Goal: Task Accomplishment & Management: Manage account settings

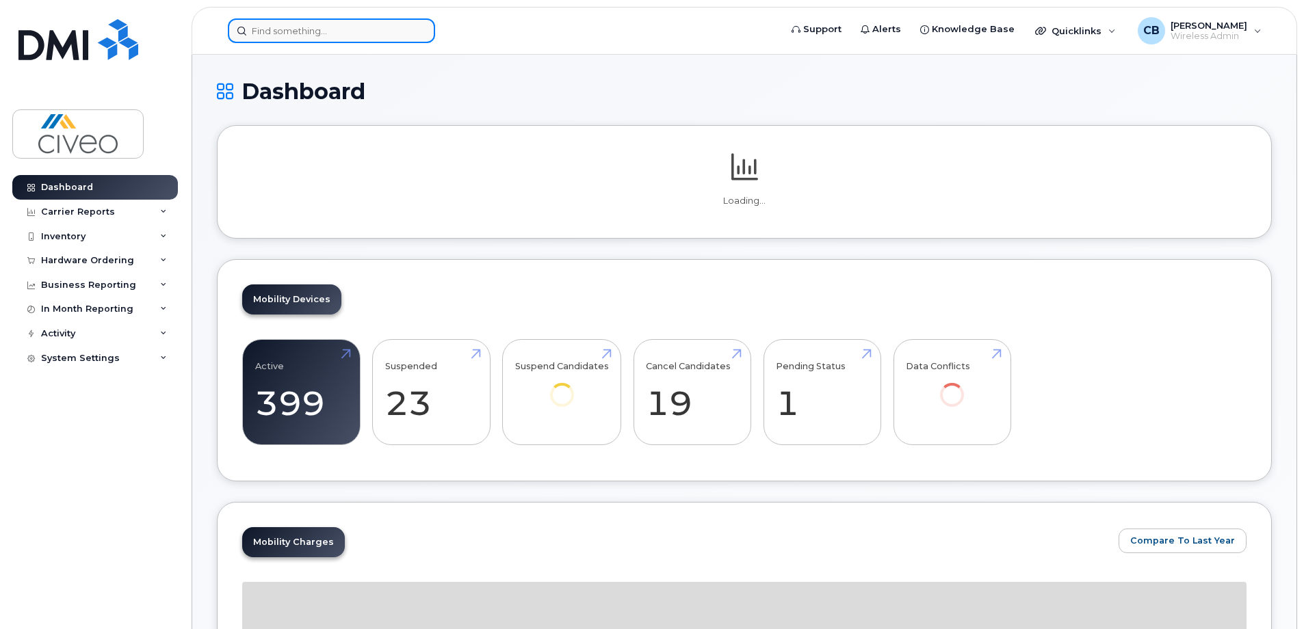
click at [363, 35] on input at bounding box center [331, 30] width 207 height 25
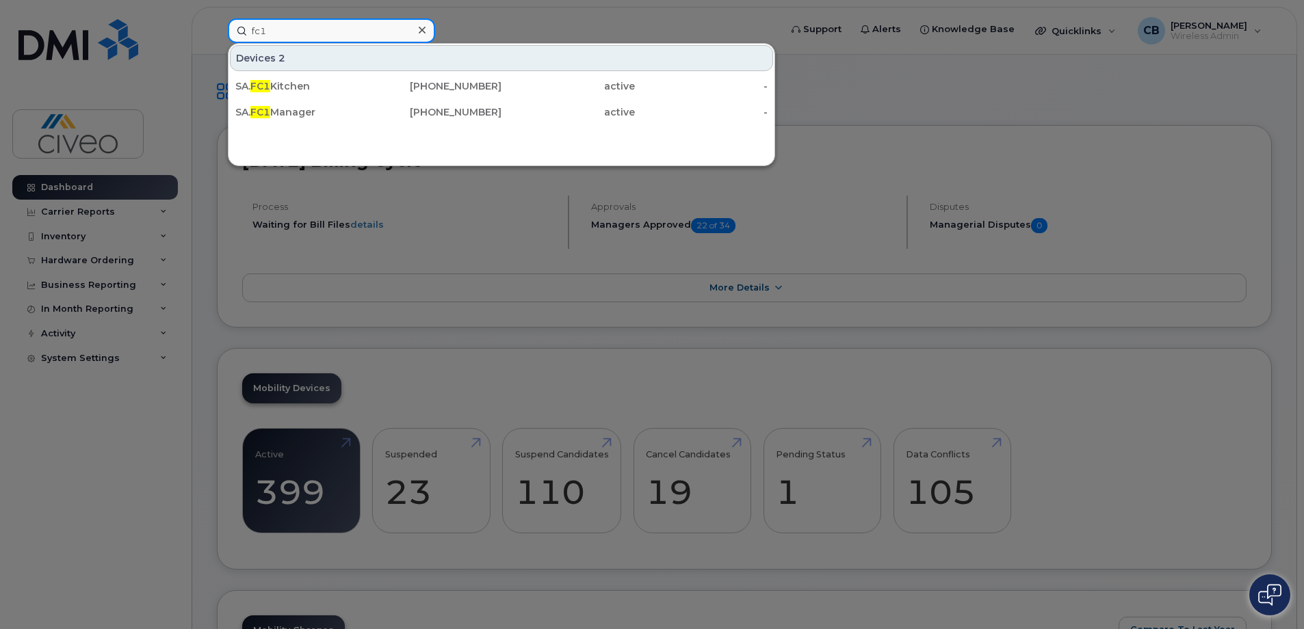
type input "fc1"
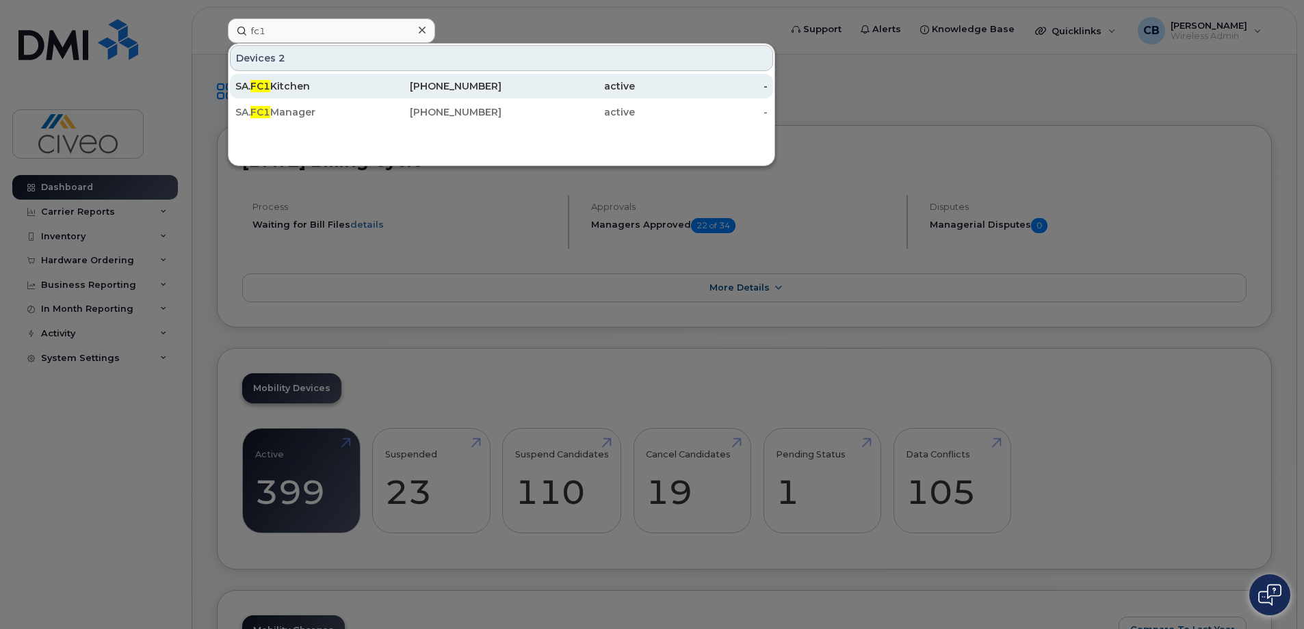
click at [410, 88] on div "[PHONE_NUMBER]" at bounding box center [435, 86] width 133 height 14
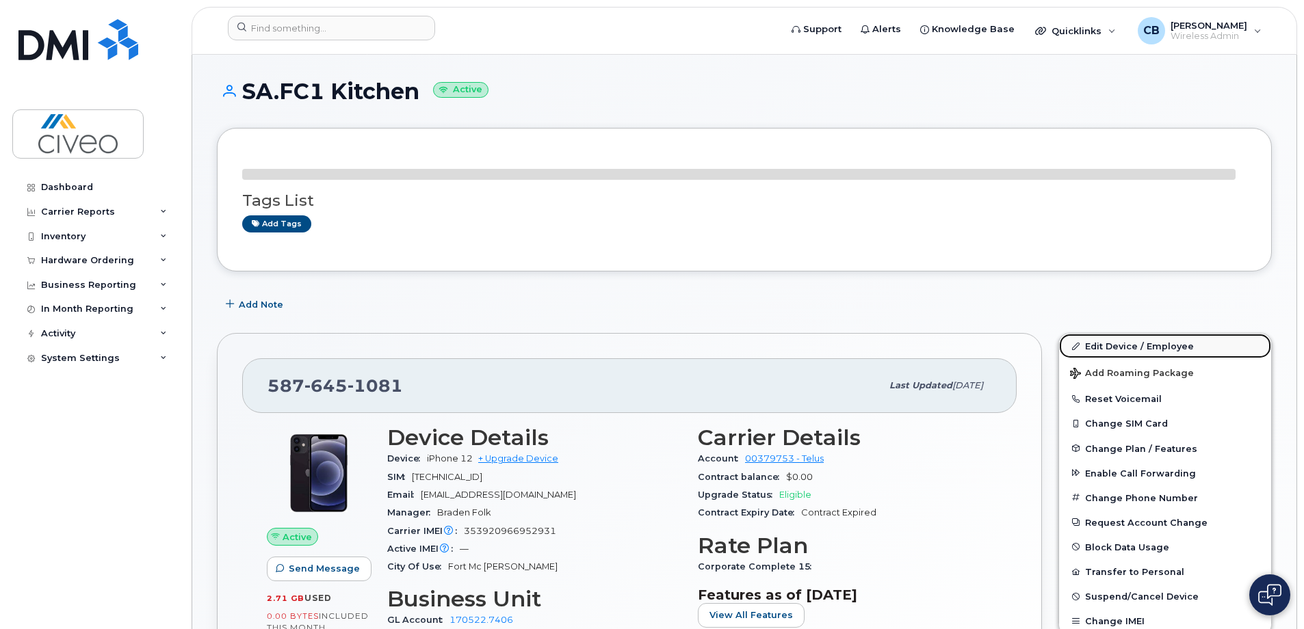
click at [1125, 345] on link "Edit Device / Employee" at bounding box center [1165, 346] width 212 height 25
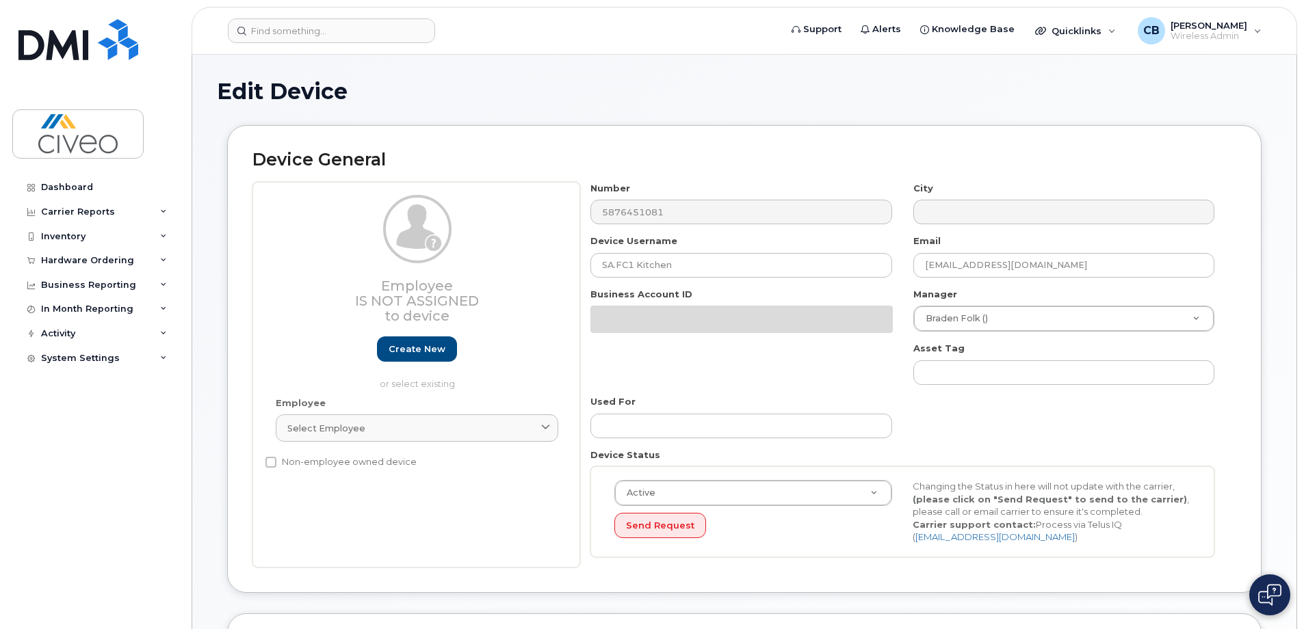
select select "7088"
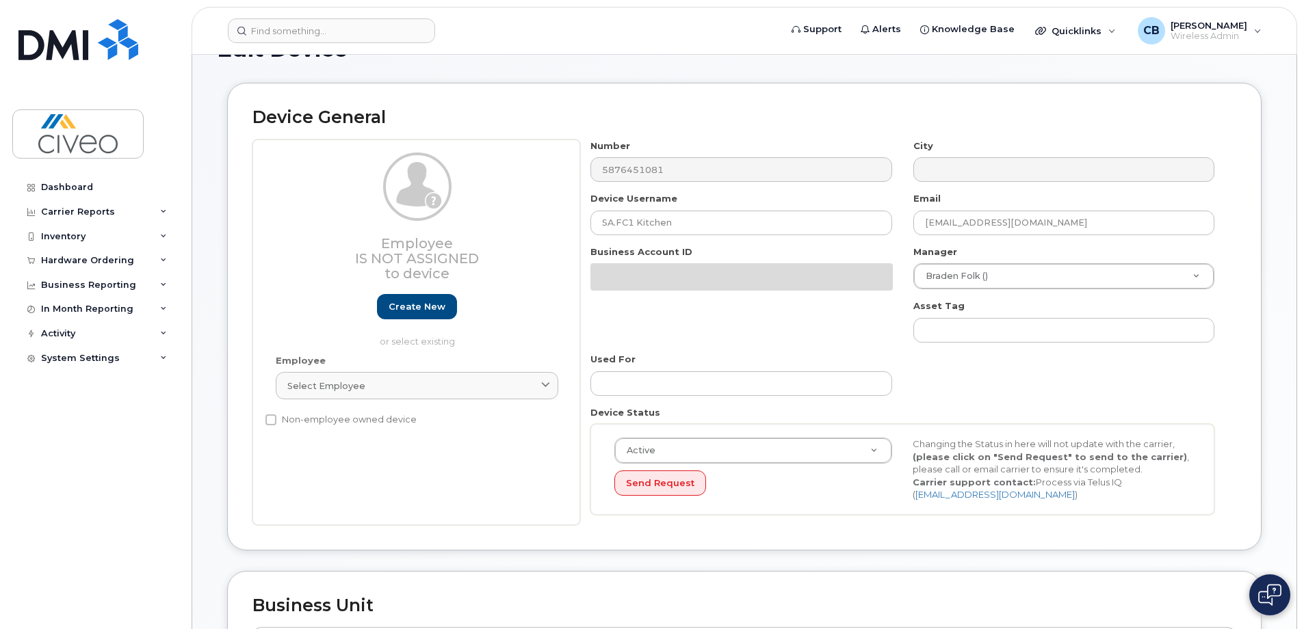
scroll to position [116, 0]
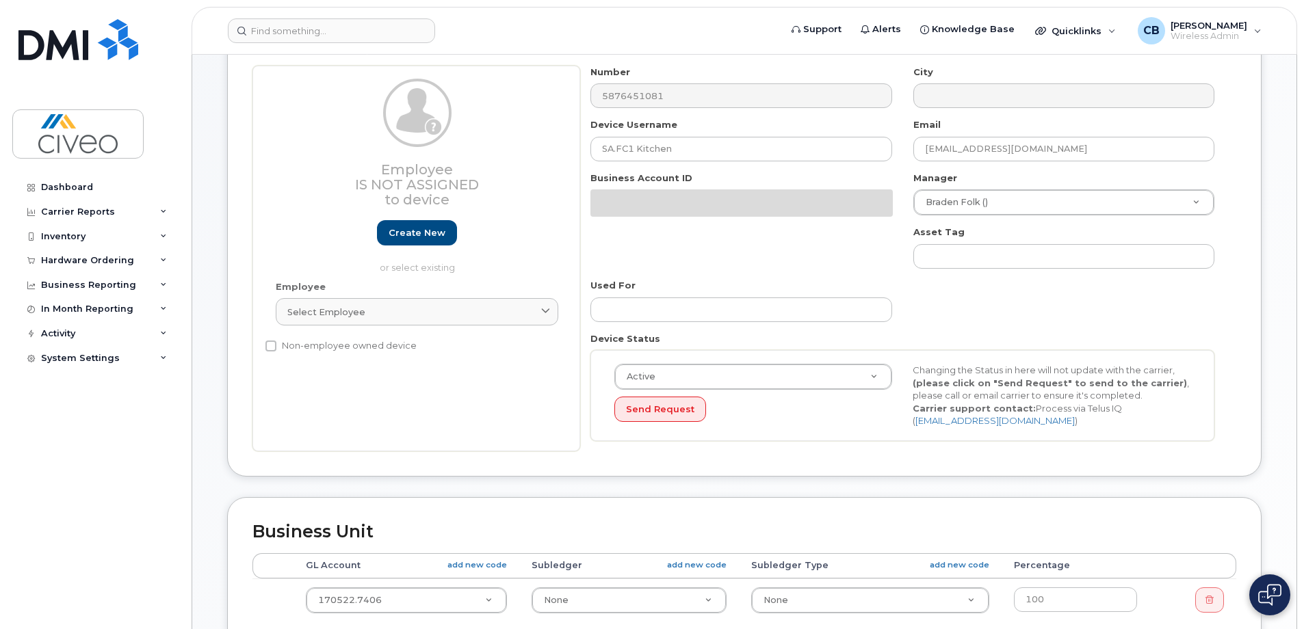
click at [393, 323] on div "Employee Is not assigned to device Create new or select existing Employee Selec…" at bounding box center [416, 259] width 328 height 386
click at [395, 326] on div "Employee Is not assigned to device Create new or select existing Employee Selec…" at bounding box center [416, 259] width 328 height 386
click at [402, 9] on form "Device General Employee Is not assigned to device Create new or select existing…" at bounding box center [744, 9] width 1055 height 0
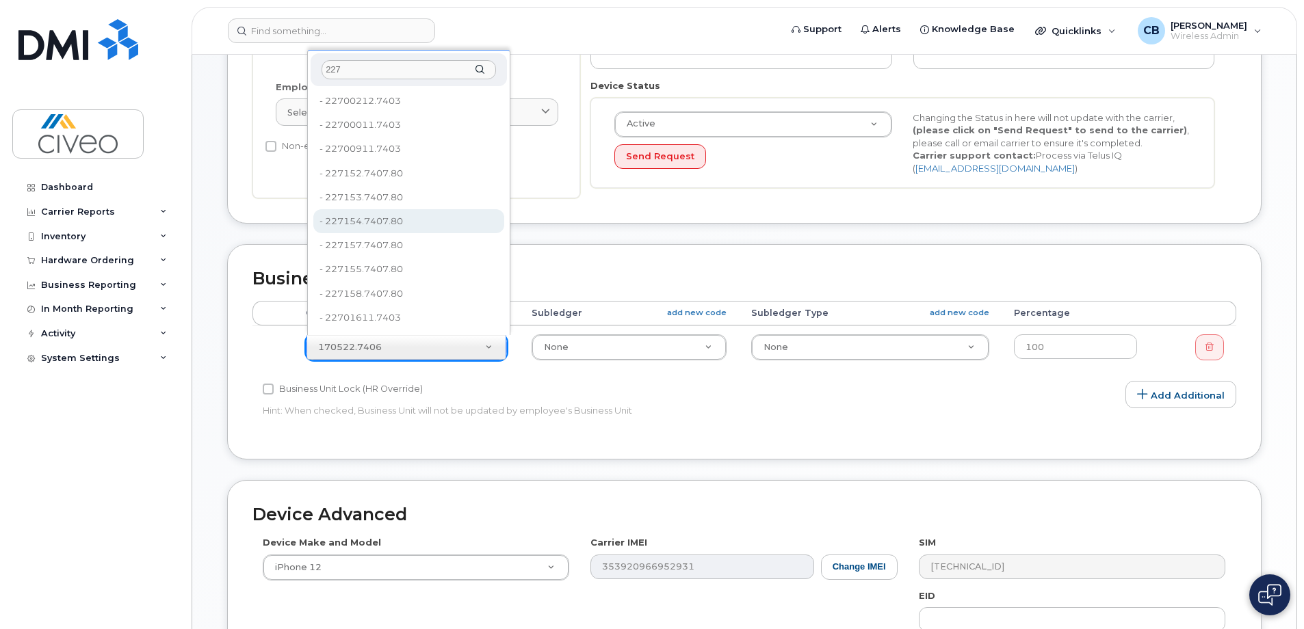
scroll to position [384, 0]
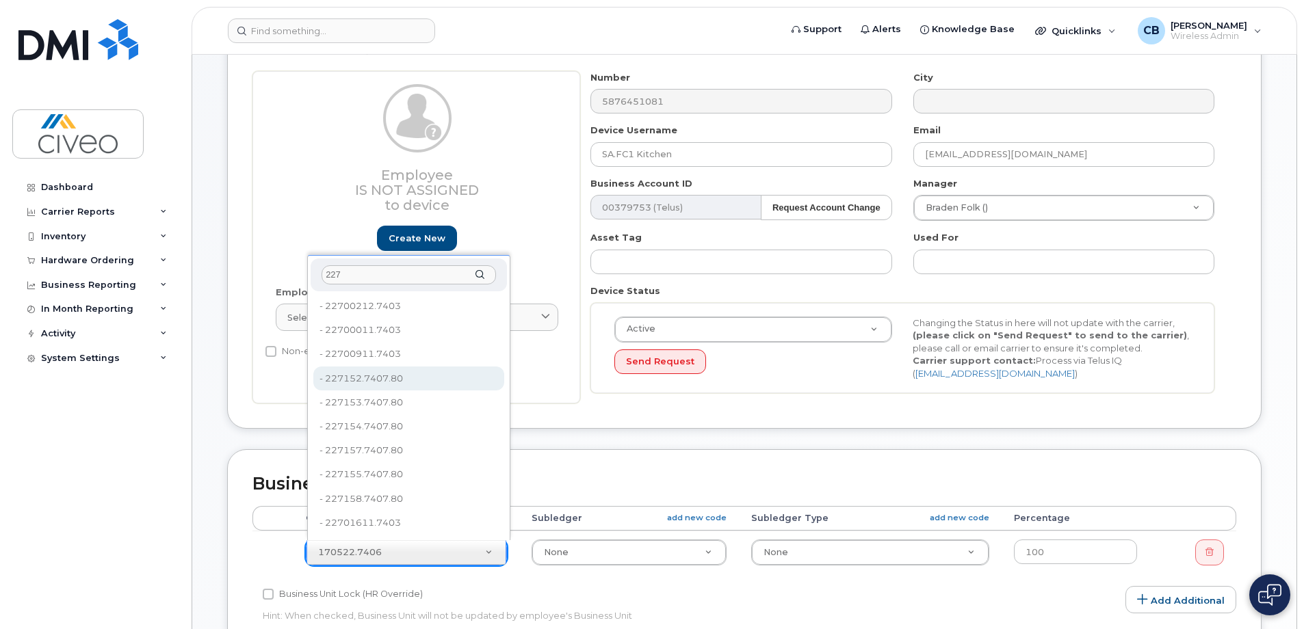
type input "227"
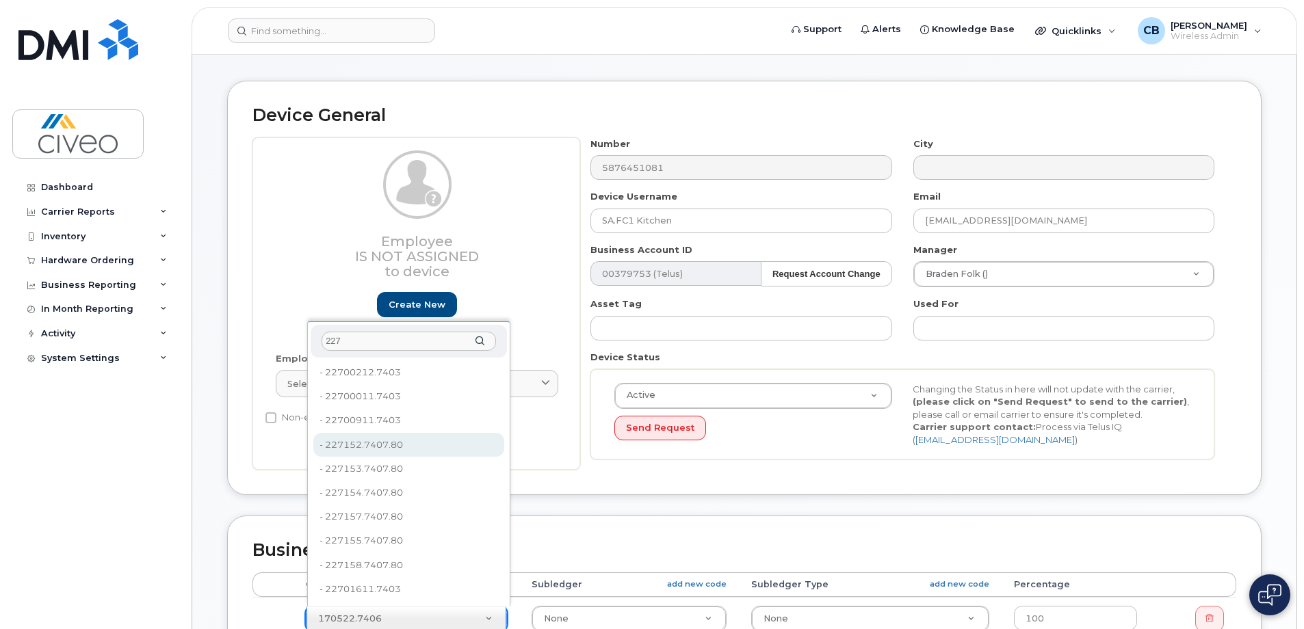
type input "158645"
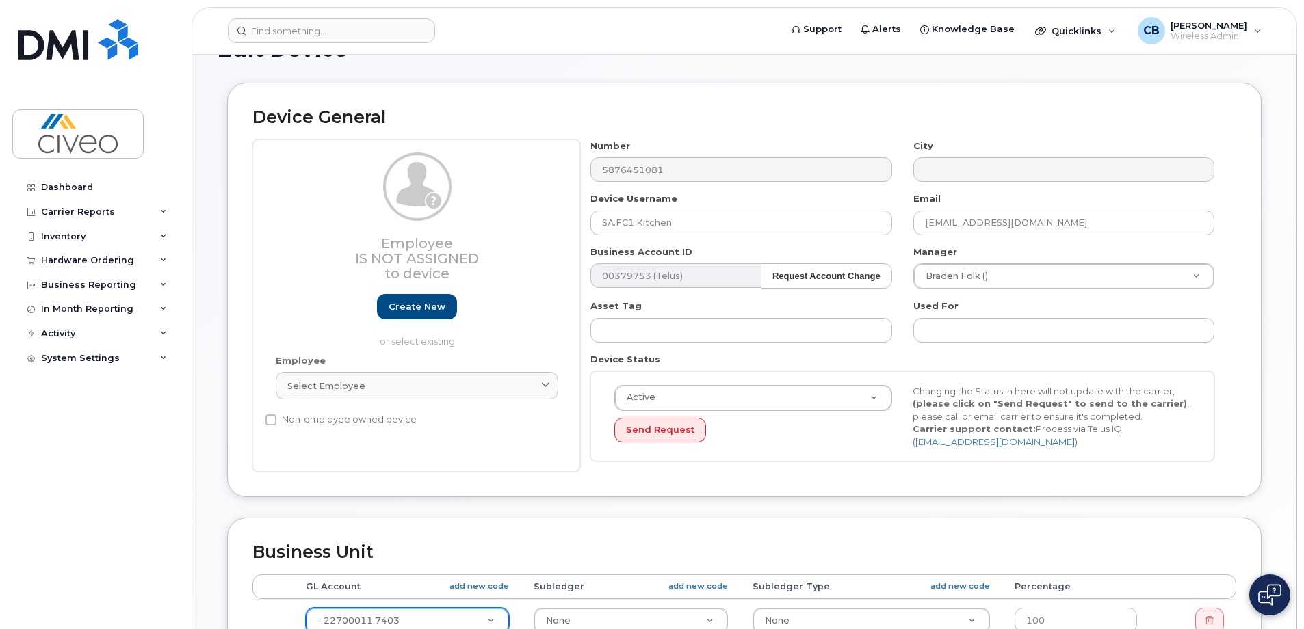
drag, startPoint x: 401, startPoint y: 404, endPoint x: 659, endPoint y: 531, distance: 287.9
click at [659, 531] on div "Business Unit Accounting Categories Rules Accounting categories percentages mus…" at bounding box center [744, 625] width 1034 height 215
click at [407, 39] on input at bounding box center [331, 30] width 207 height 25
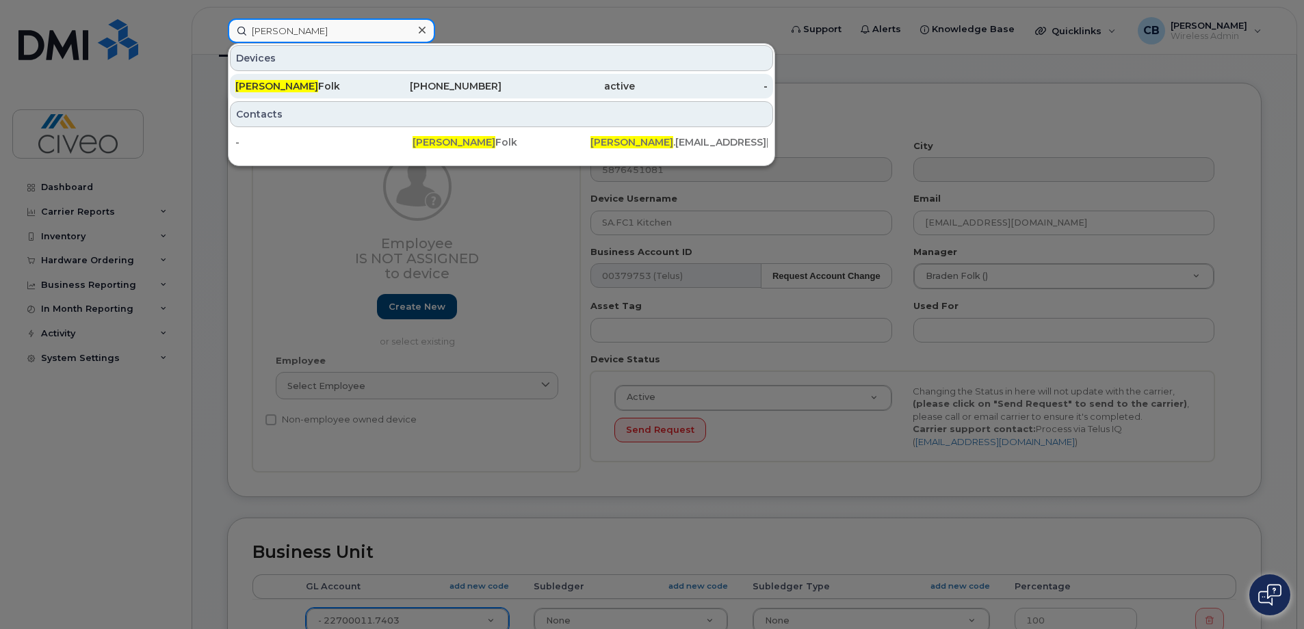
type input "braden"
click at [396, 88] on div "587-645-7681" at bounding box center [435, 86] width 133 height 14
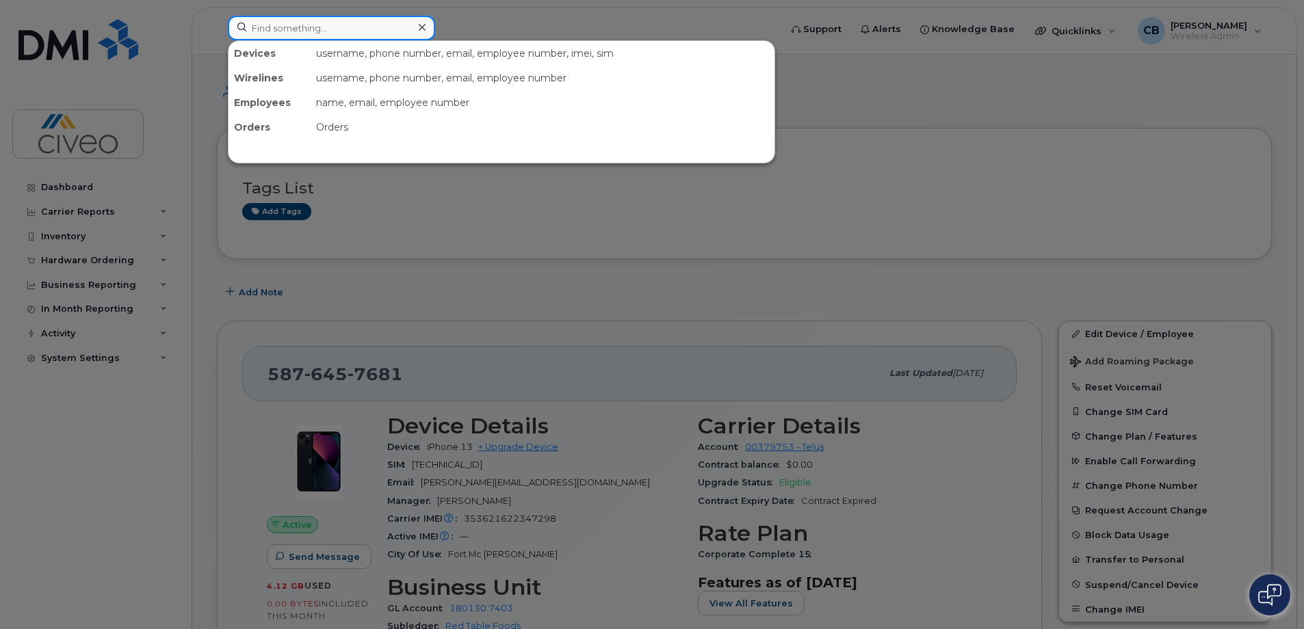
click at [379, 27] on input at bounding box center [331, 28] width 207 height 25
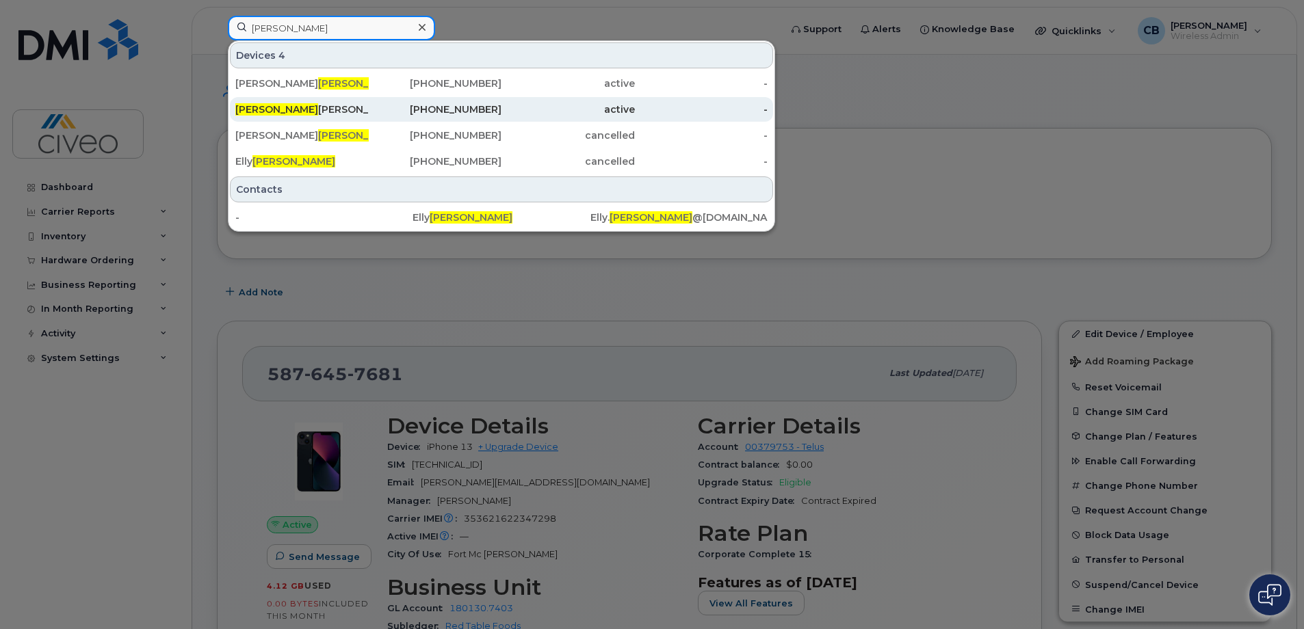
type input "nelson"
click at [415, 109] on div "780-626-3495" at bounding box center [435, 110] width 133 height 14
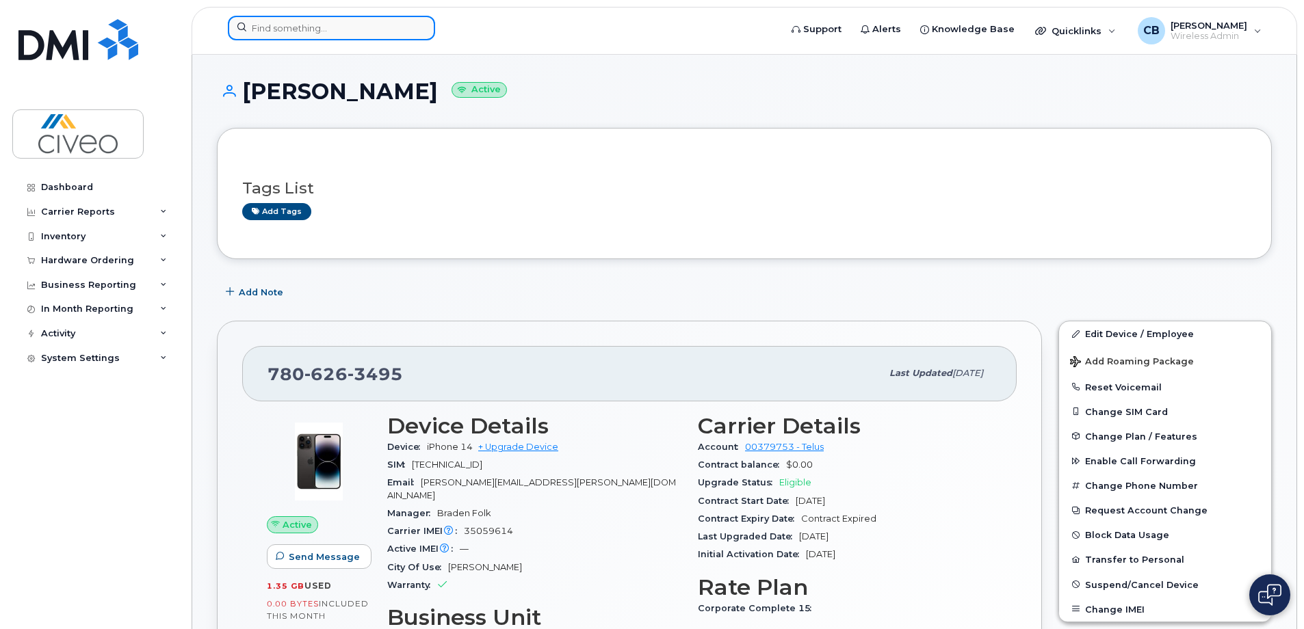
click at [373, 34] on input at bounding box center [331, 28] width 207 height 25
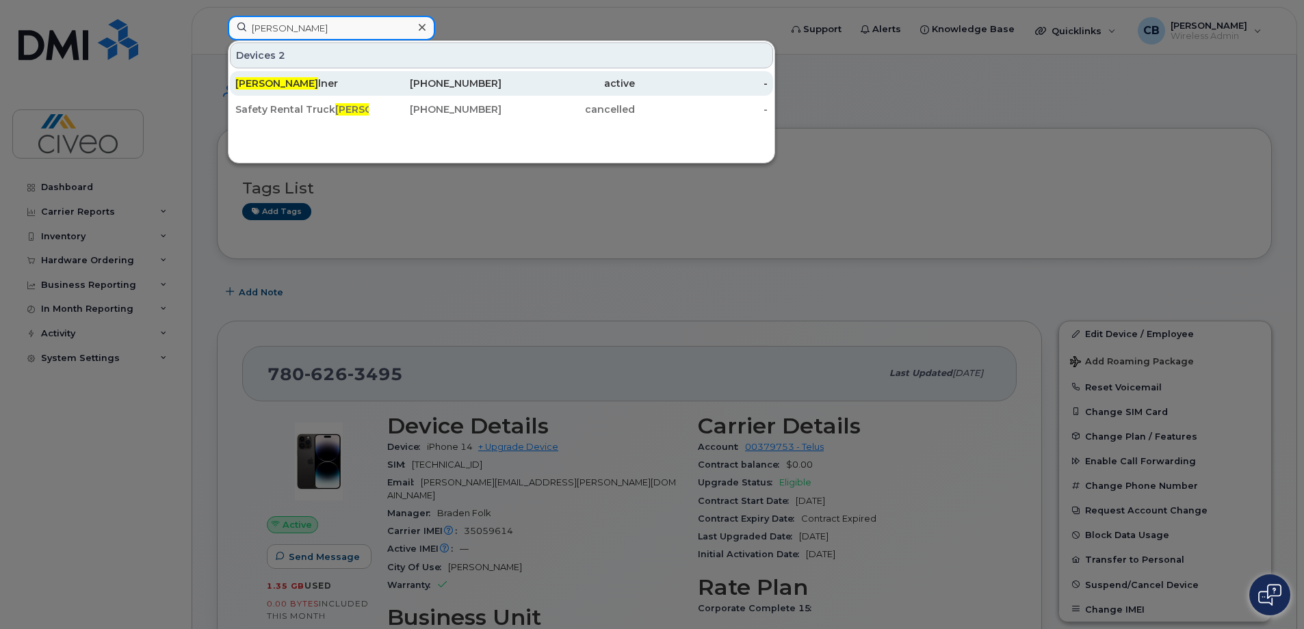
type input "[PERSON_NAME]"
click at [328, 89] on div "[PERSON_NAME] lner" at bounding box center [301, 84] width 133 height 14
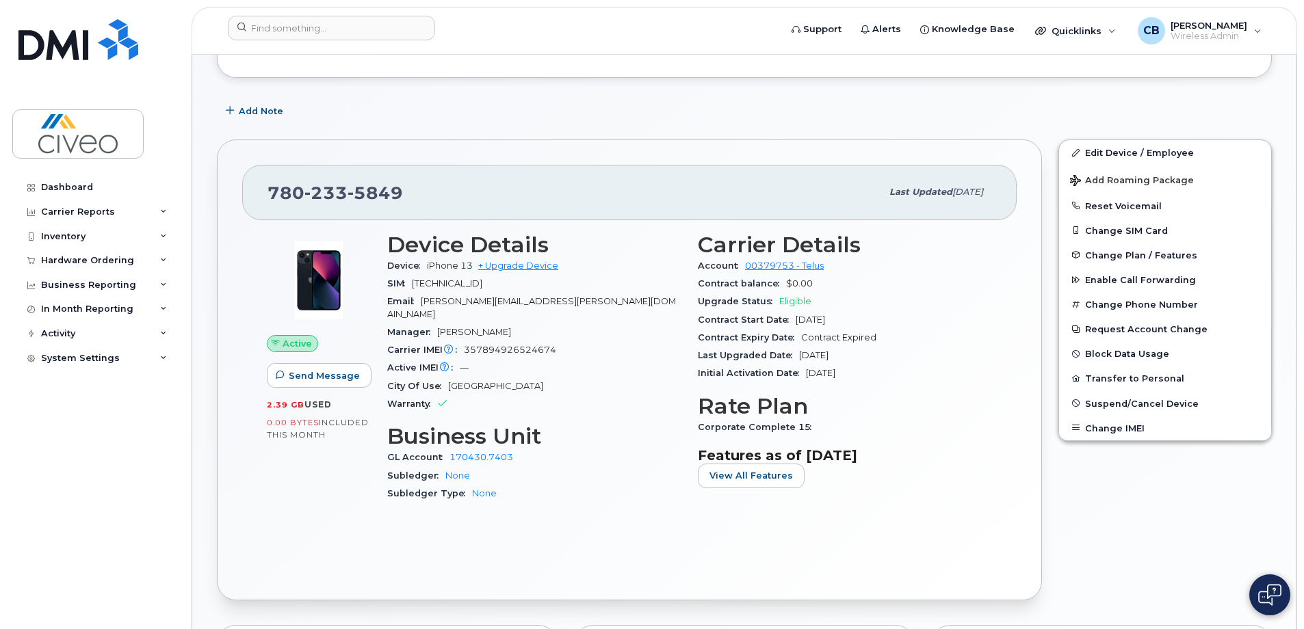
scroll to position [205, 0]
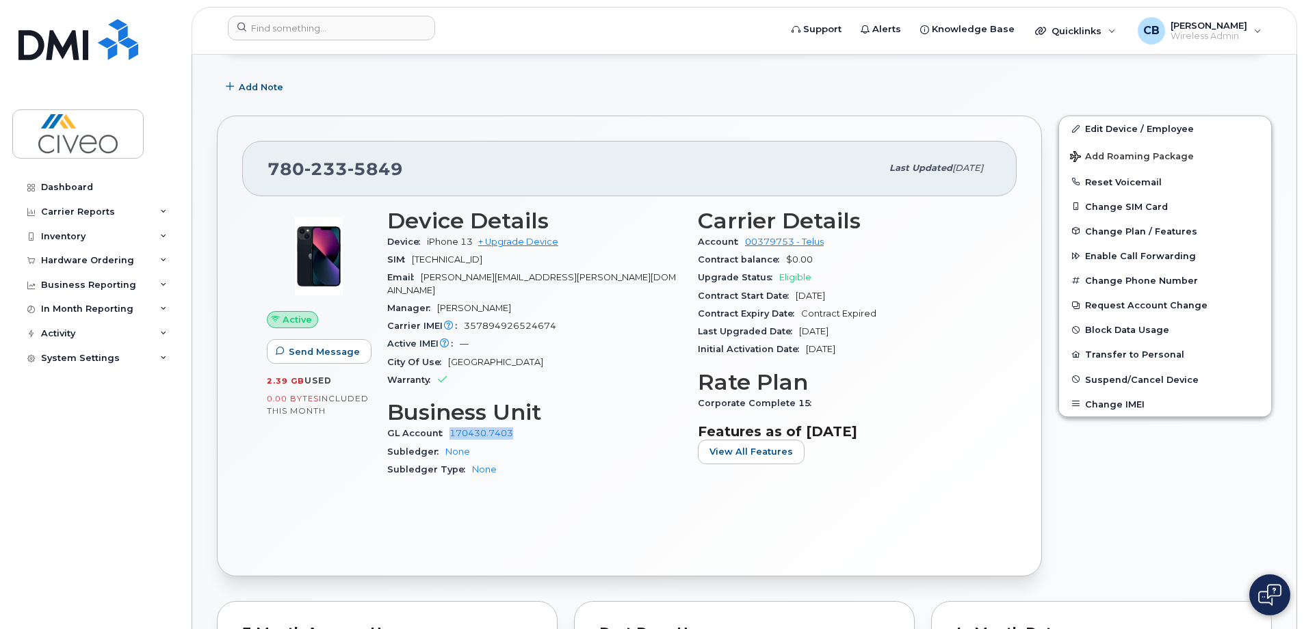
drag, startPoint x: 522, startPoint y: 421, endPoint x: 448, endPoint y: 414, distance: 74.3
click at [448, 425] on div "GL Account 170430.7403" at bounding box center [534, 434] width 294 height 18
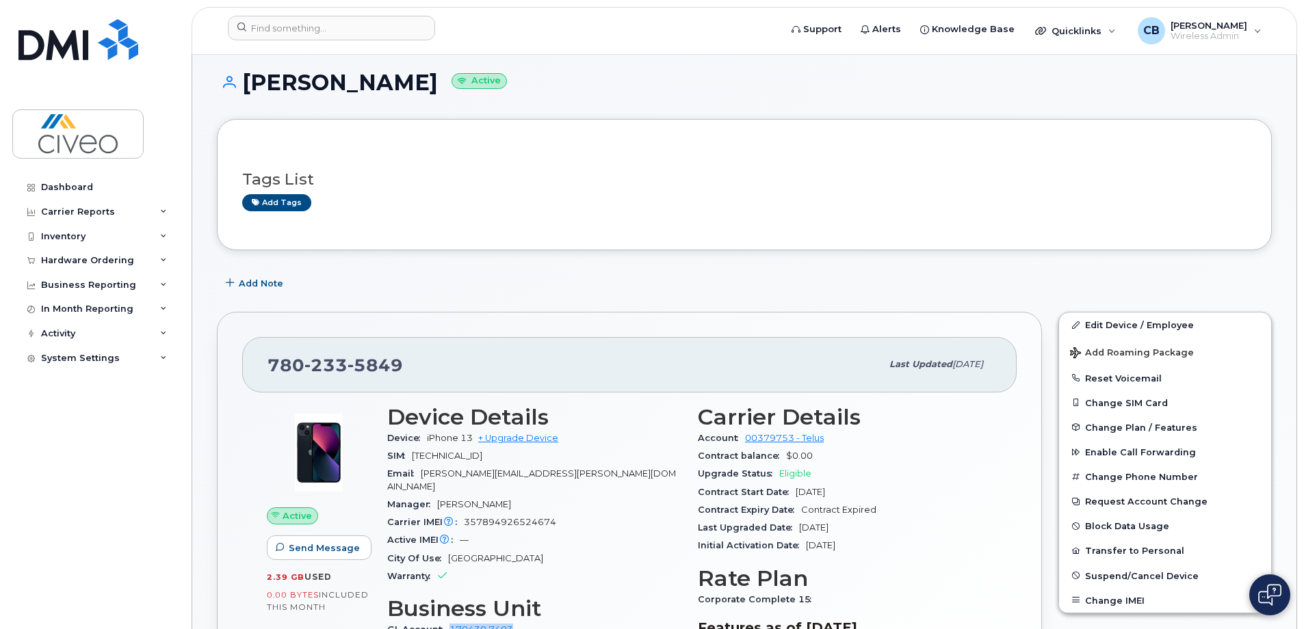
scroll to position [0, 0]
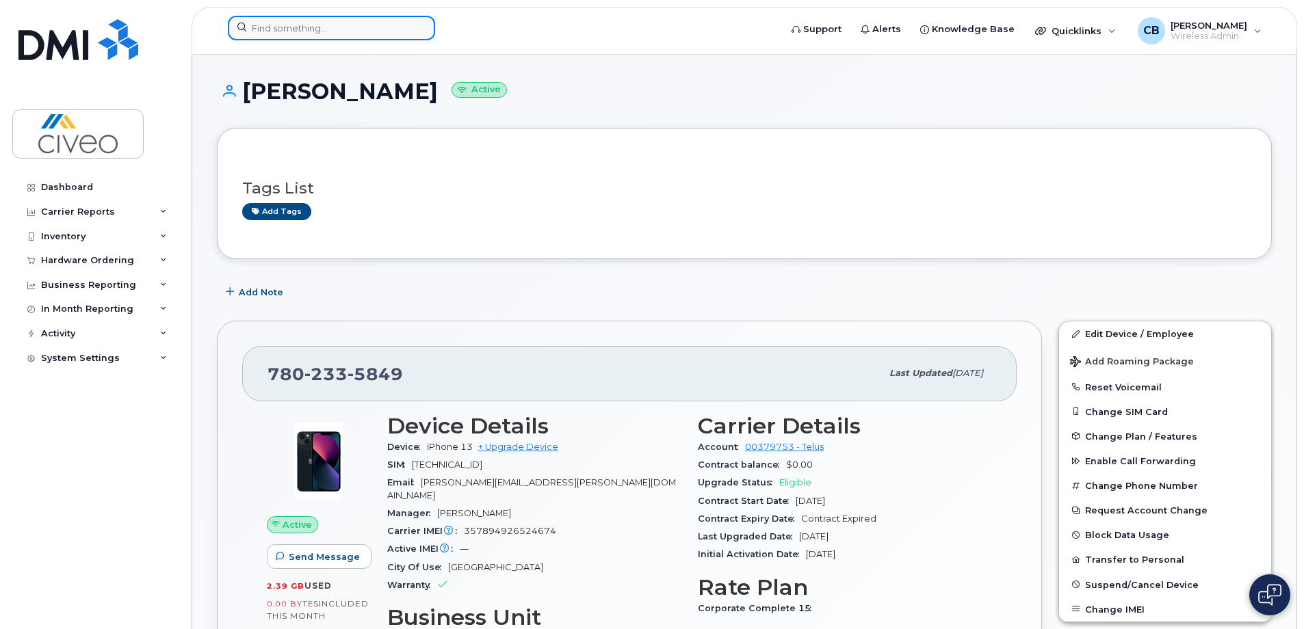
click at [347, 38] on input at bounding box center [331, 28] width 207 height 25
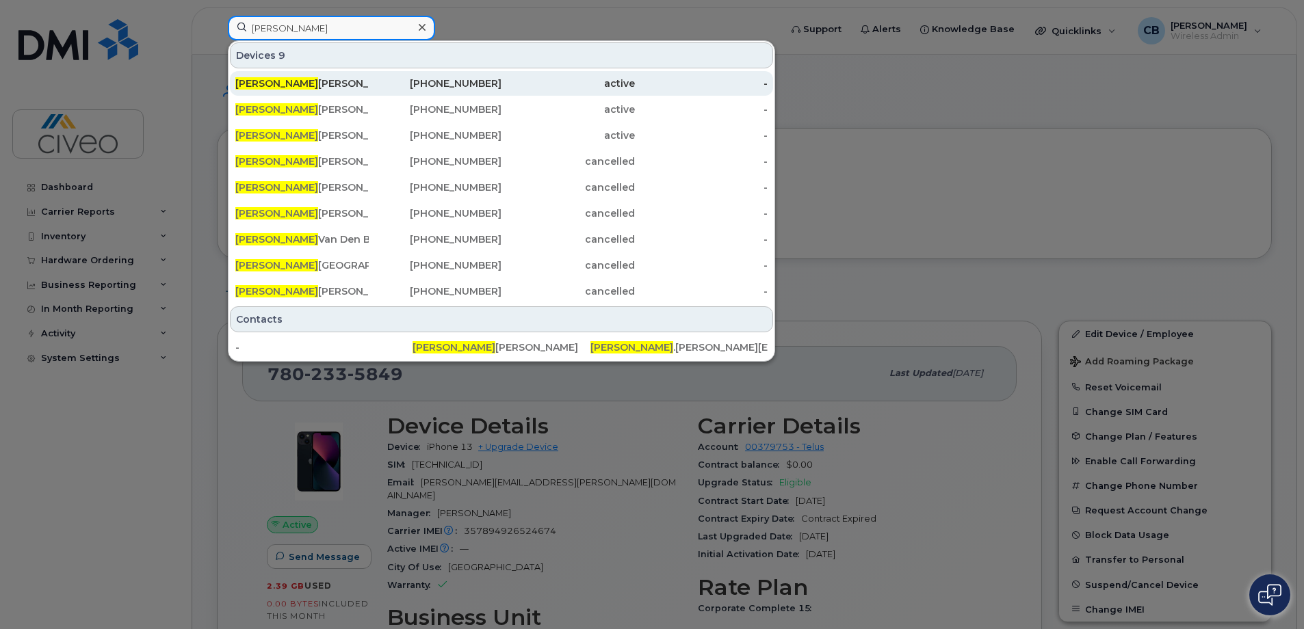
type input "andrew"
click at [356, 89] on div "Andrew Bailey" at bounding box center [301, 84] width 133 height 14
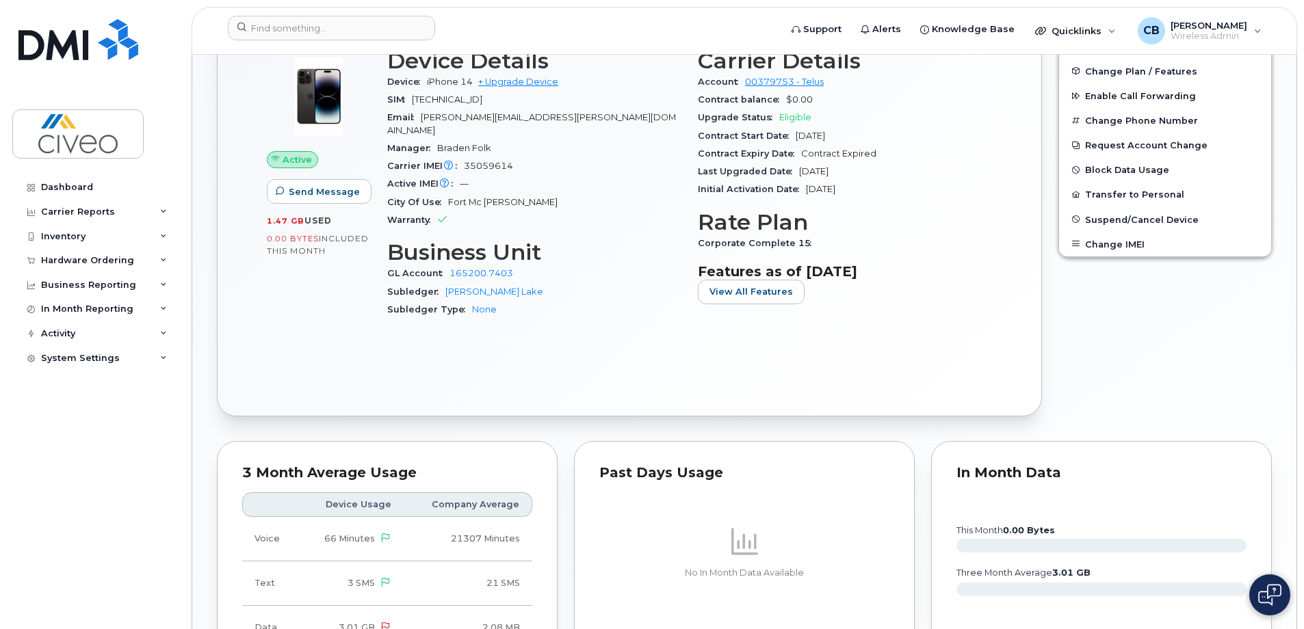
scroll to position [342, 0]
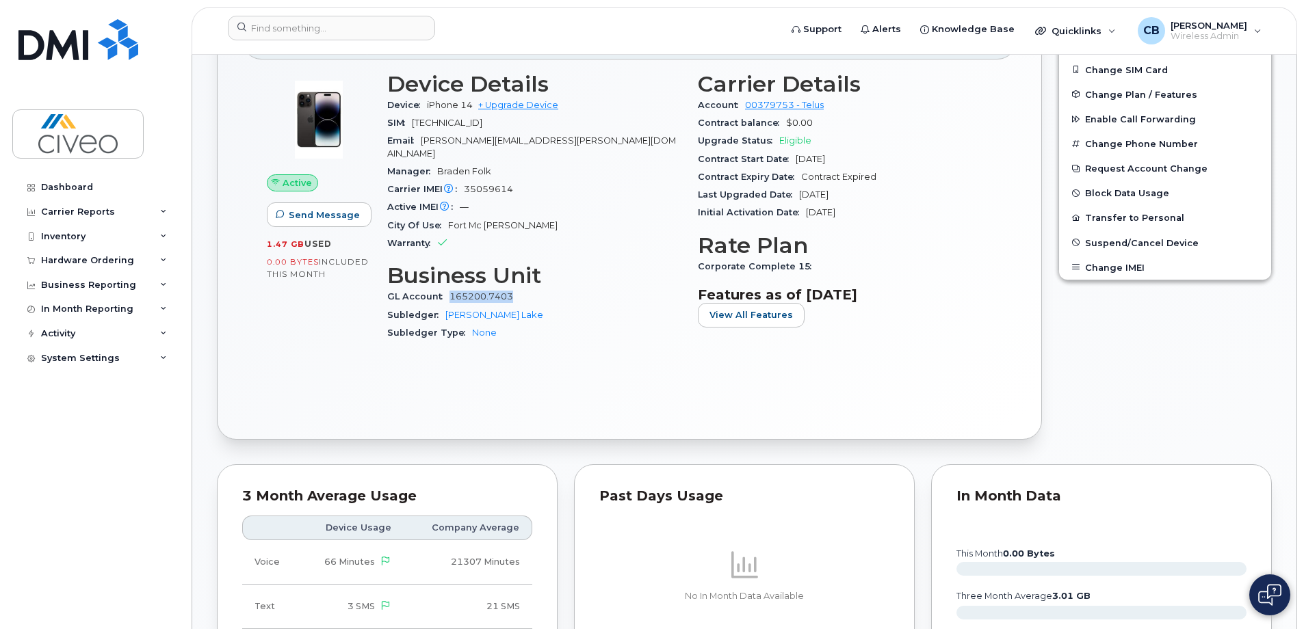
drag, startPoint x: 518, startPoint y: 287, endPoint x: 450, endPoint y: 285, distance: 67.7
click at [451, 288] on div "GL Account 165200.7403" at bounding box center [534, 297] width 294 height 18
drag, startPoint x: 450, startPoint y: 285, endPoint x: 565, endPoint y: 343, distance: 129.1
click at [565, 343] on div "Device Details Device iPhone 14 + Upgrade Device SIM [TECHNICAL_ID] Email [PERS…" at bounding box center [534, 213] width 311 height 298
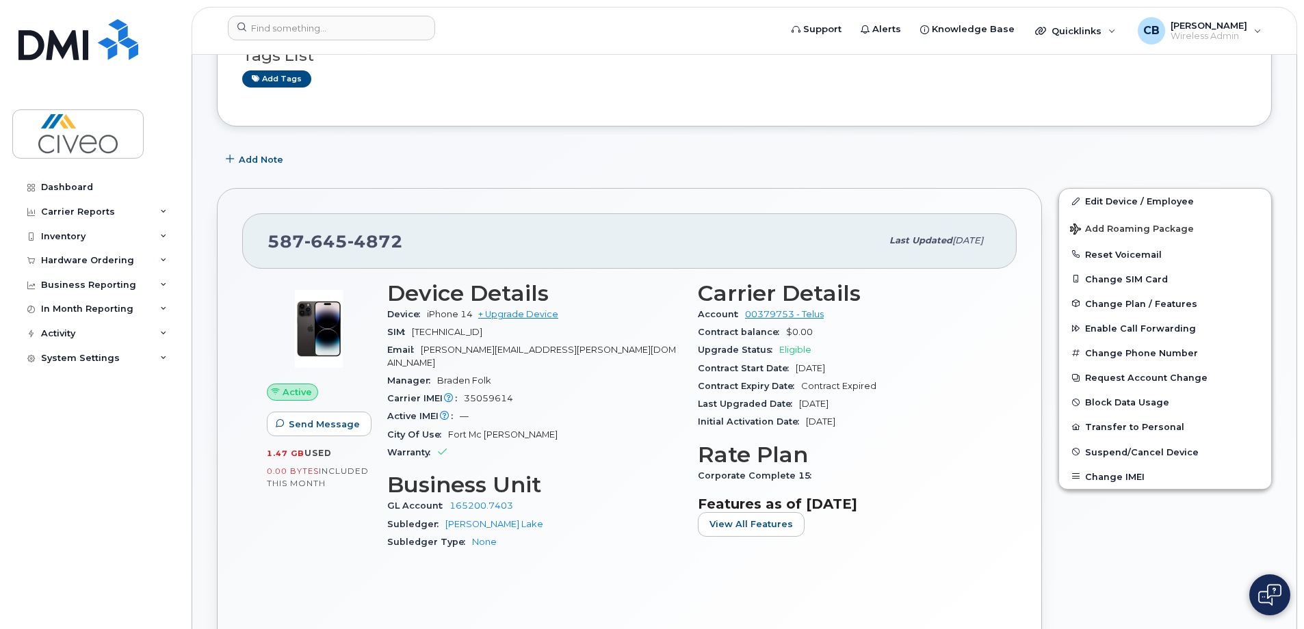
scroll to position [0, 0]
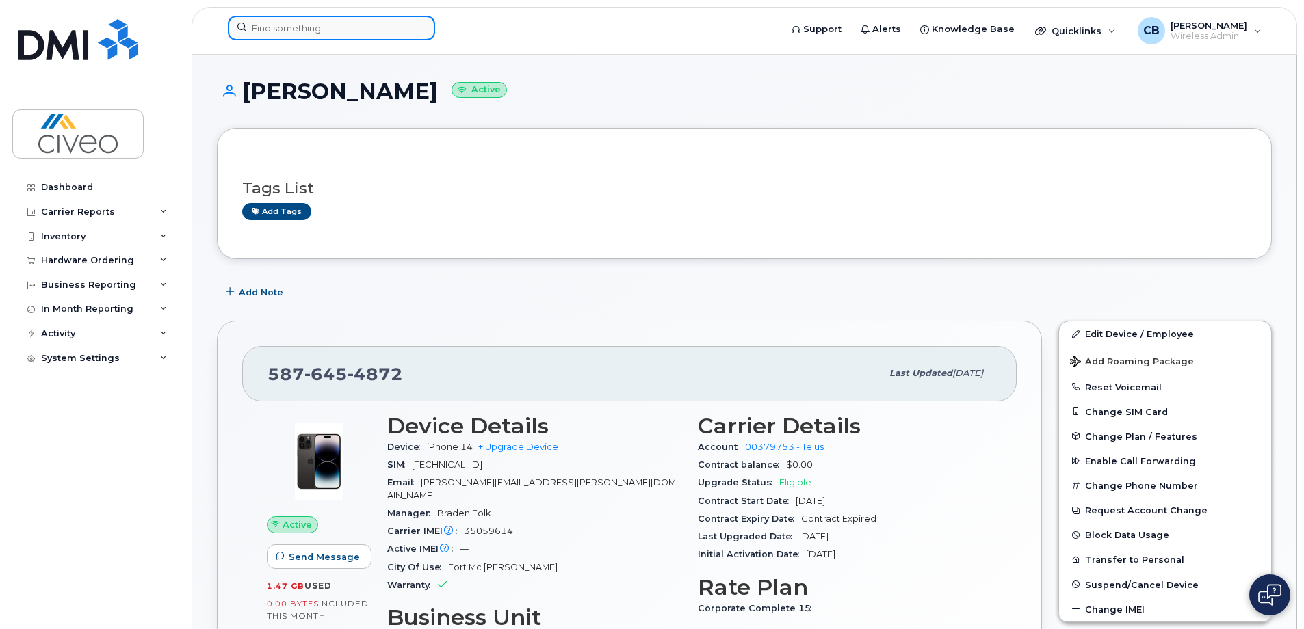
click at [354, 37] on input at bounding box center [331, 28] width 207 height 25
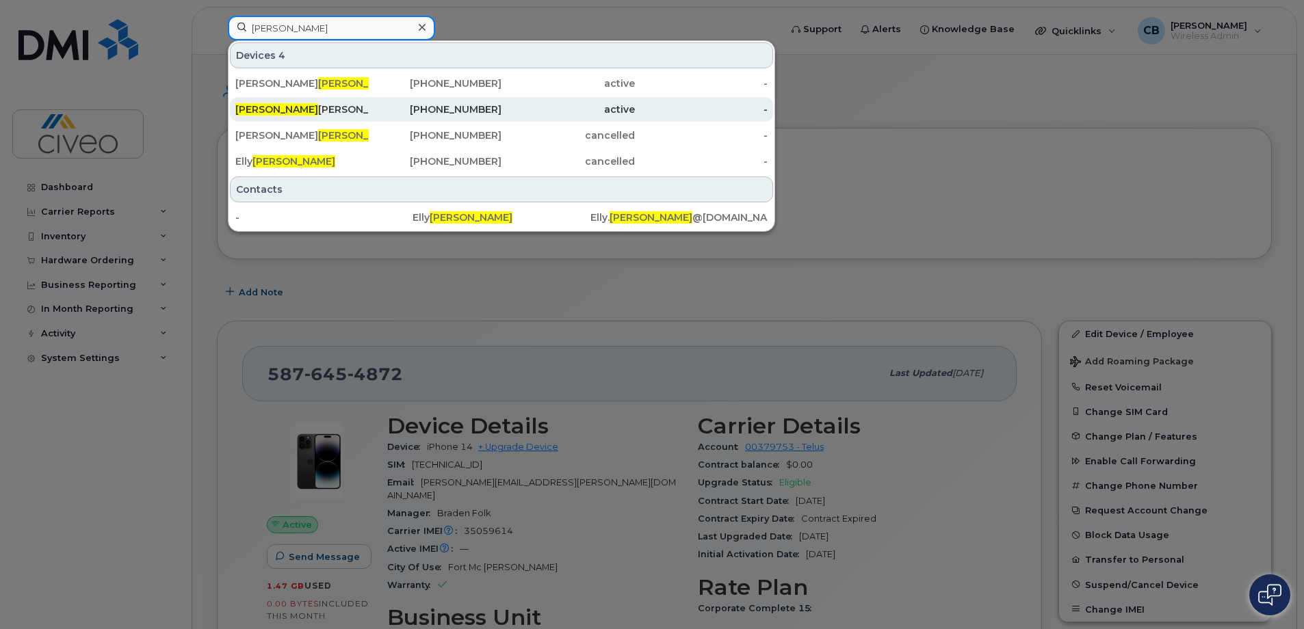
type input "nelson"
click at [343, 107] on div "Nelson Martin" at bounding box center [301, 110] width 133 height 14
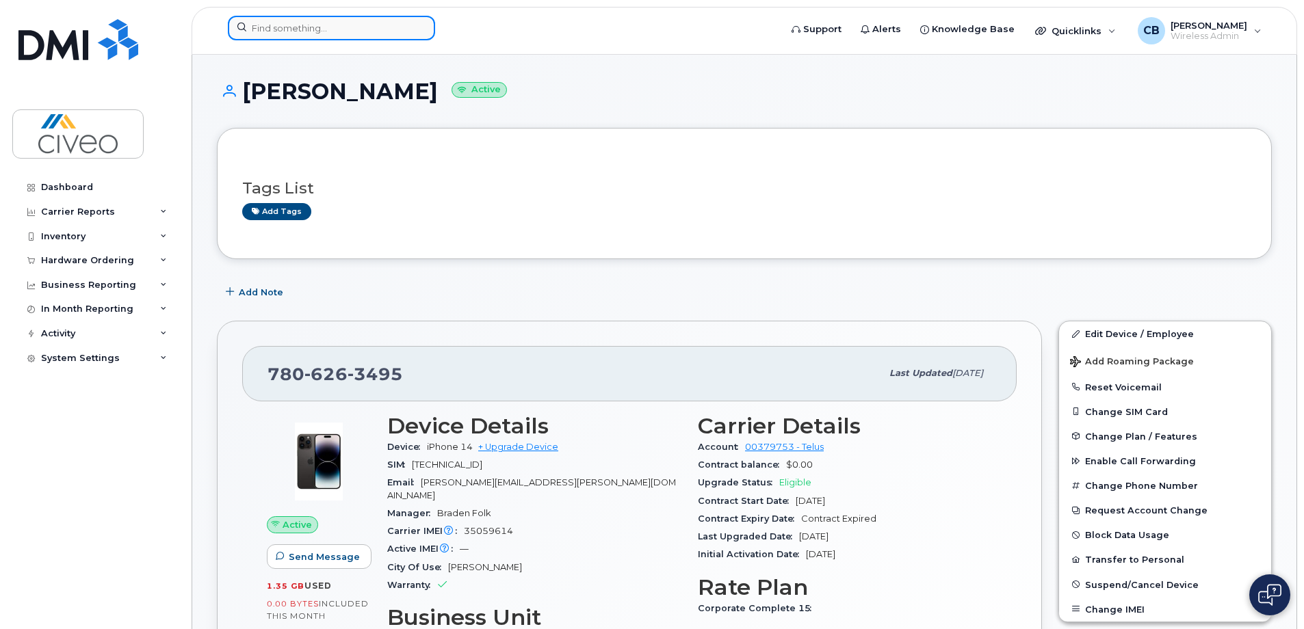
click at [332, 23] on input at bounding box center [331, 28] width 207 height 25
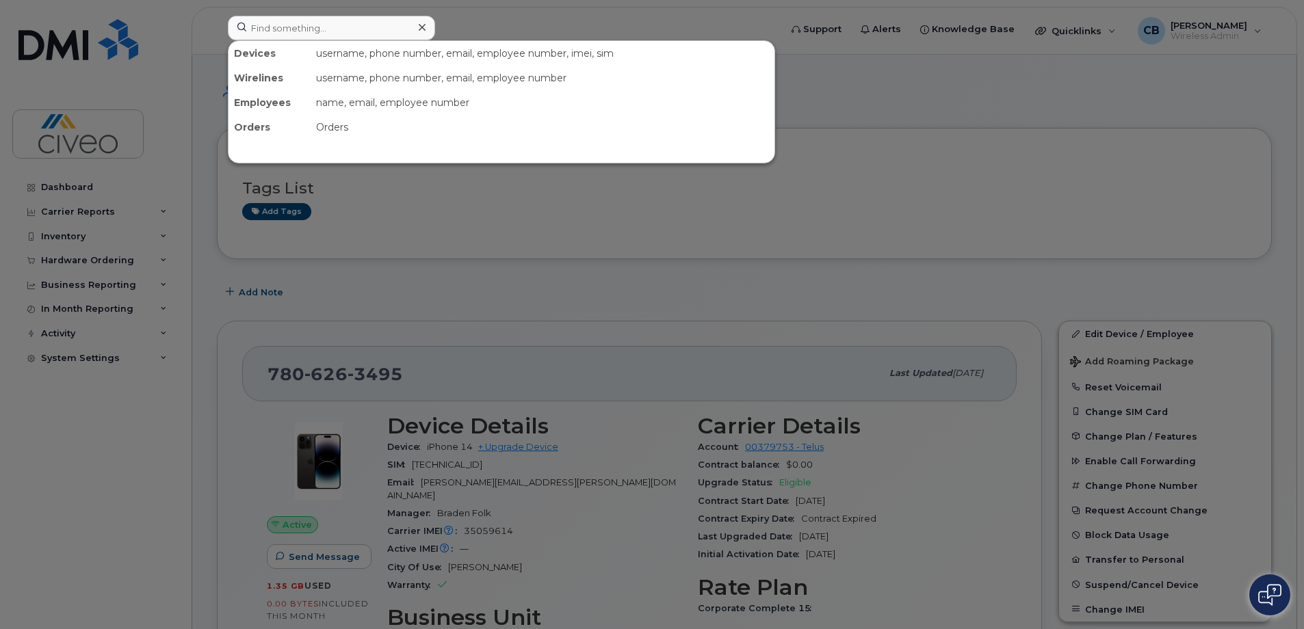
click at [528, 323] on div at bounding box center [652, 314] width 1304 height 629
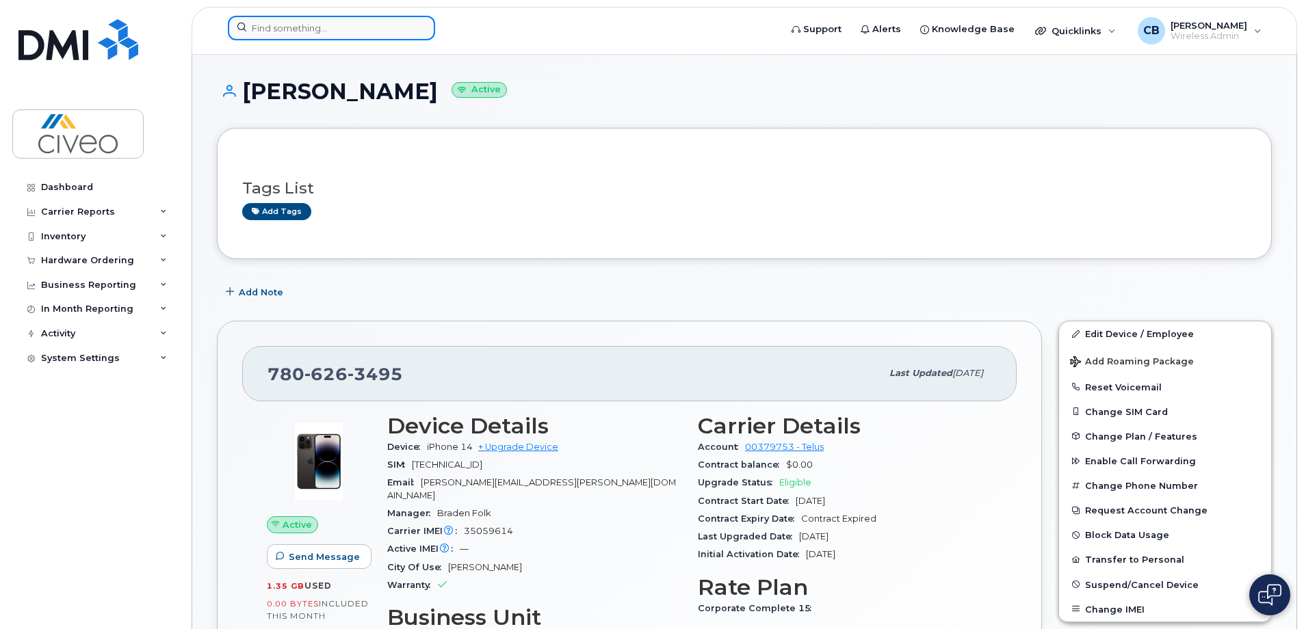
click at [407, 31] on input at bounding box center [331, 28] width 207 height 25
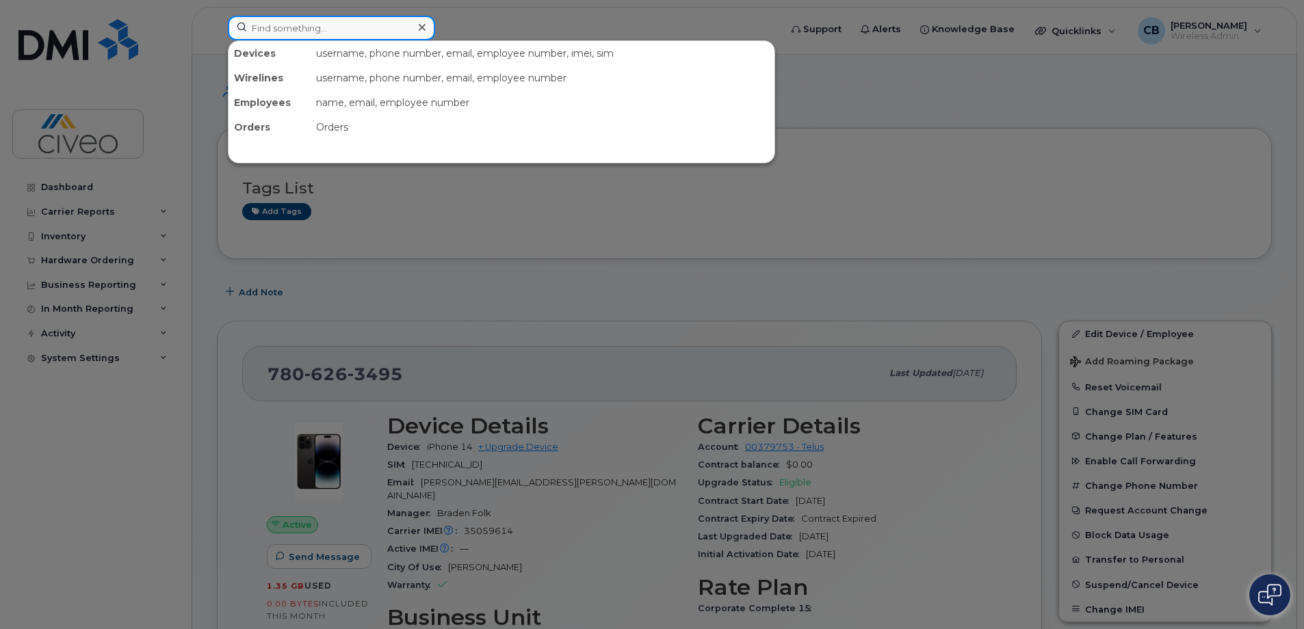
type input "j"
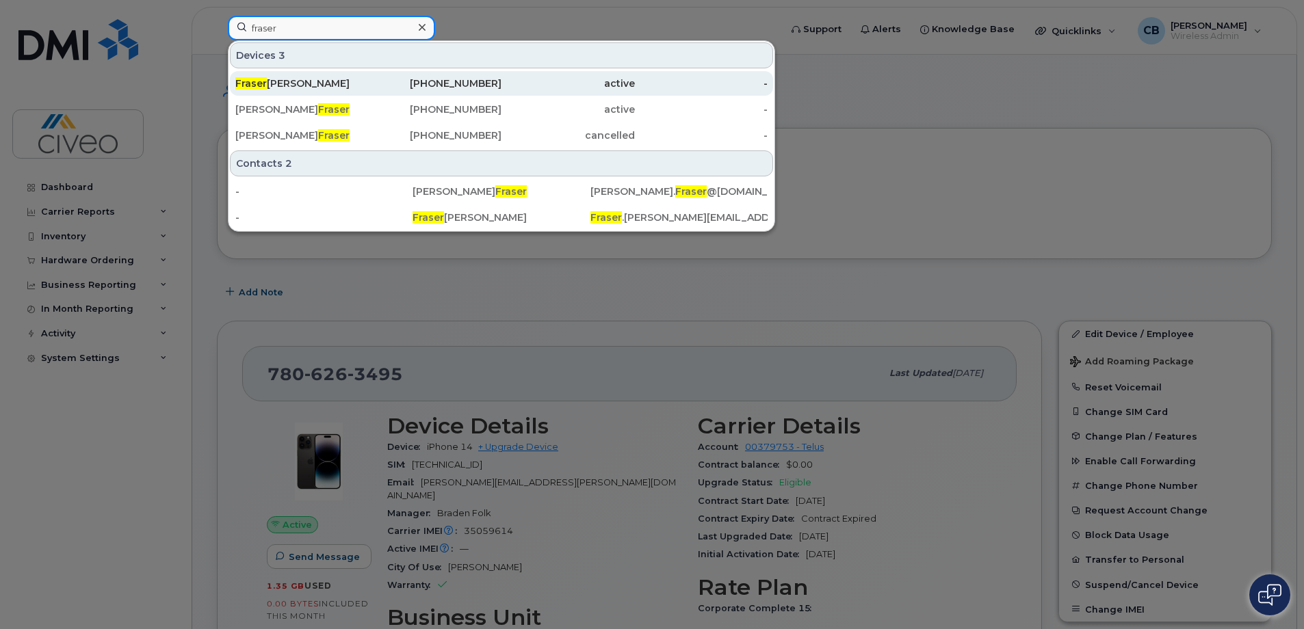
type input "fraser"
click at [369, 74] on div "Fraser Mathieson" at bounding box center [435, 83] width 133 height 25
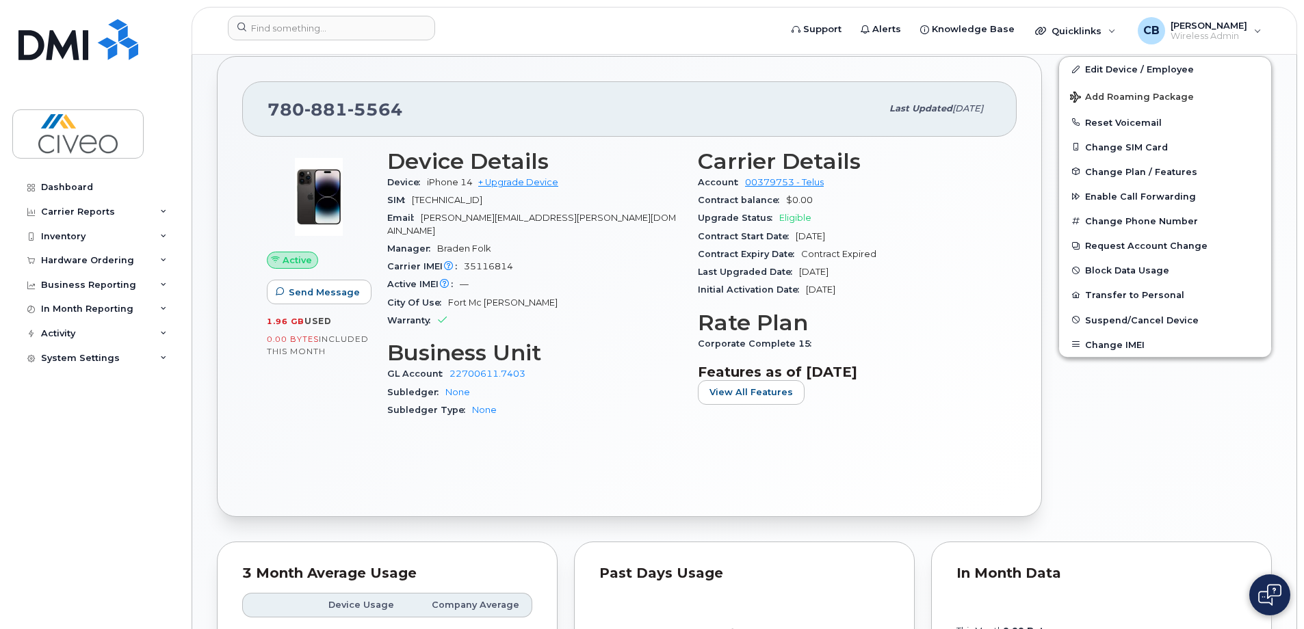
scroll to position [274, 0]
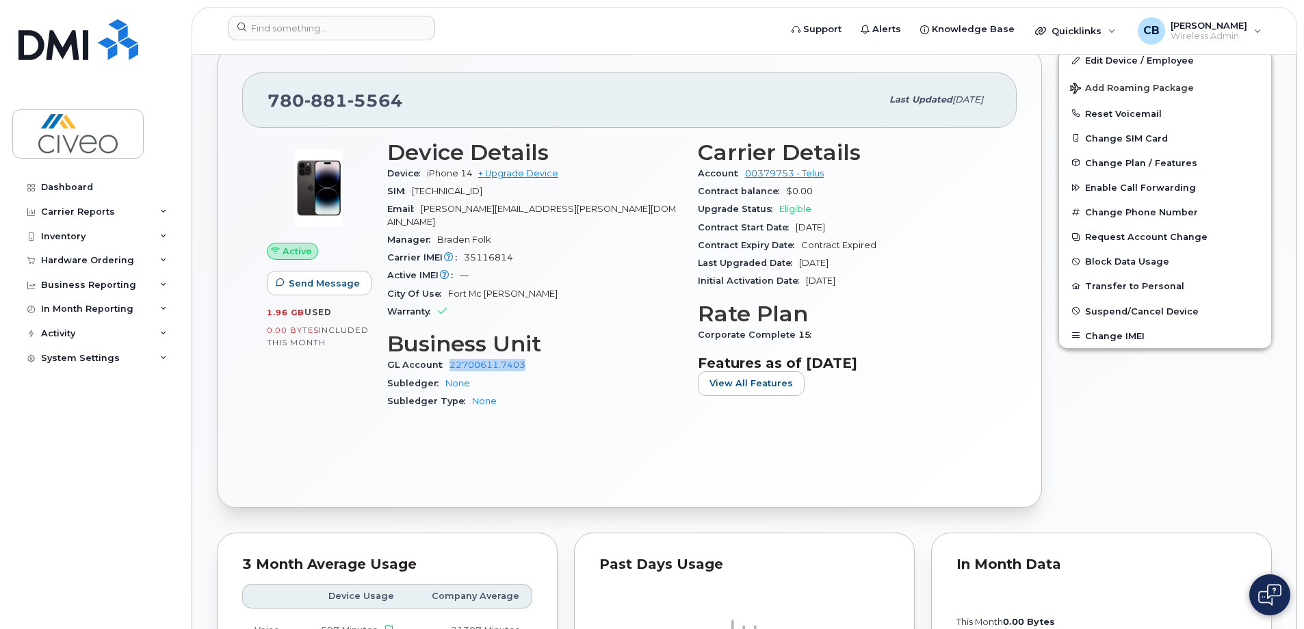
drag, startPoint x: 532, startPoint y: 353, endPoint x: 447, endPoint y: 348, distance: 85.0
click at [447, 356] on div "GL Account 22700611.7403" at bounding box center [534, 365] width 294 height 18
copy link "22700611.7403"
click at [606, 333] on h3 "Business Unit" at bounding box center [534, 344] width 294 height 25
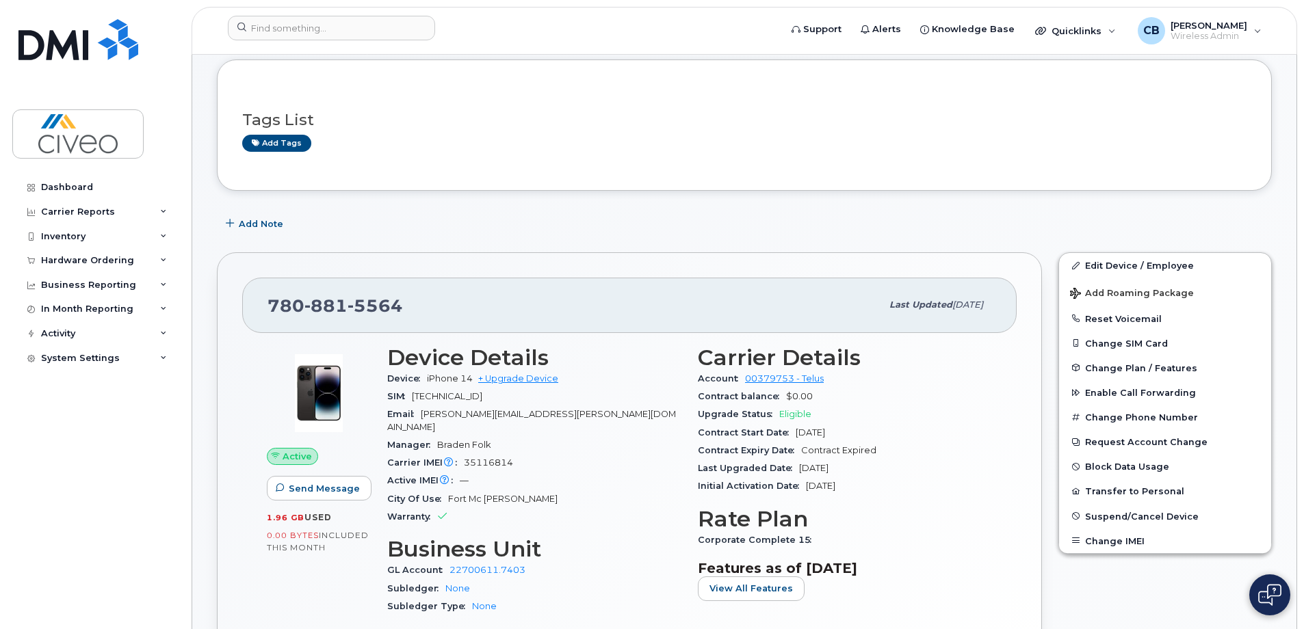
scroll to position [0, 0]
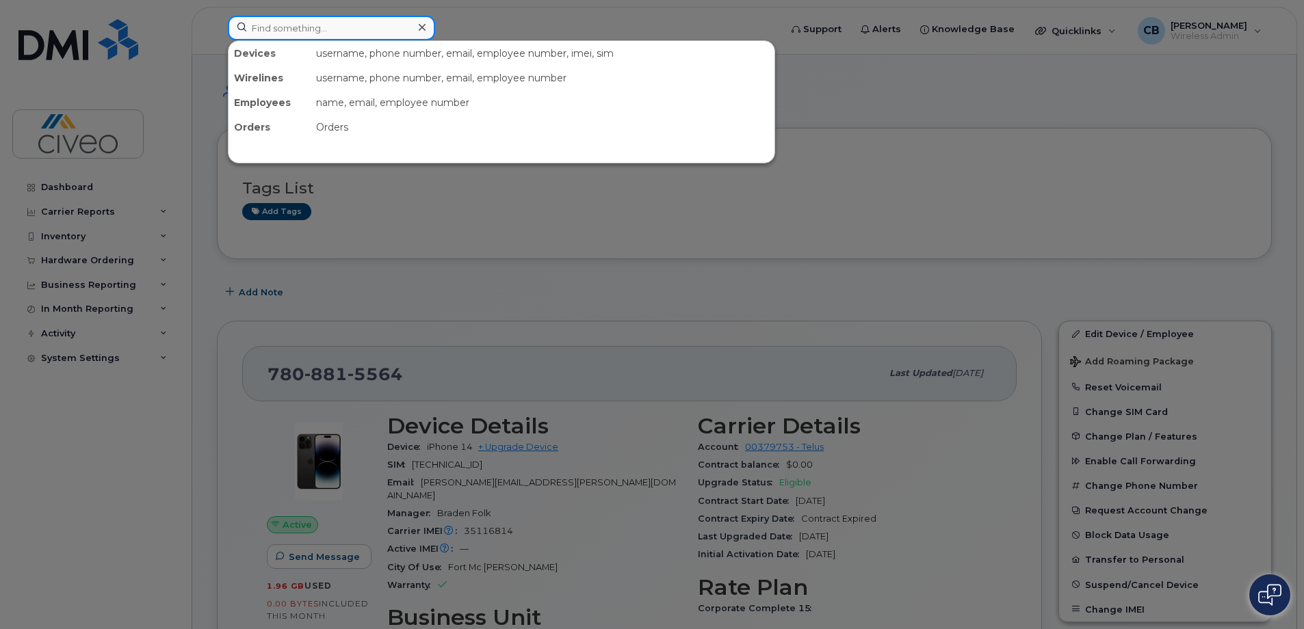
click at [356, 36] on input at bounding box center [331, 28] width 207 height 25
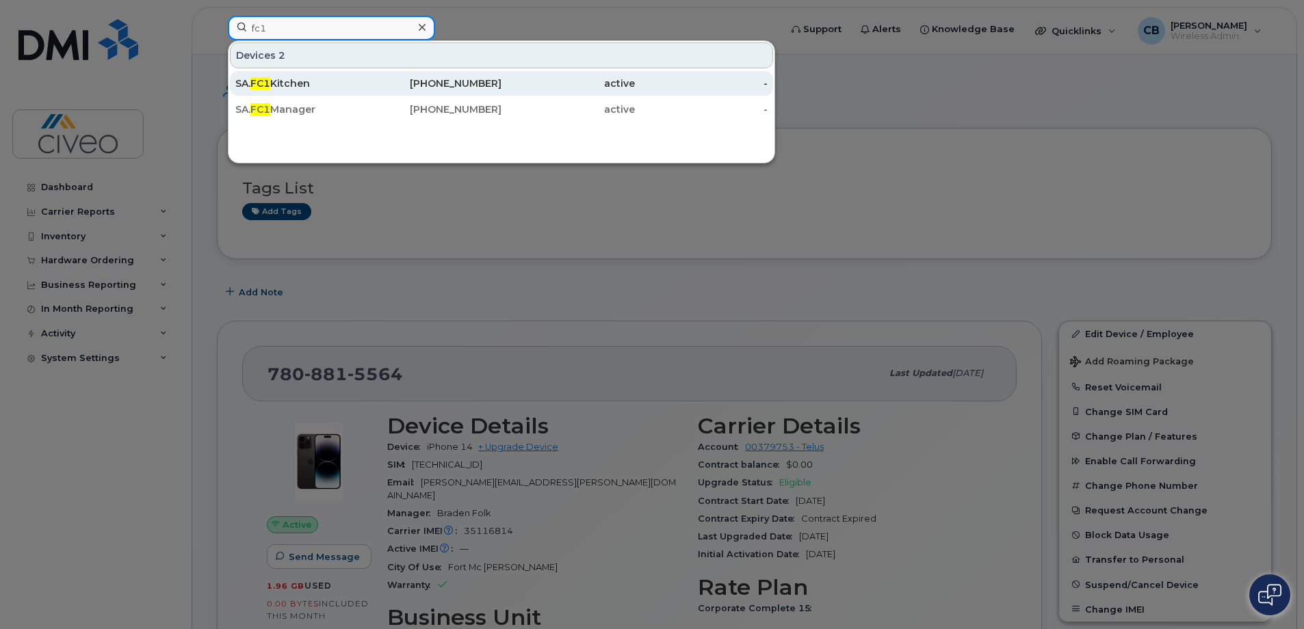
type input "fc1"
click at [346, 82] on div "SA. FC1 Kitchen" at bounding box center [301, 84] width 133 height 14
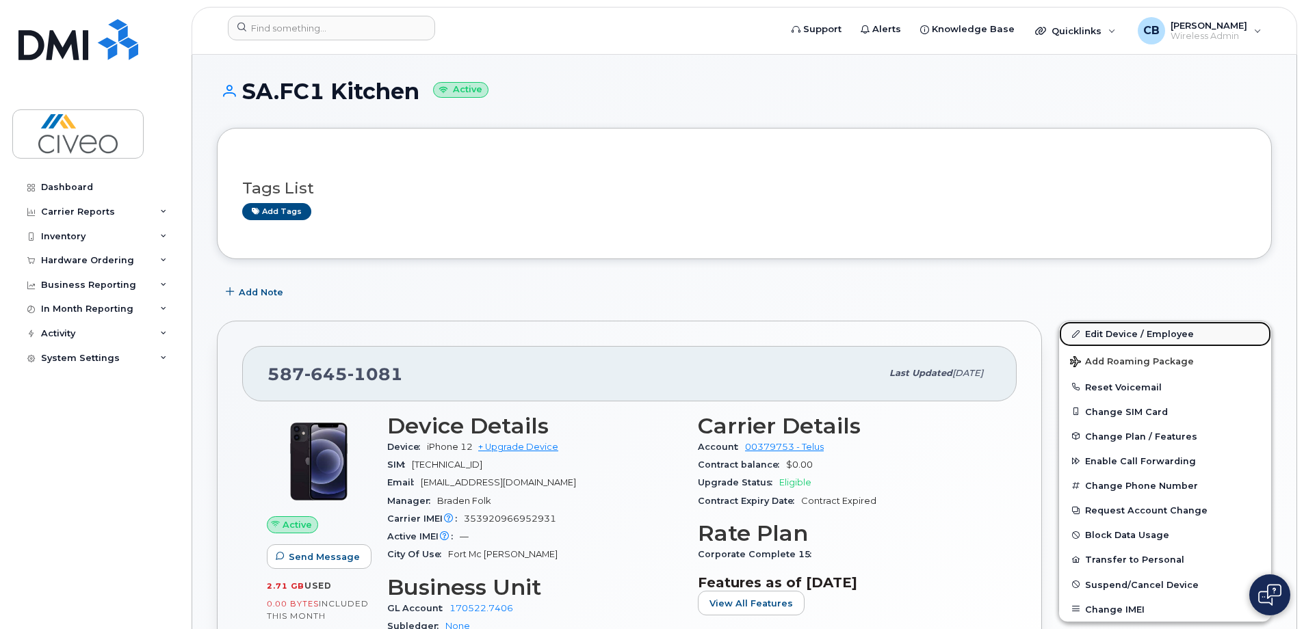
click at [1129, 337] on link "Edit Device / Employee" at bounding box center [1165, 333] width 212 height 25
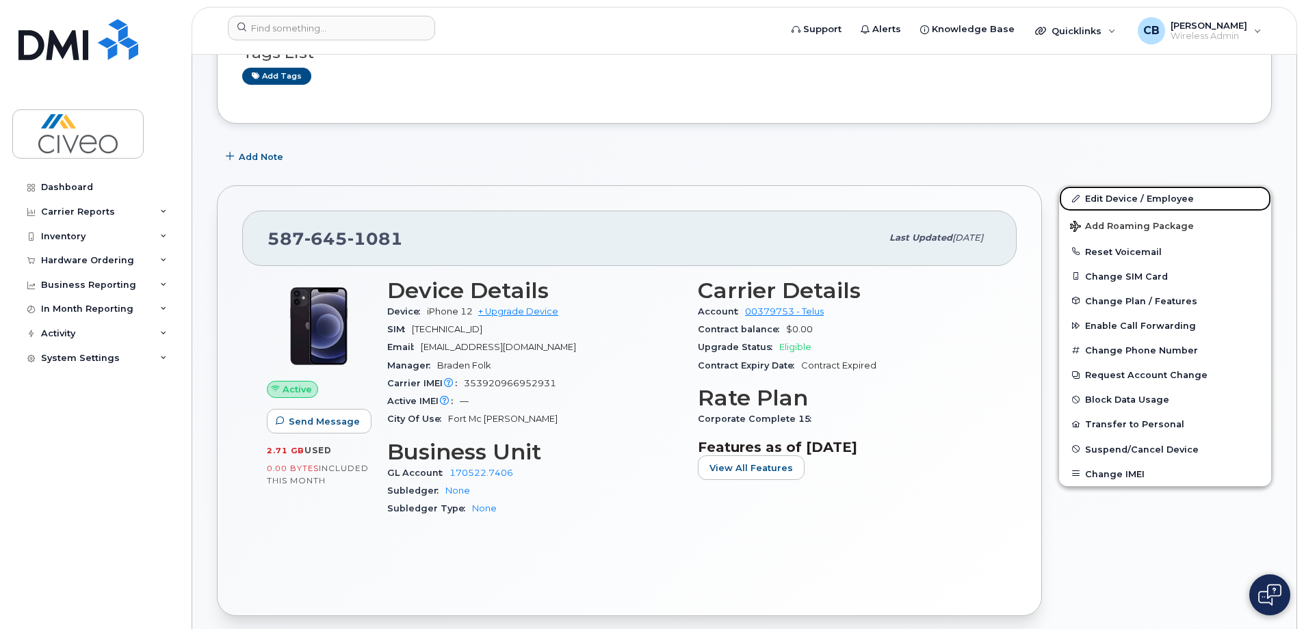
scroll to position [137, 0]
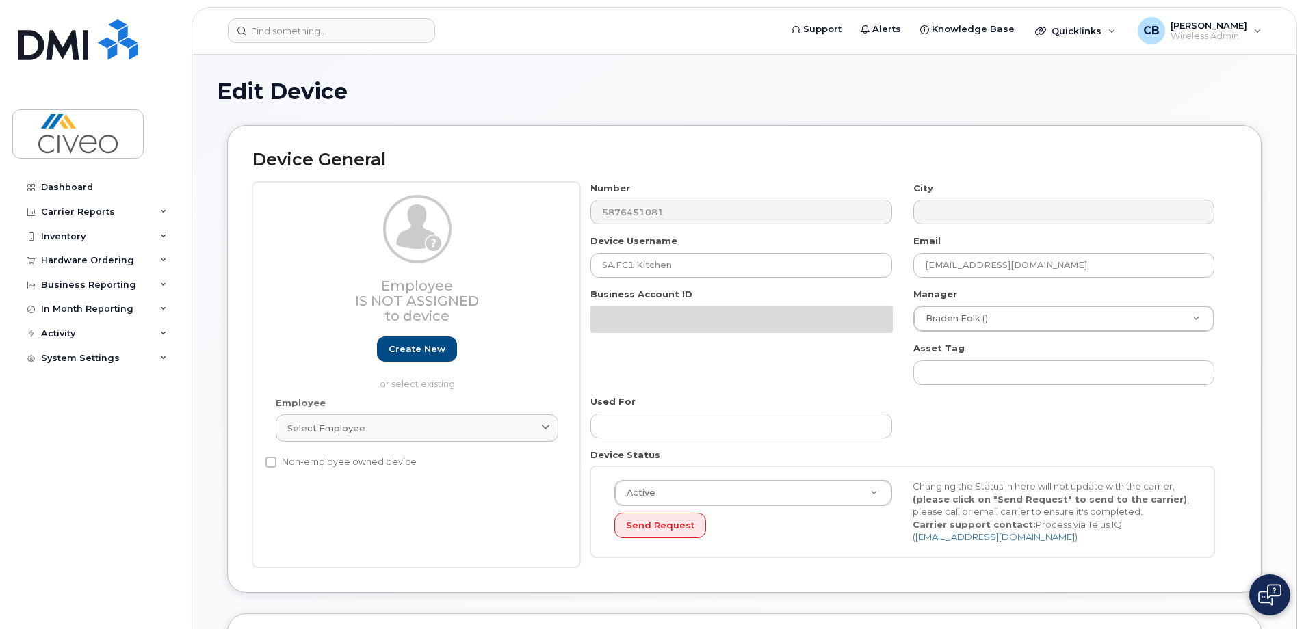
select select "7088"
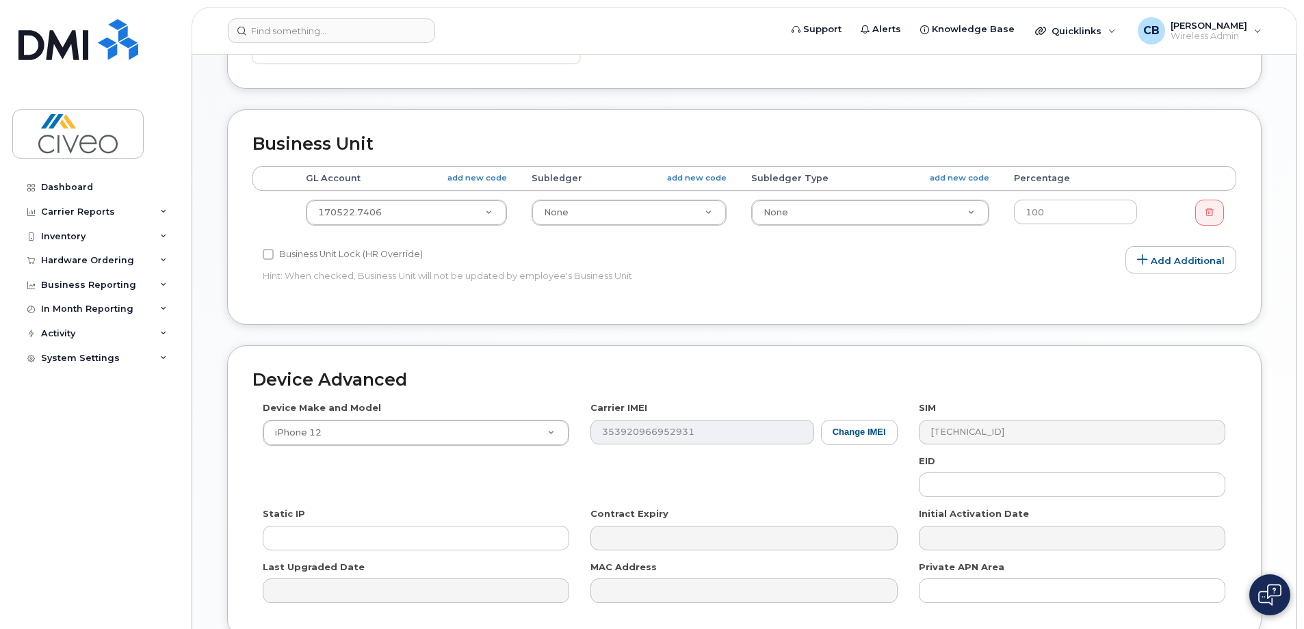
scroll to position [479, 0]
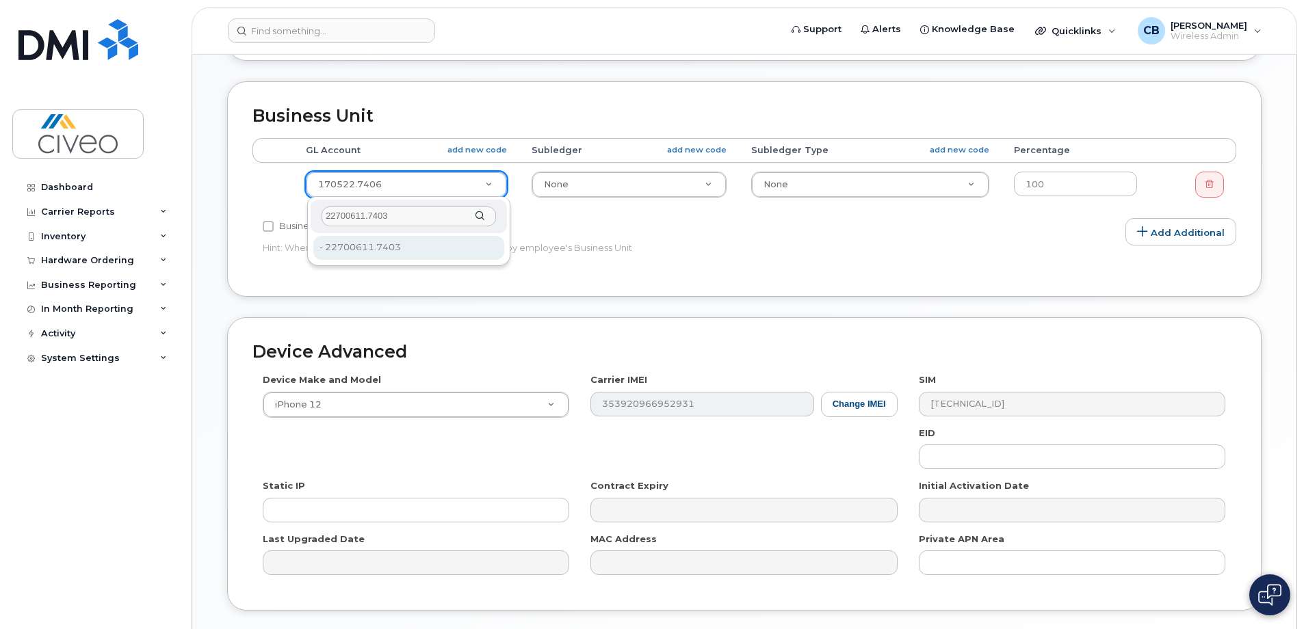
type input "22700611.7403"
type input "43835"
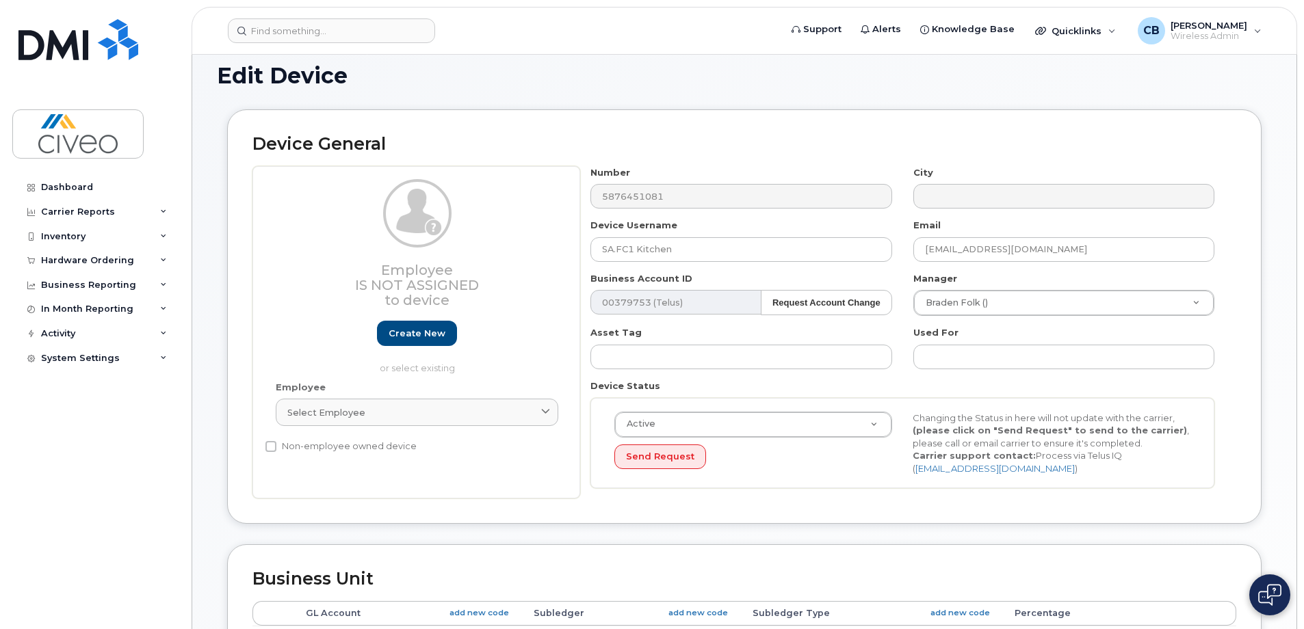
scroll to position [0, 0]
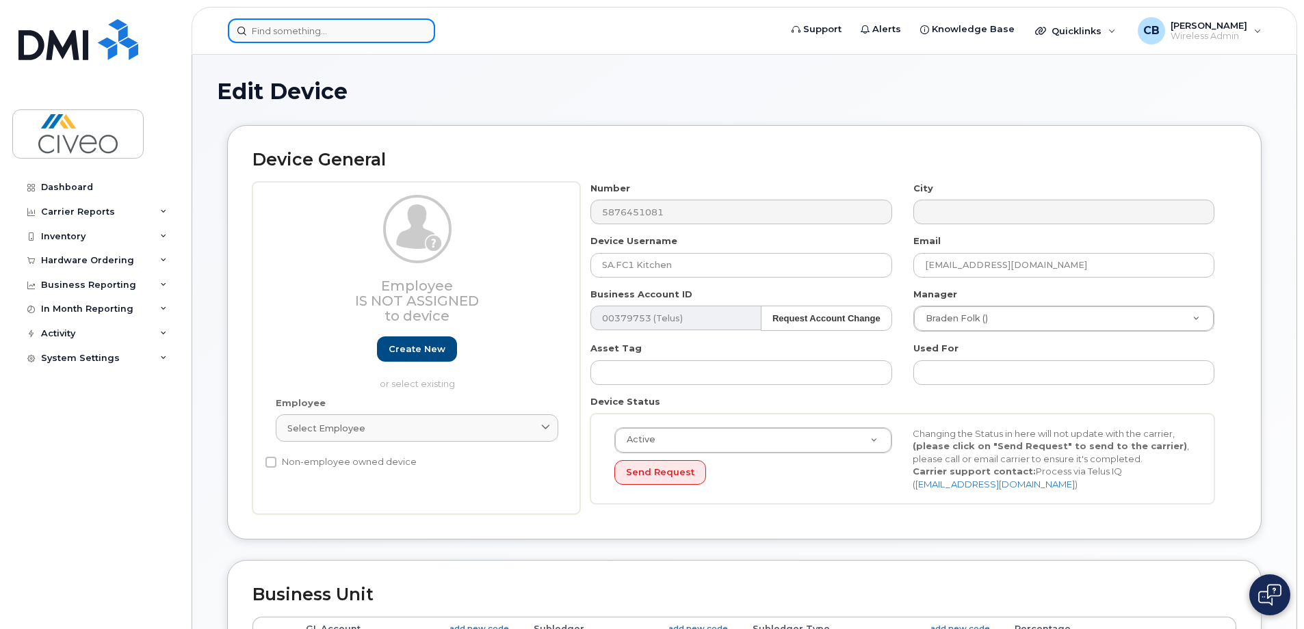
click at [394, 31] on input at bounding box center [331, 30] width 207 height 25
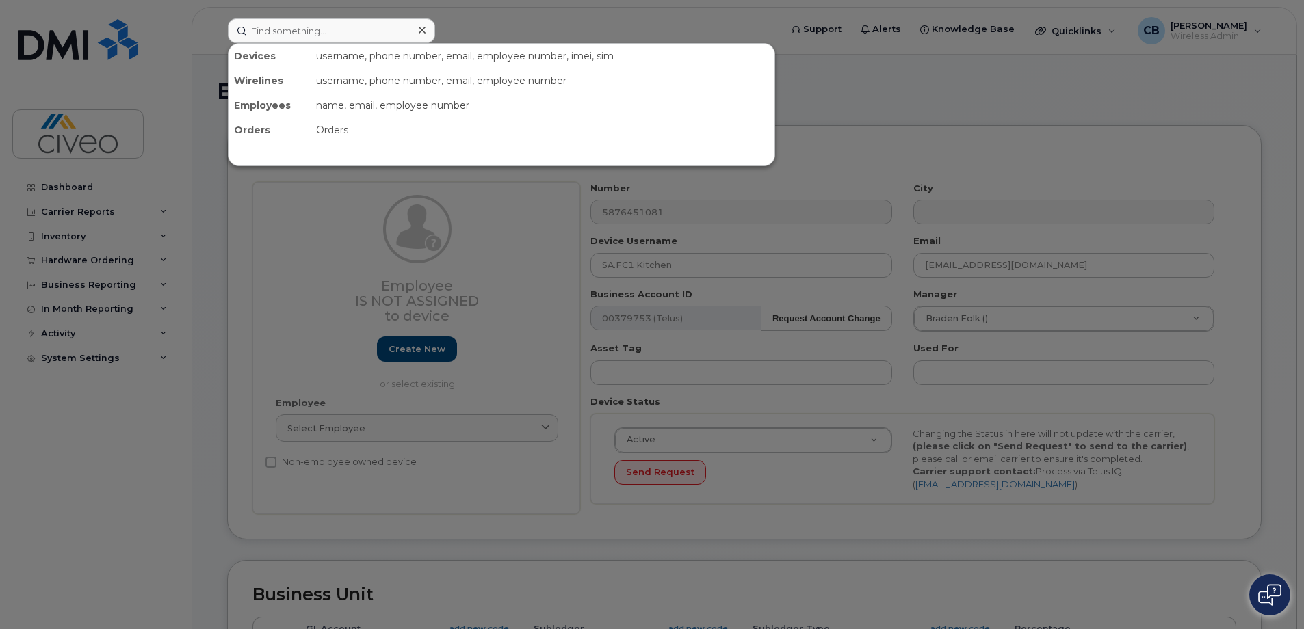
drag, startPoint x: 436, startPoint y: 16, endPoint x: 402, endPoint y: 25, distance: 35.3
click at [434, 17] on div at bounding box center [652, 314] width 1304 height 629
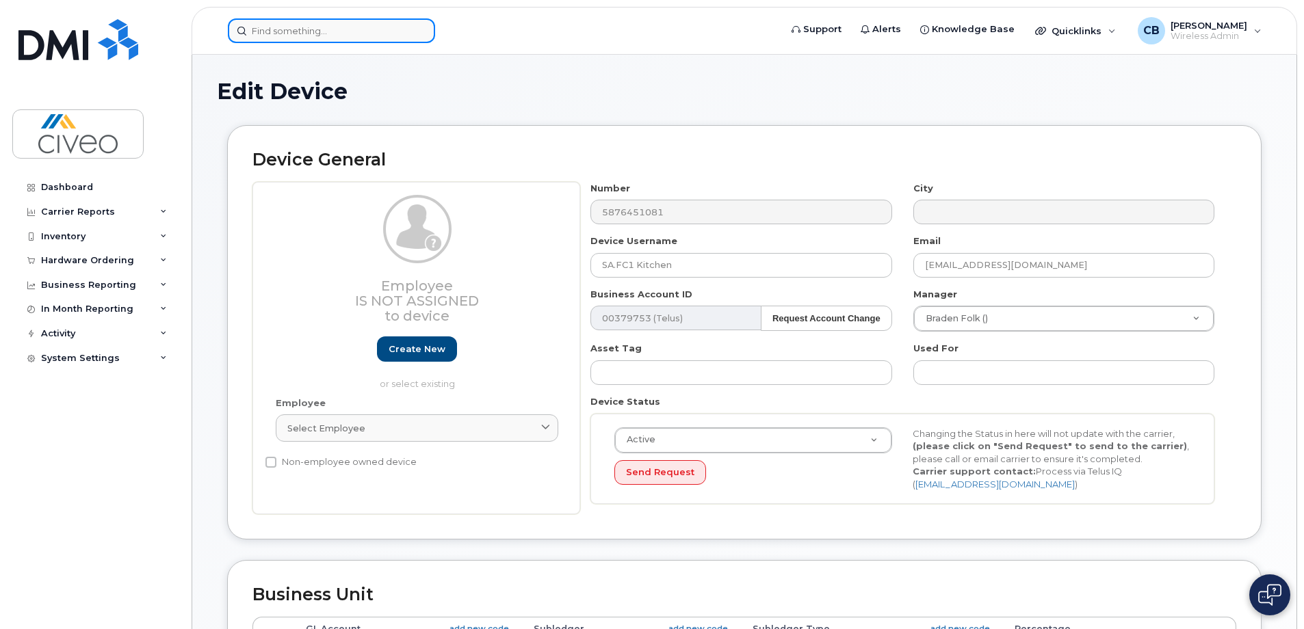
click at [382, 31] on input at bounding box center [331, 30] width 207 height 25
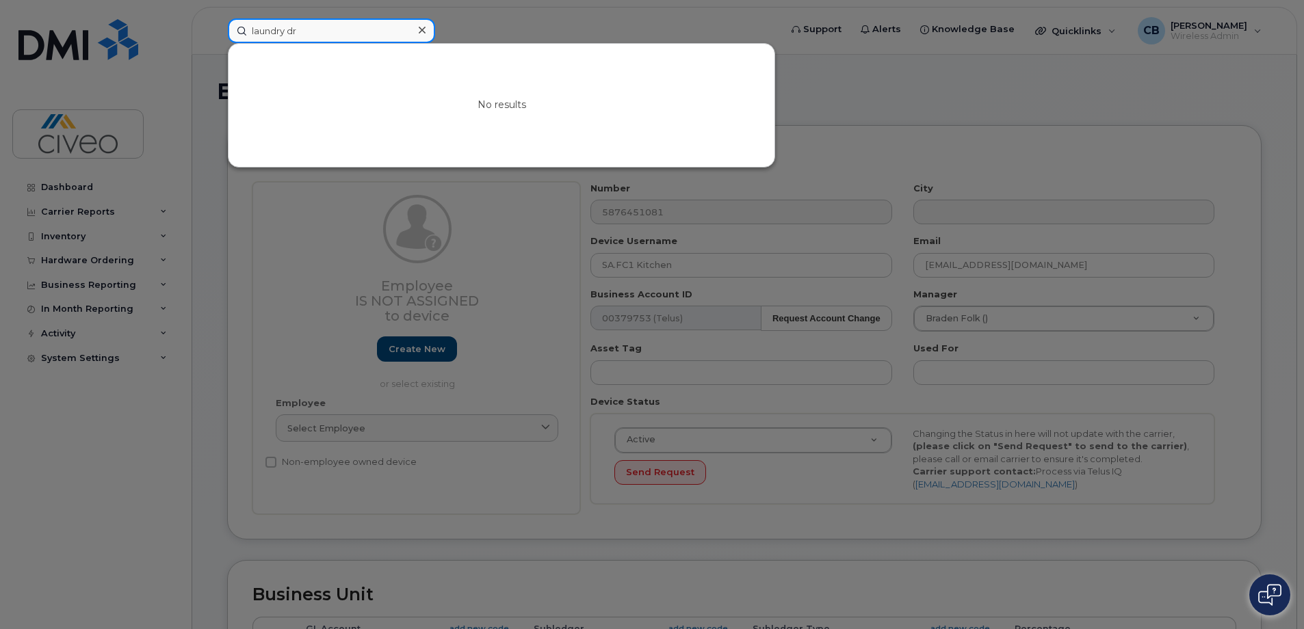
type input "laundry"
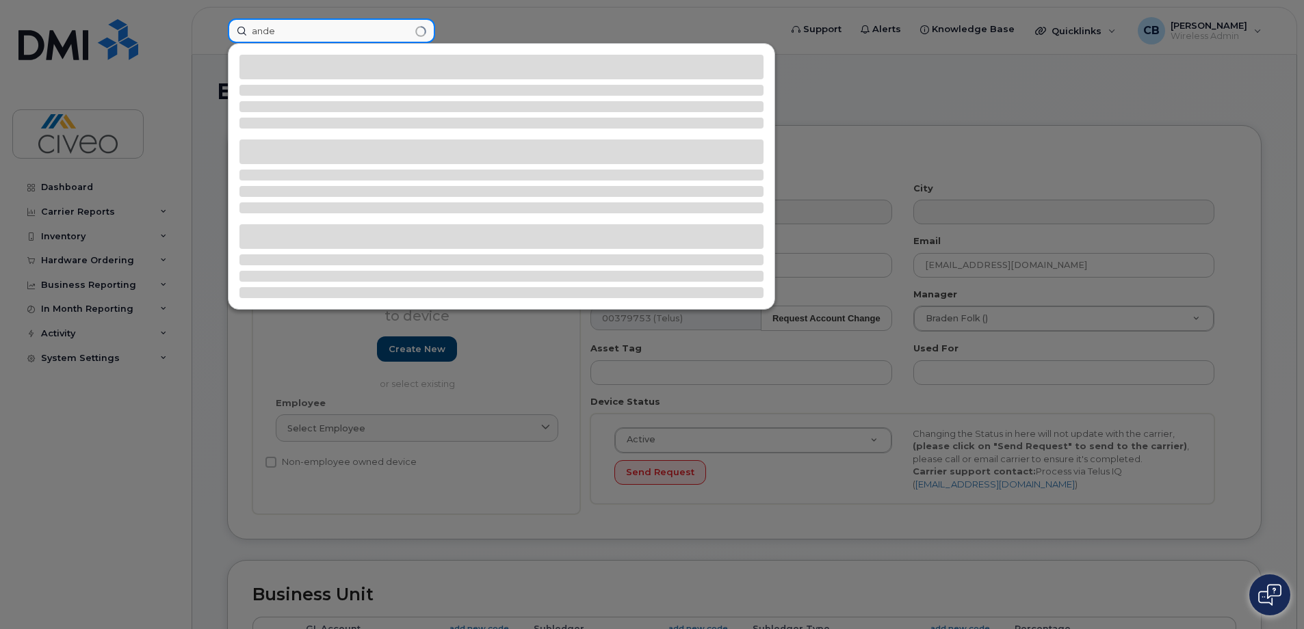
type input "andew"
type input "a"
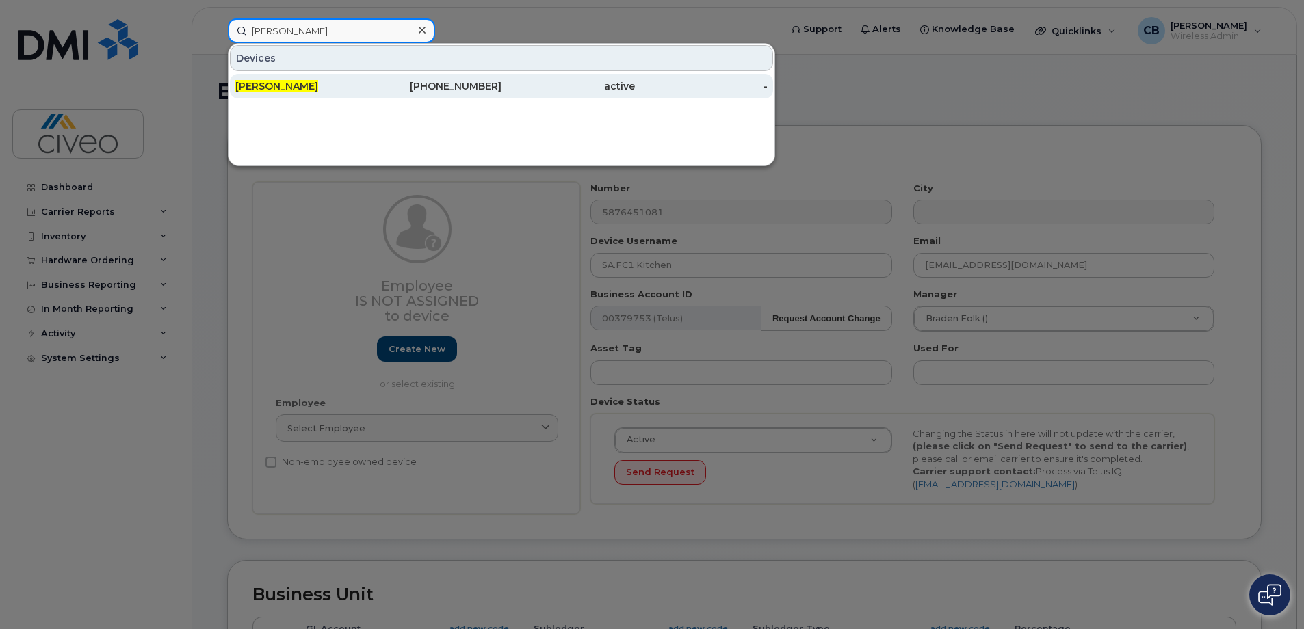
type input "ray burke"
click at [501, 94] on div "780-714-0807" at bounding box center [567, 86] width 133 height 25
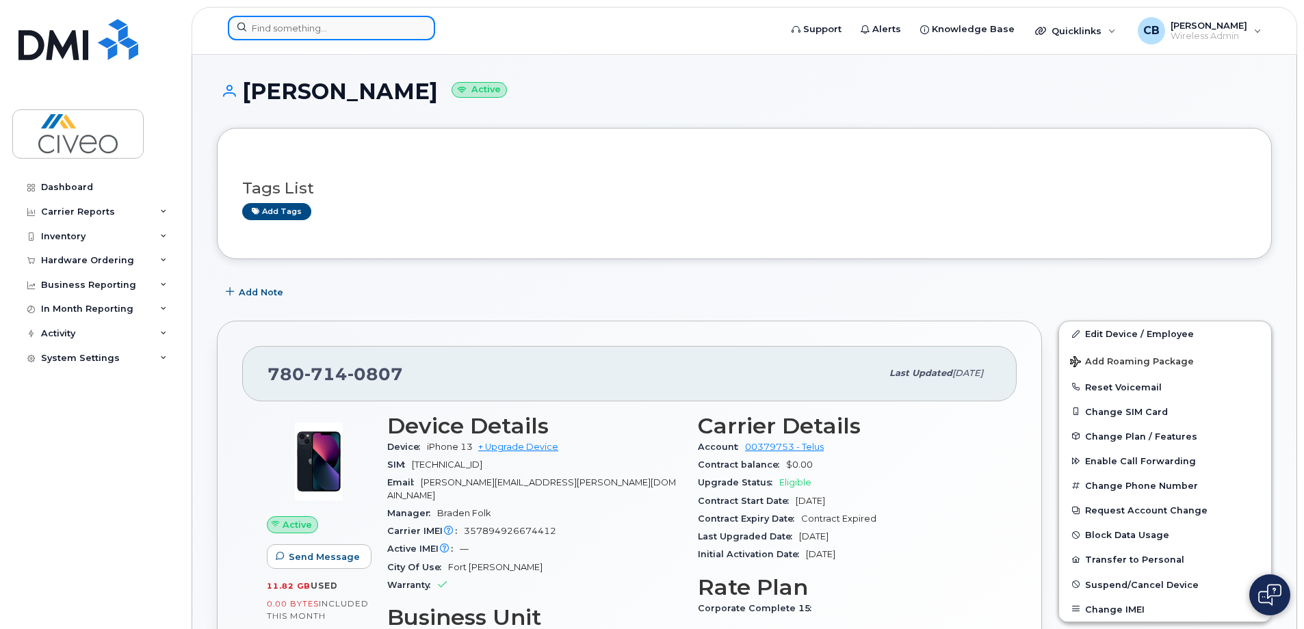
click at [330, 36] on input at bounding box center [331, 28] width 207 height 25
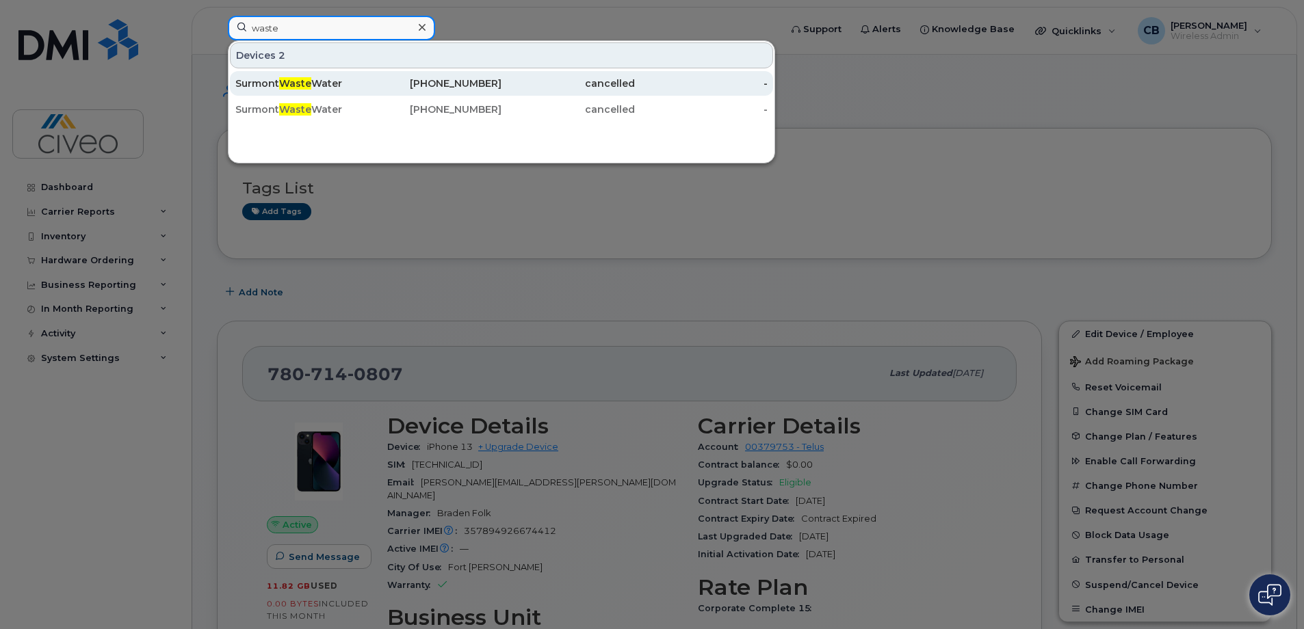
type input "waste"
click at [369, 77] on div "Surmont Waste Water" at bounding box center [435, 83] width 133 height 25
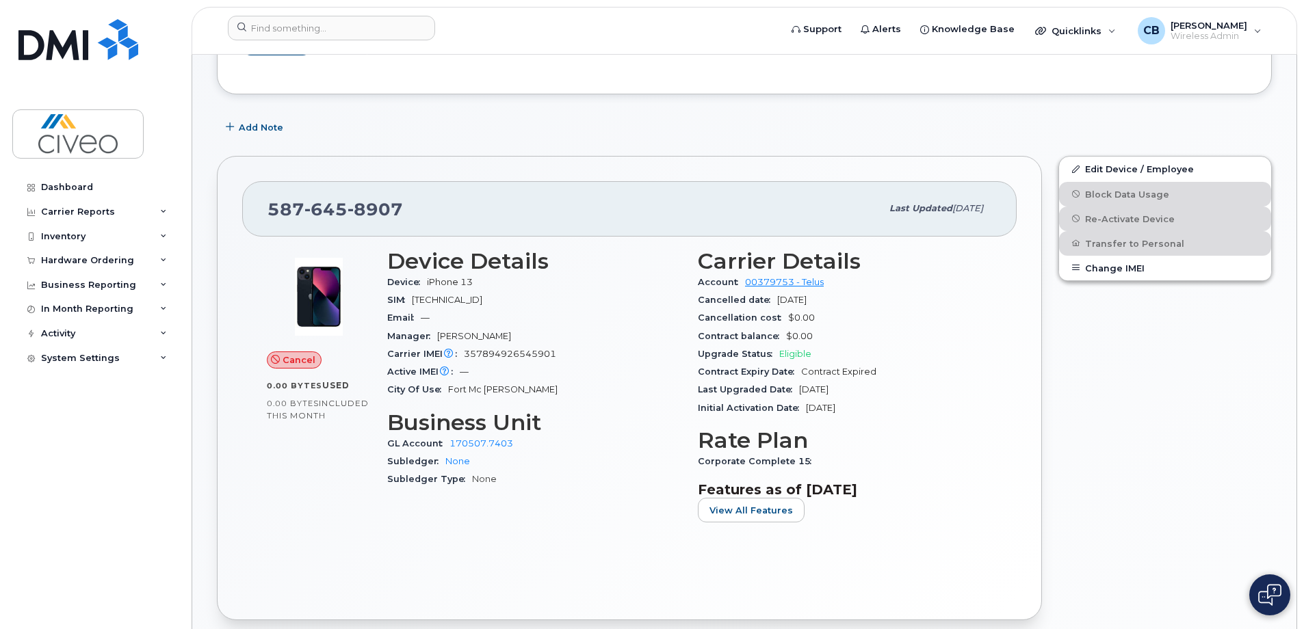
scroll to position [205, 0]
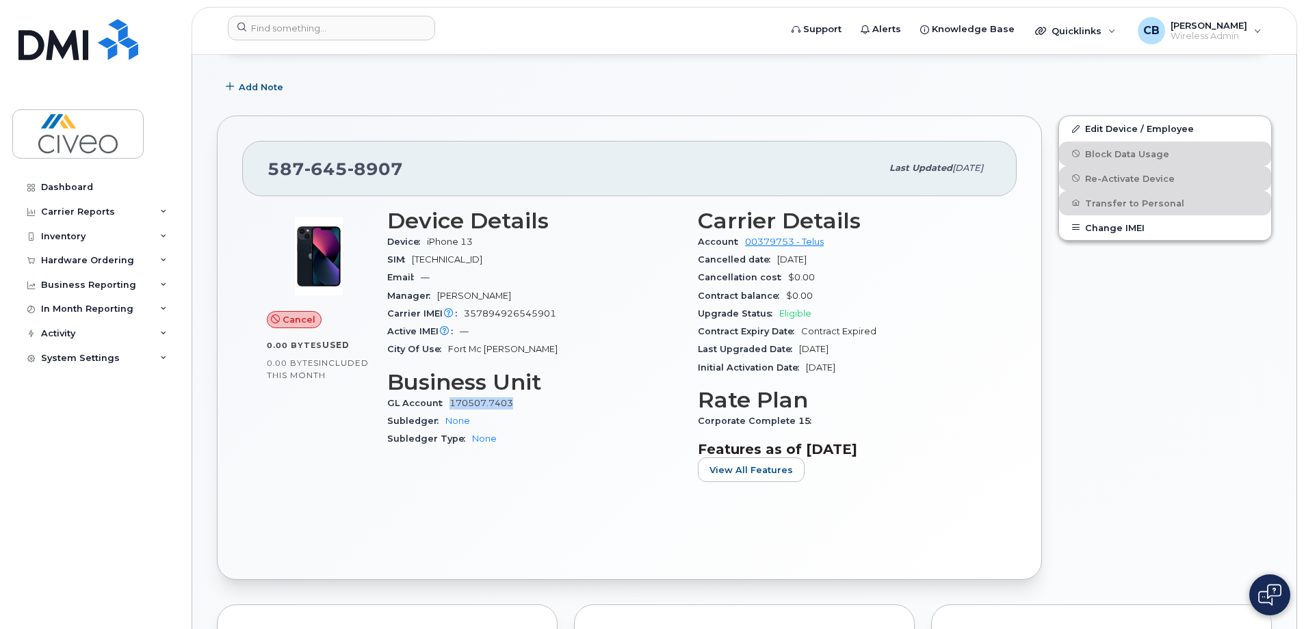
drag, startPoint x: 524, startPoint y: 400, endPoint x: 451, endPoint y: 406, distance: 73.4
click at [451, 406] on div "GL Account 170507.7403" at bounding box center [534, 404] width 294 height 18
copy link "170507.7403"
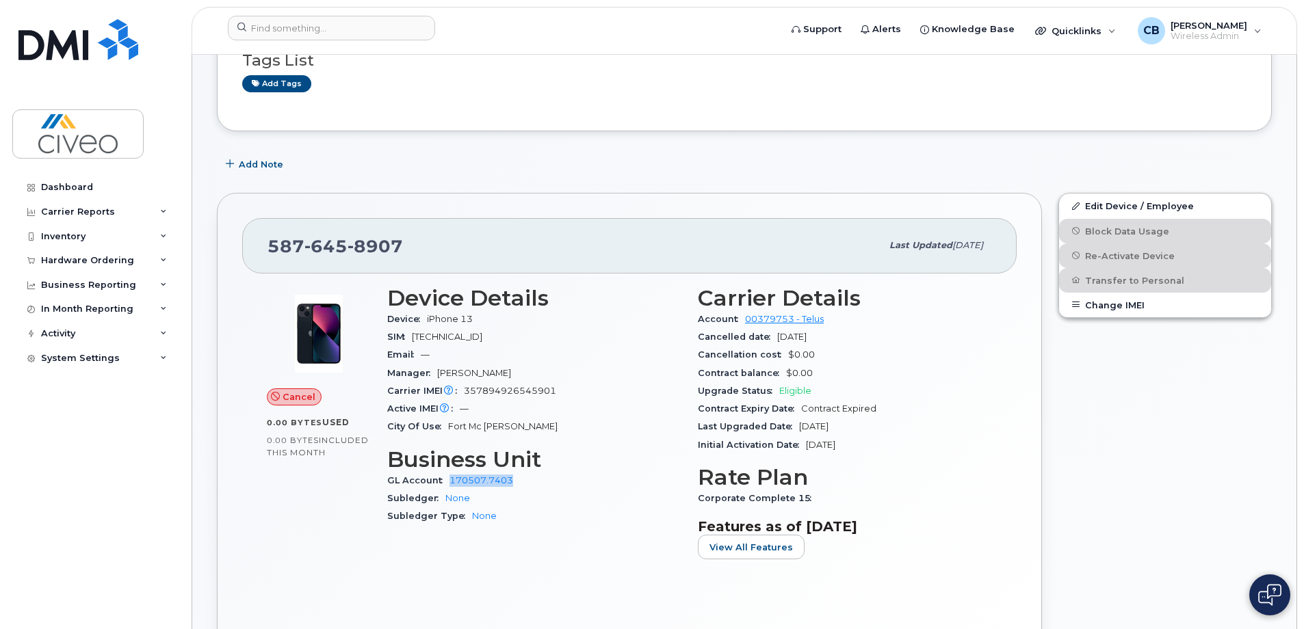
scroll to position [0, 0]
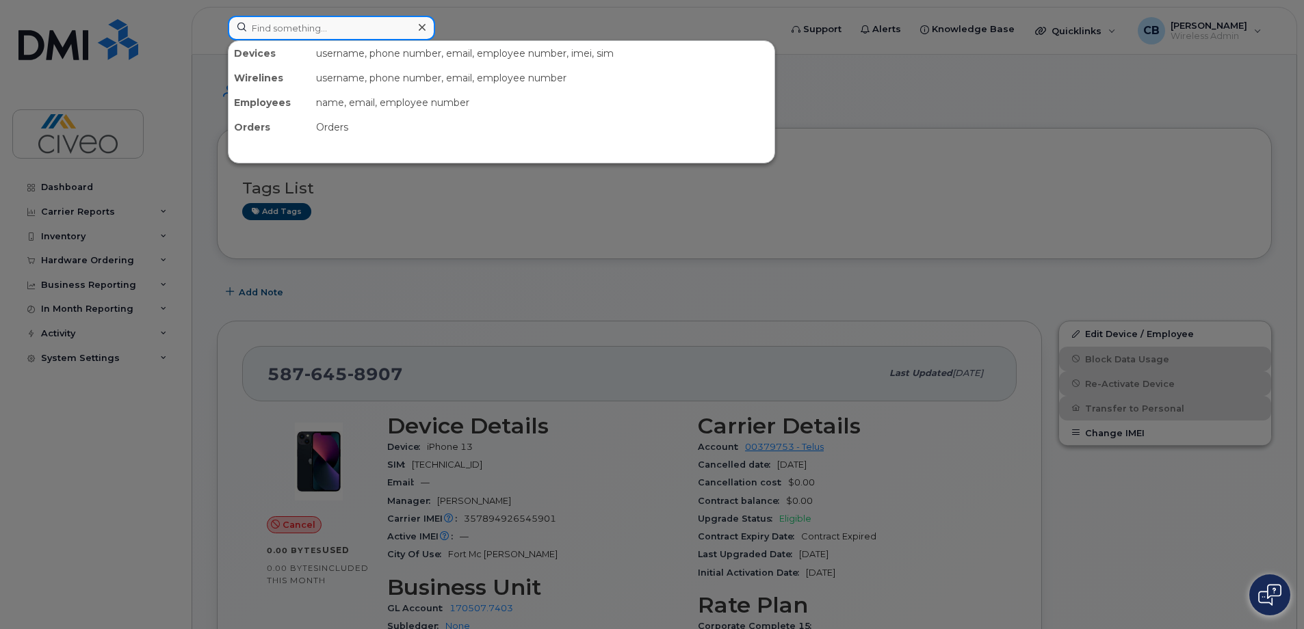
click at [409, 31] on input at bounding box center [331, 28] width 207 height 25
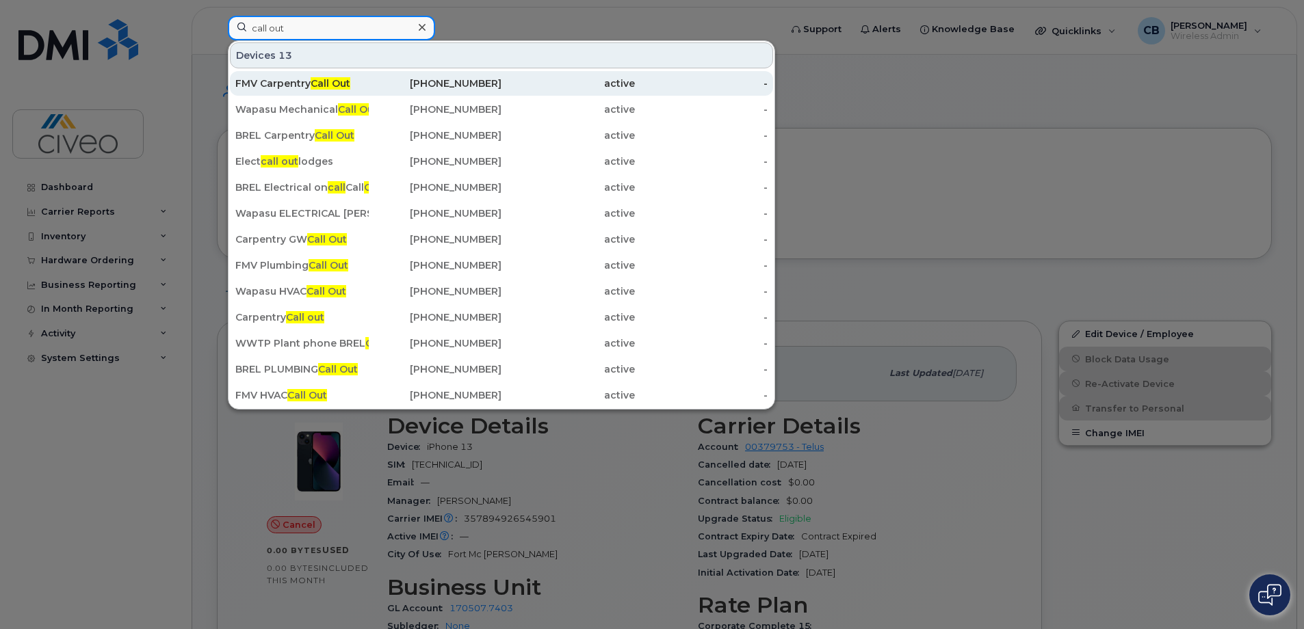
type input "call out"
click at [501, 75] on div "780-799-0218" at bounding box center [567, 83] width 133 height 25
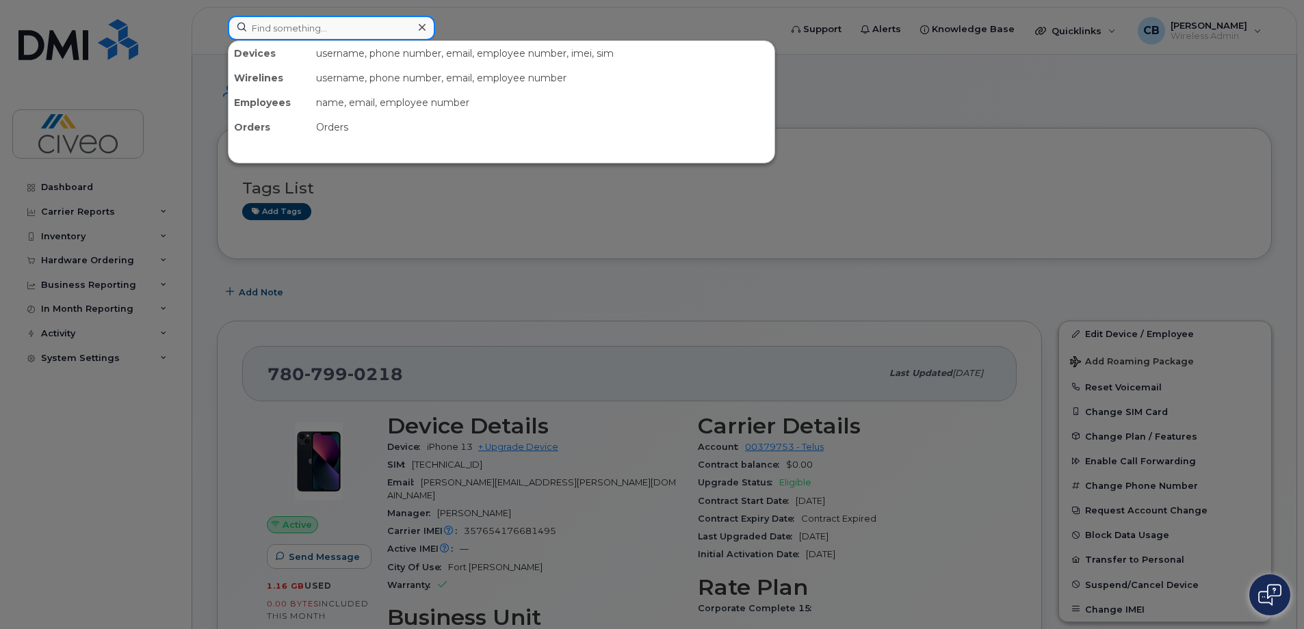
click at [395, 26] on input at bounding box center [331, 28] width 207 height 25
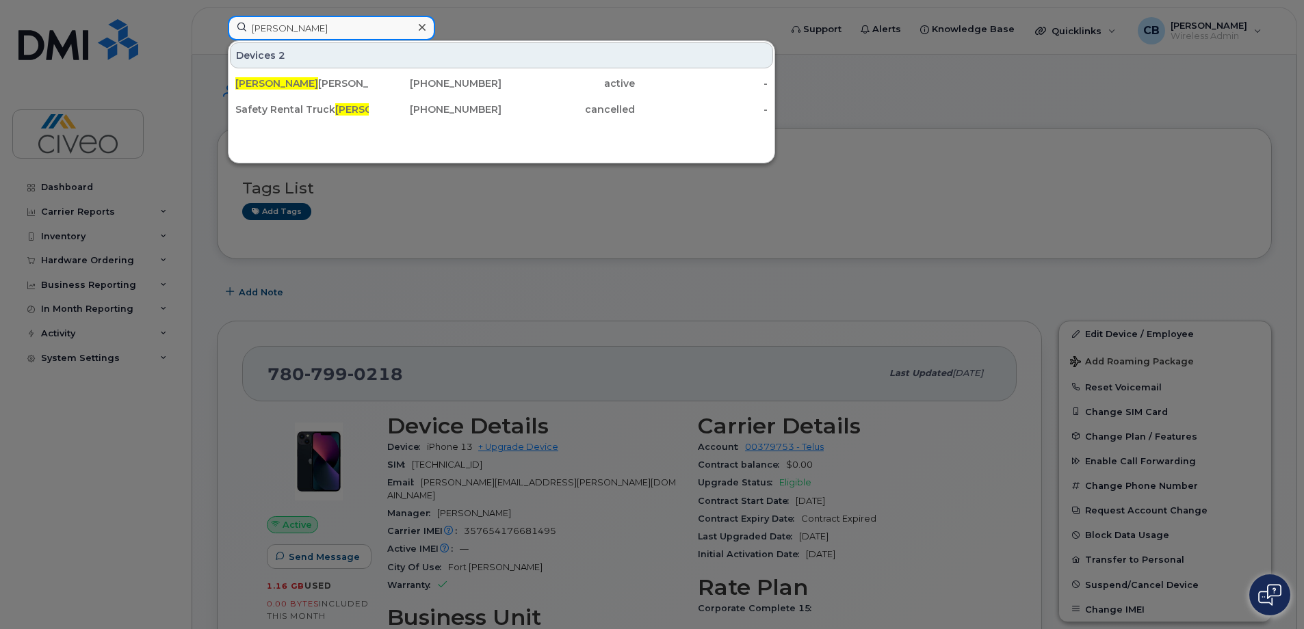
type input "[PERSON_NAME]"
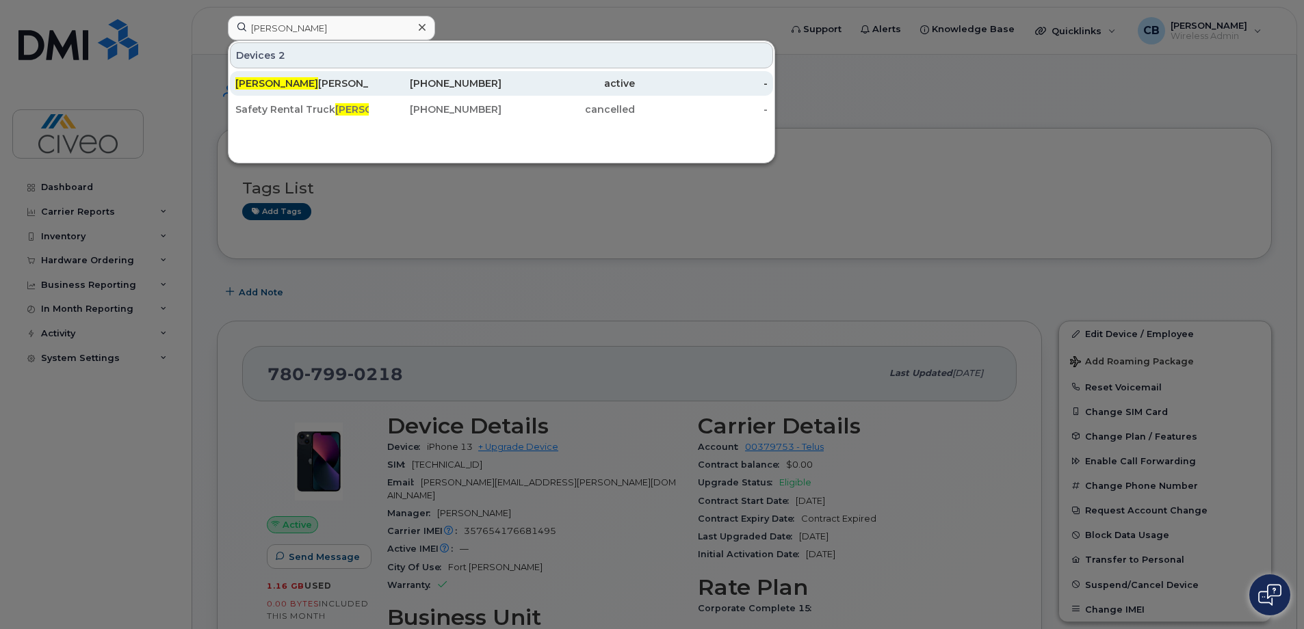
click at [369, 86] on div "[PHONE_NUMBER]" at bounding box center [435, 84] width 133 height 14
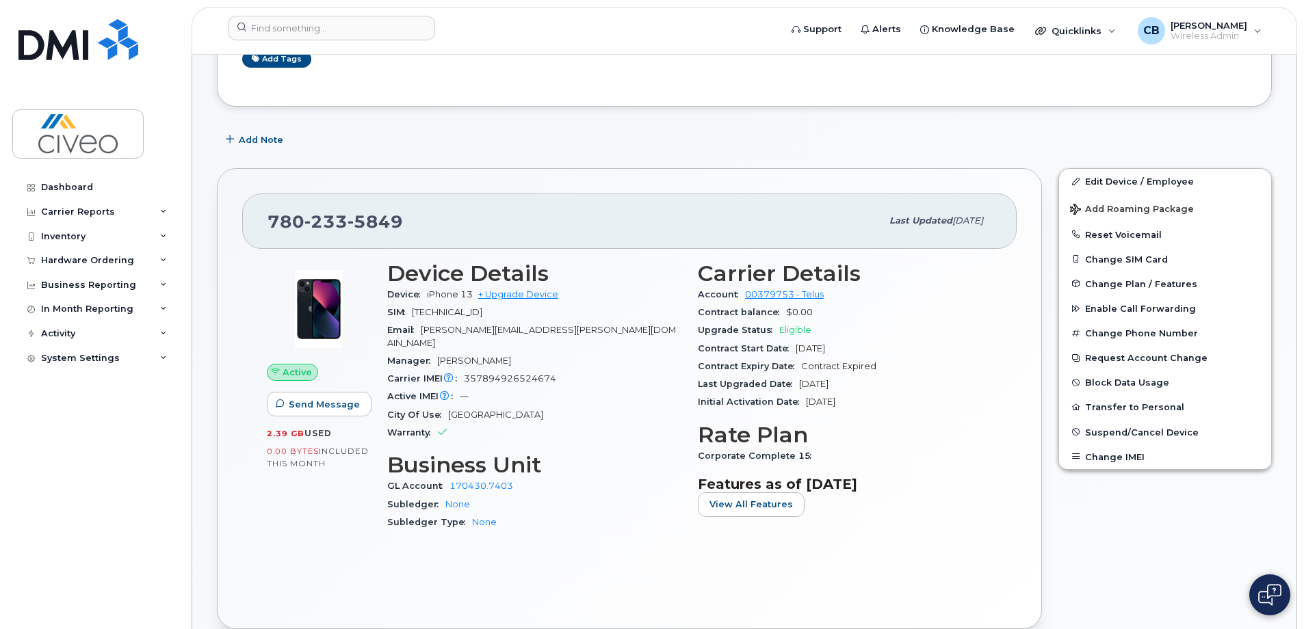
scroll to position [274, 0]
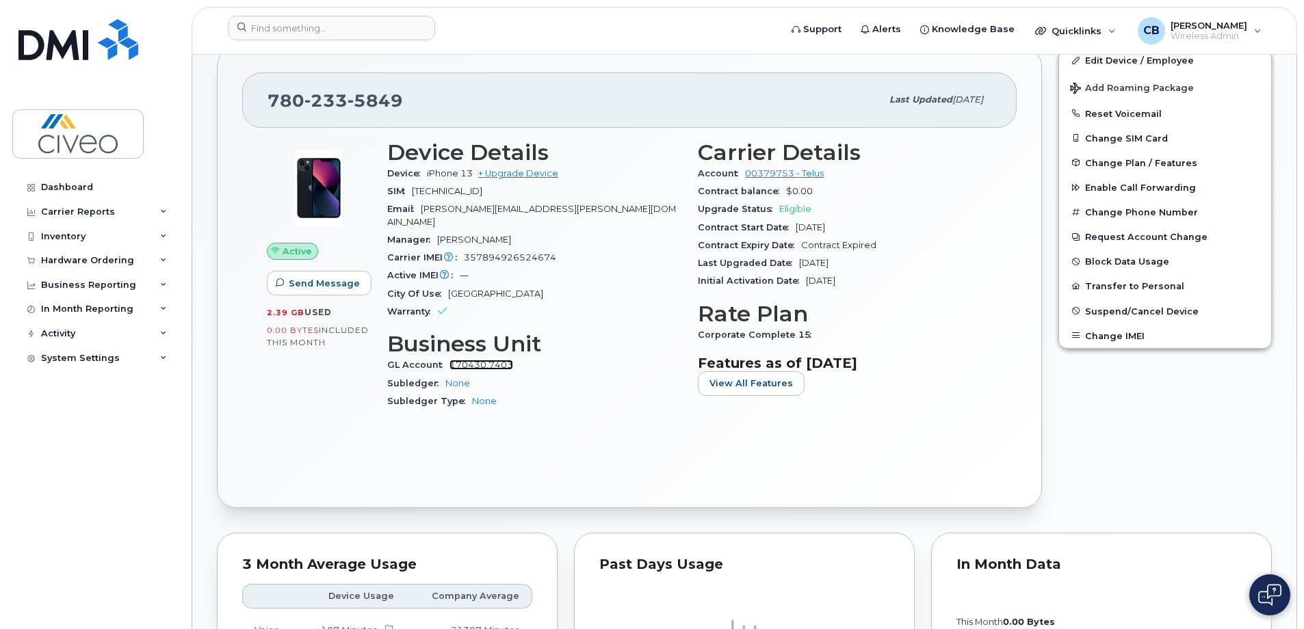
click at [496, 360] on link "170430.7403" at bounding box center [481, 365] width 64 height 10
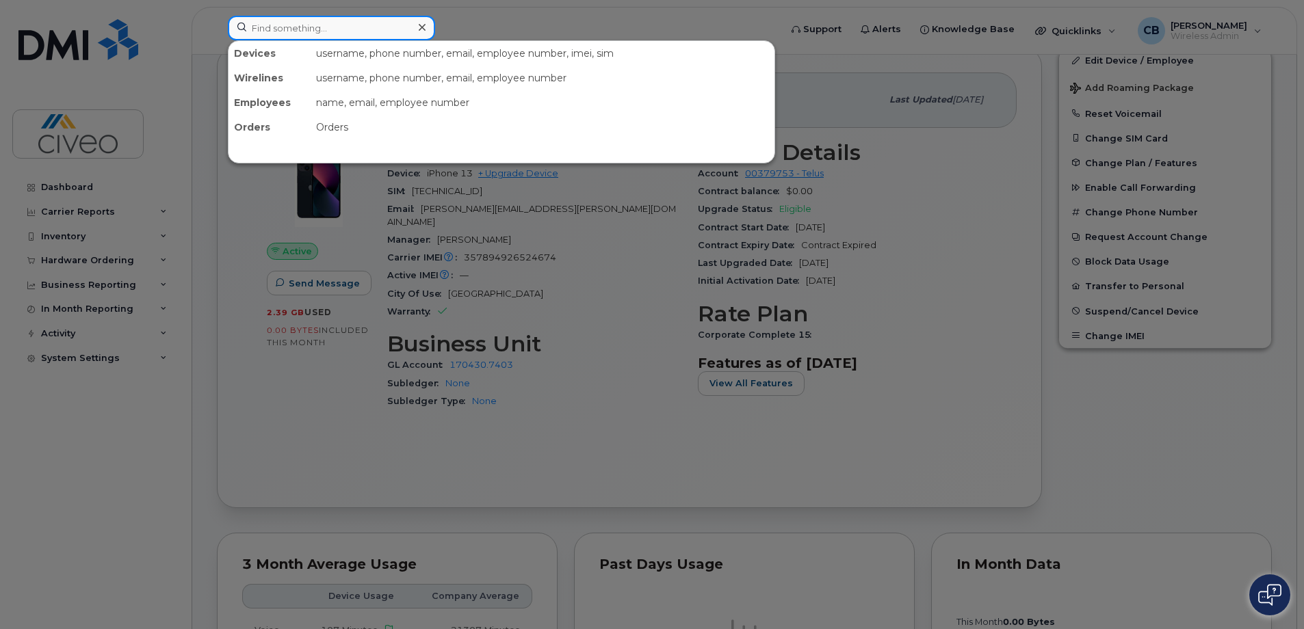
click at [390, 34] on input at bounding box center [331, 28] width 207 height 25
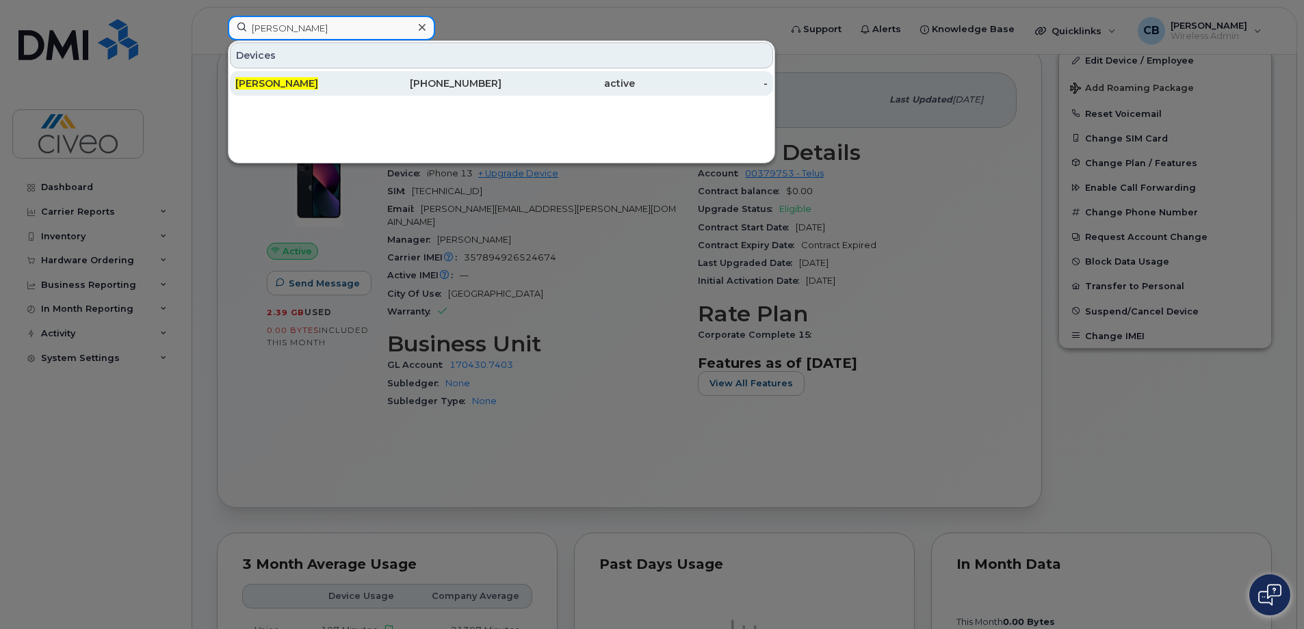
type input "sean coward"
click at [341, 88] on div "[PERSON_NAME]" at bounding box center [301, 84] width 133 height 14
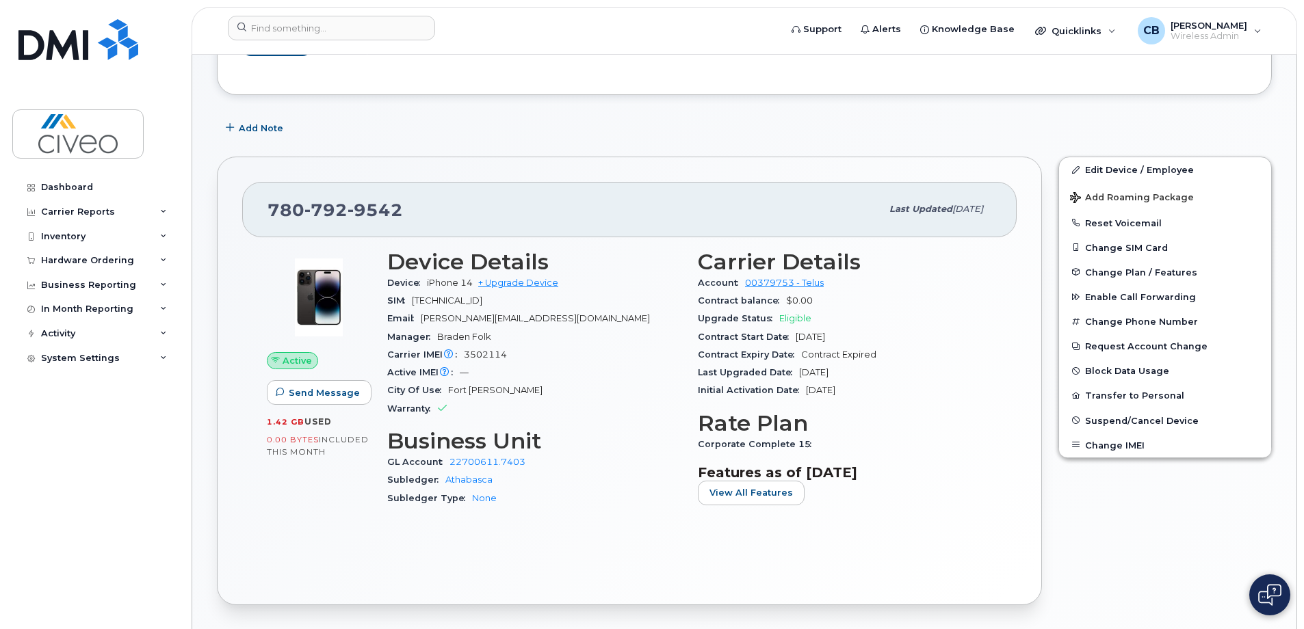
scroll to position [205, 0]
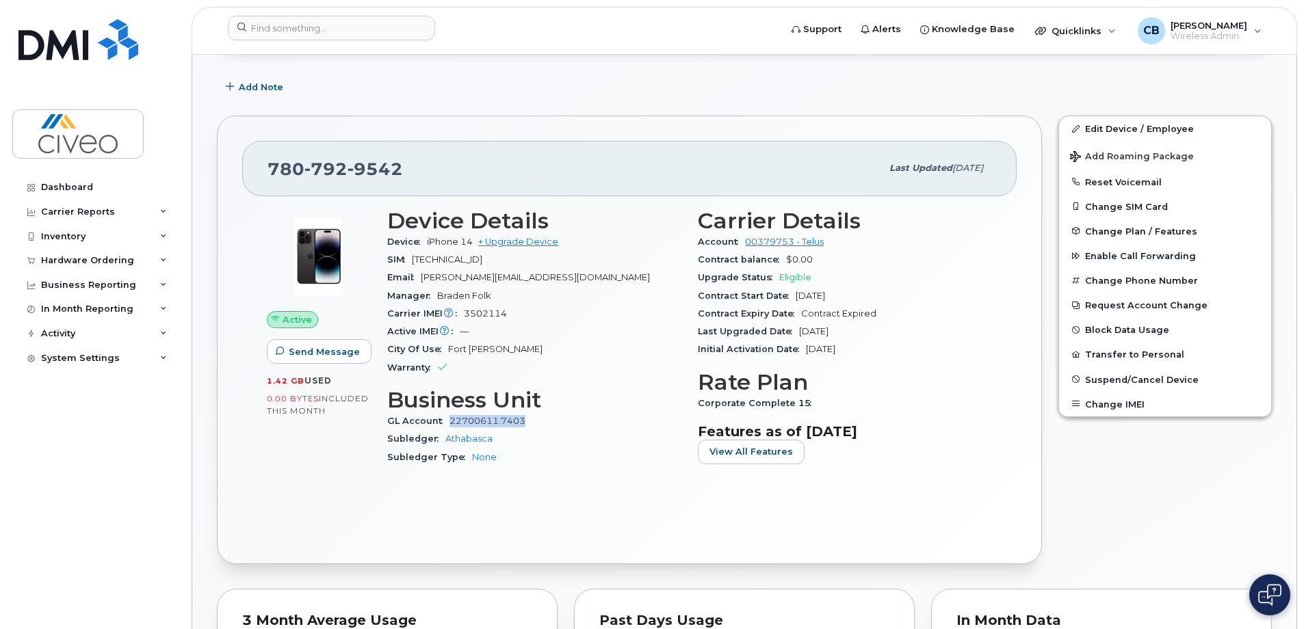
drag, startPoint x: 551, startPoint y: 417, endPoint x: 452, endPoint y: 421, distance: 99.3
click at [452, 421] on div "GL Account 22700611.7403" at bounding box center [534, 421] width 294 height 18
copy link "22700611.7403"
drag, startPoint x: 452, startPoint y: 421, endPoint x: 638, endPoint y: 329, distance: 207.7
click at [638, 329] on div "Active IMEI Active IMEI is refreshed daily with a delay of up to 48 hours follo…" at bounding box center [534, 332] width 294 height 18
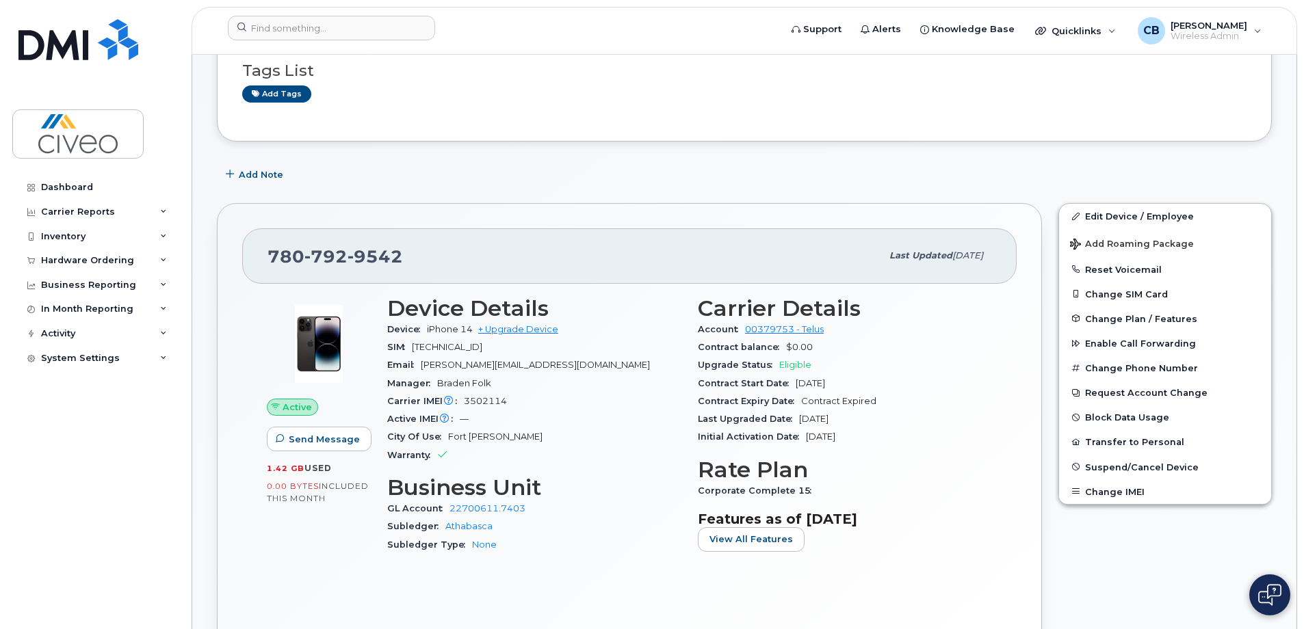
scroll to position [0, 0]
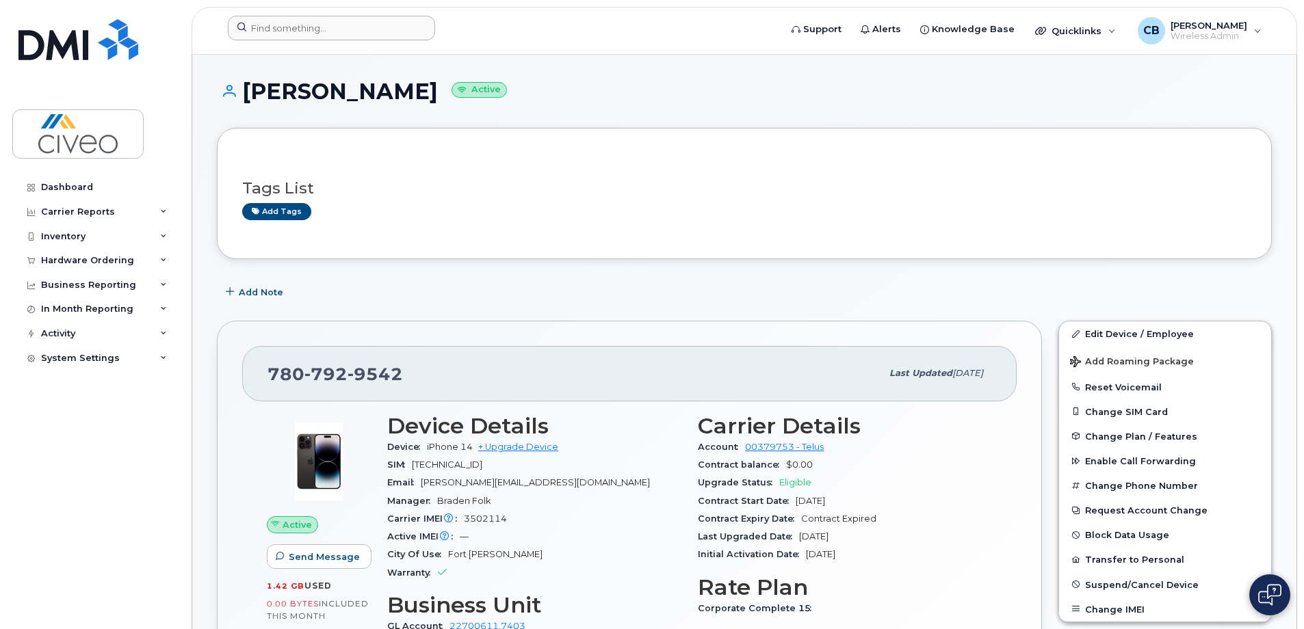
click at [387, 40] on div at bounding box center [499, 31] width 565 height 30
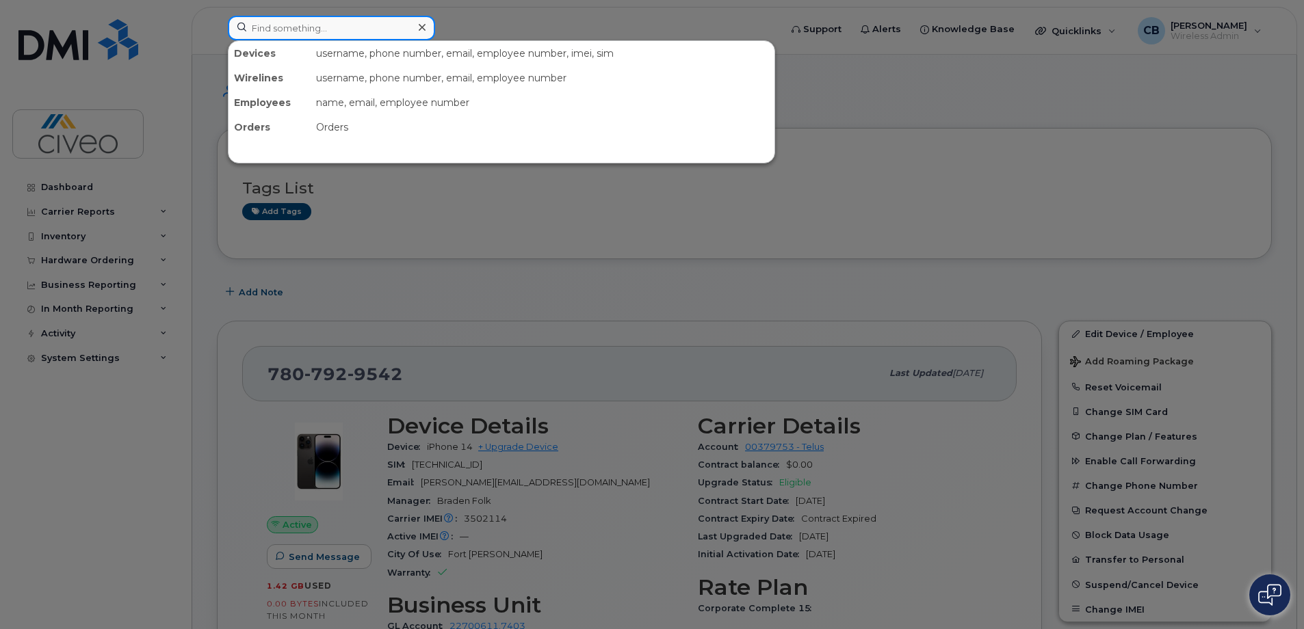
click at [385, 38] on input at bounding box center [331, 28] width 207 height 25
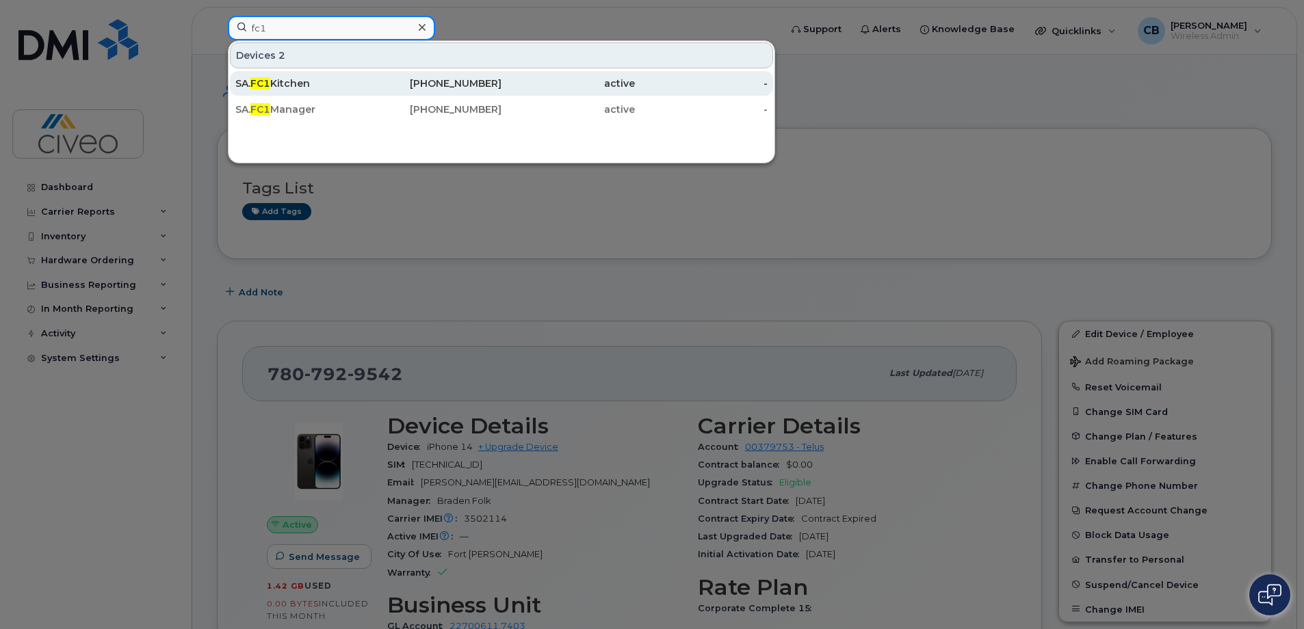
type input "fc1"
click at [369, 93] on div "SA. FC1 Kitchen" at bounding box center [435, 83] width 133 height 25
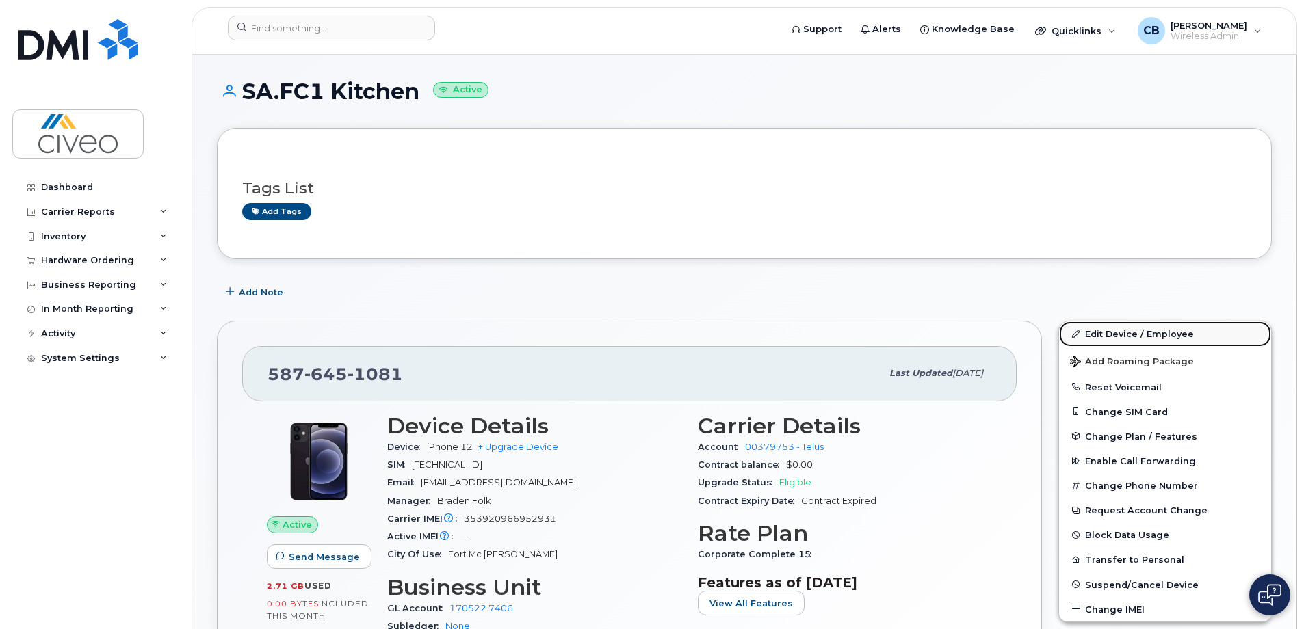
click at [1120, 337] on link "Edit Device / Employee" at bounding box center [1165, 333] width 212 height 25
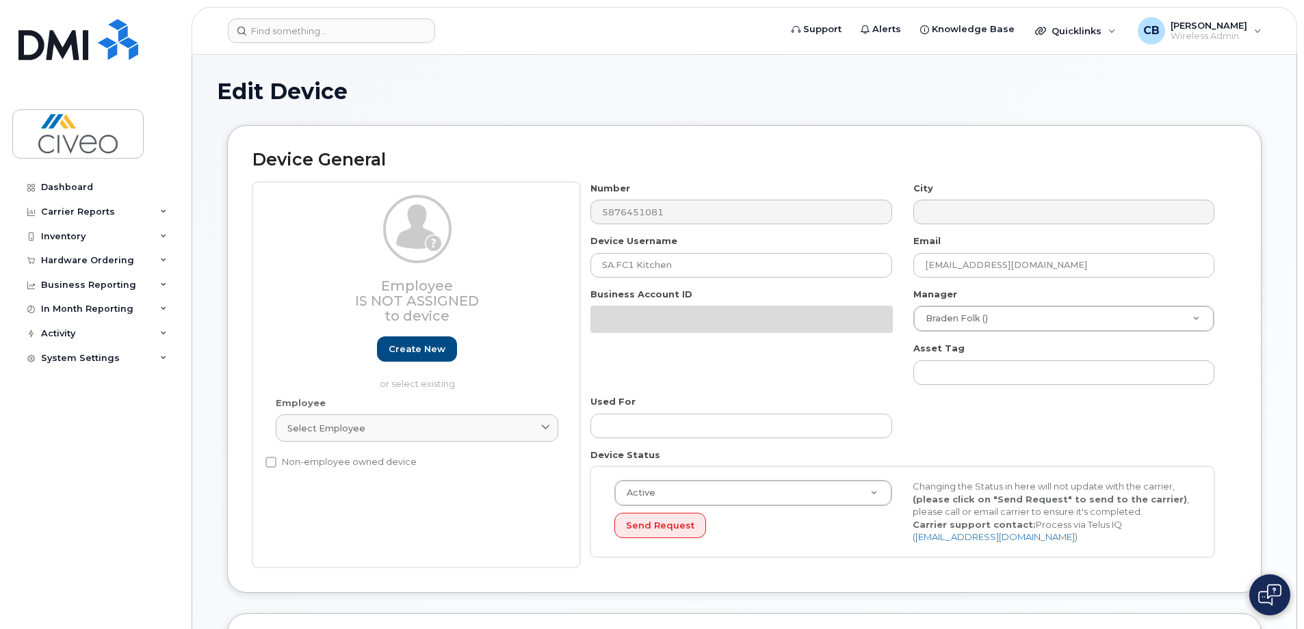
select select "7088"
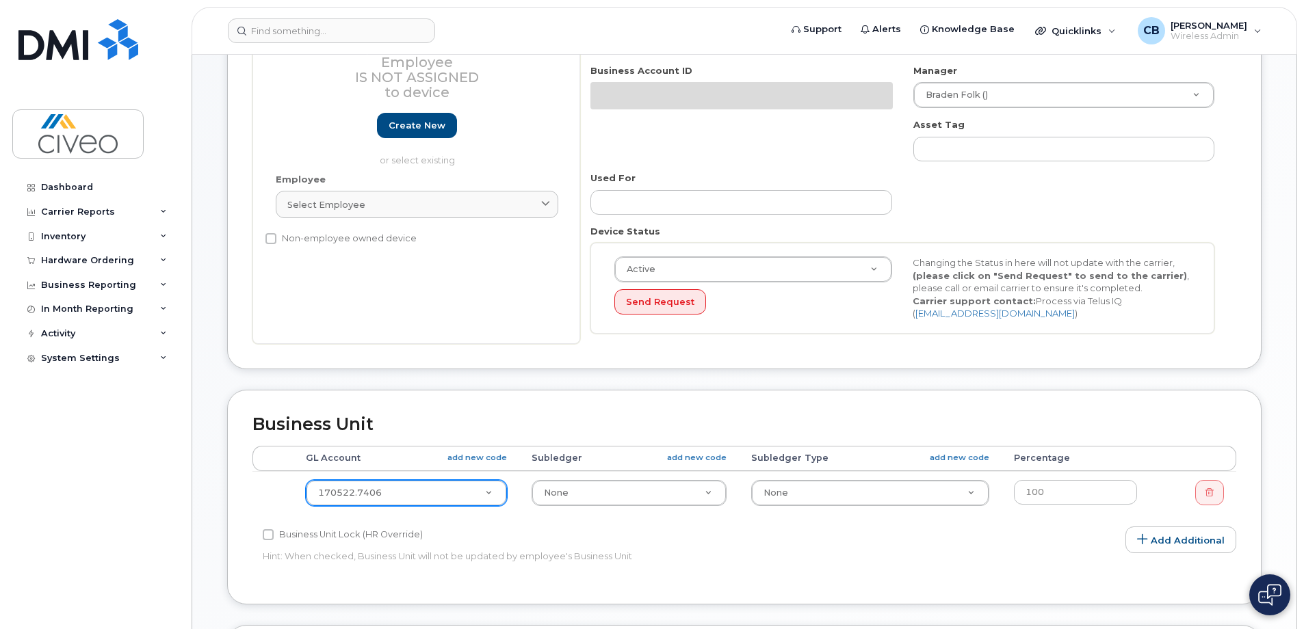
scroll to position [249, 0]
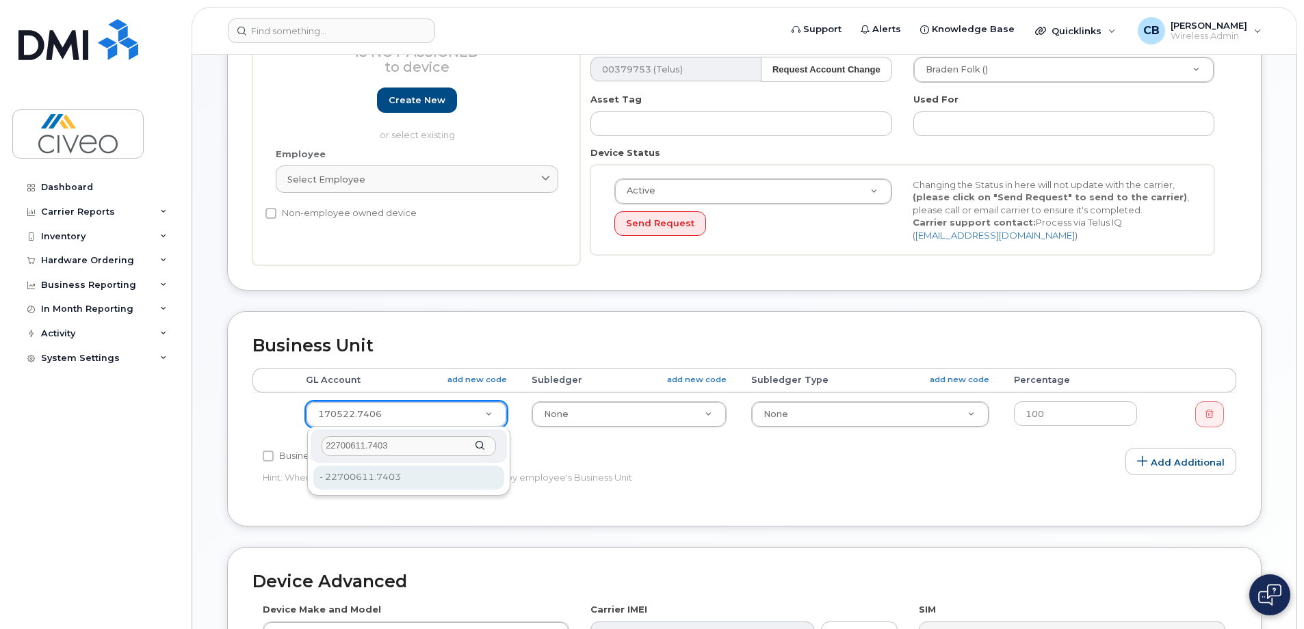
type input "22700611.7403"
type input "43835"
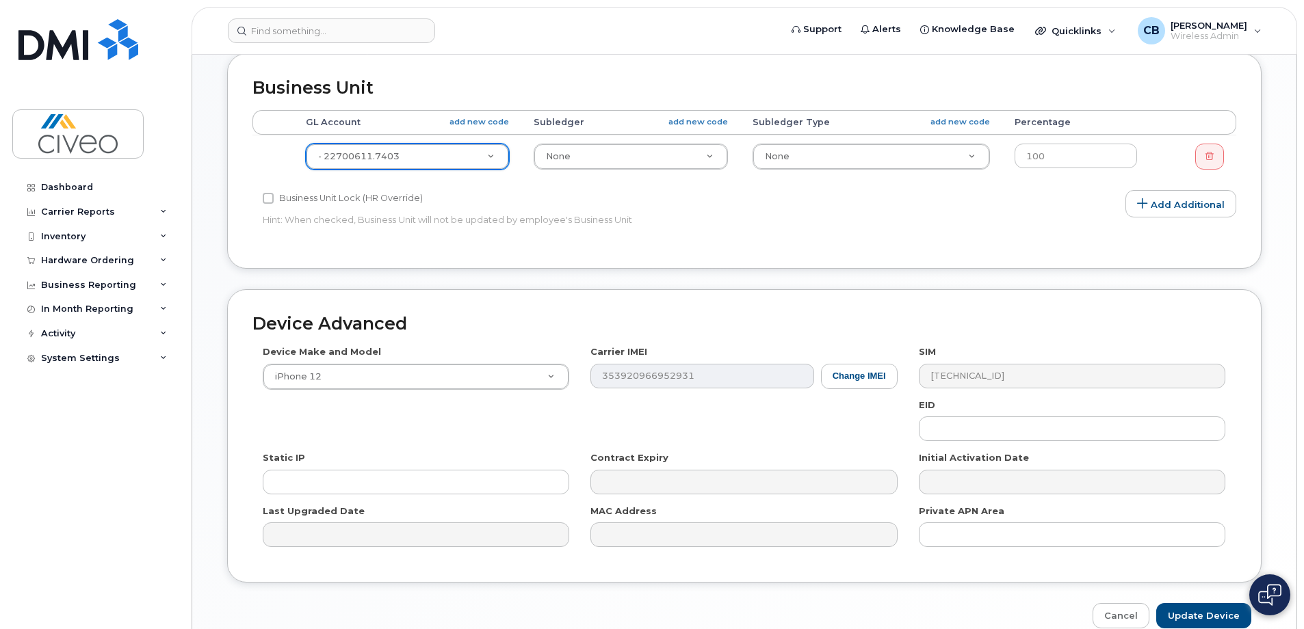
scroll to position [575, 0]
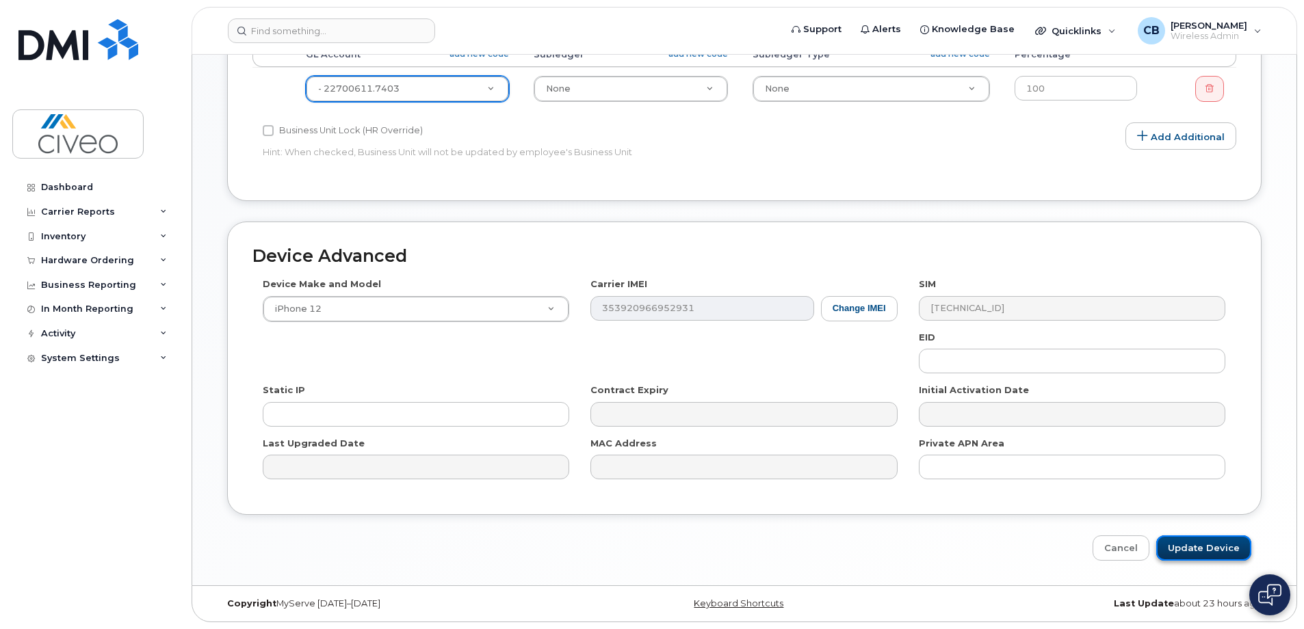
click at [1170, 540] on input "Update Device" at bounding box center [1203, 548] width 95 height 25
type input "Saving..."
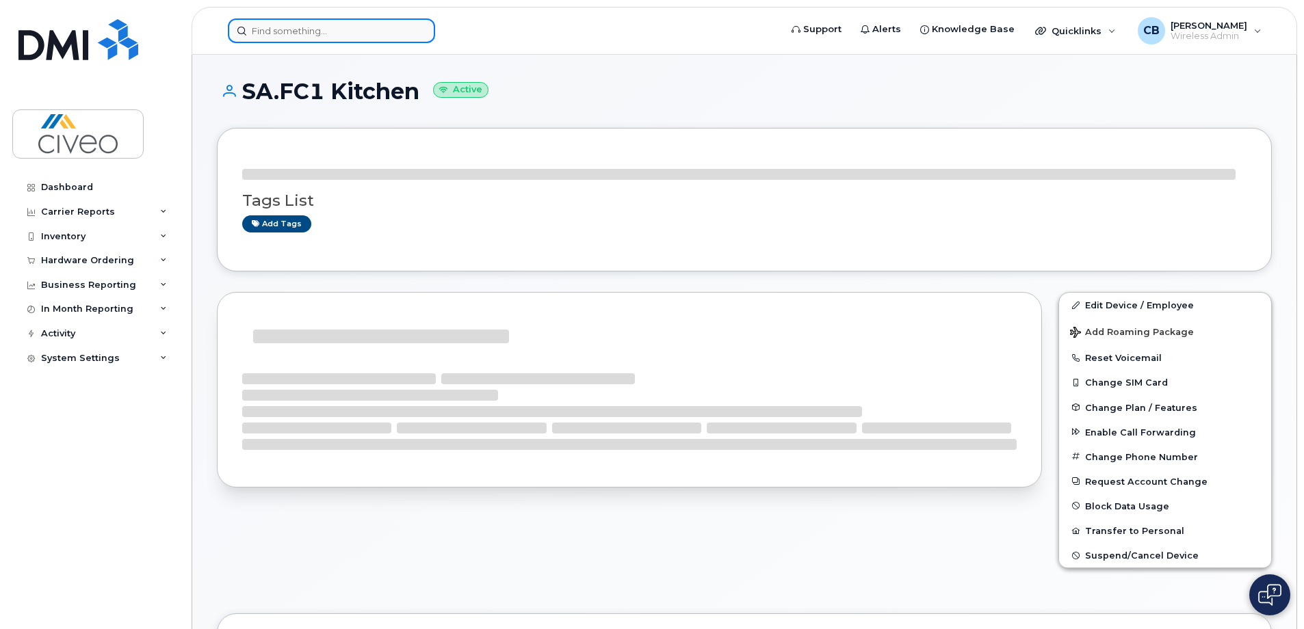
click at [363, 38] on input at bounding box center [331, 30] width 207 height 25
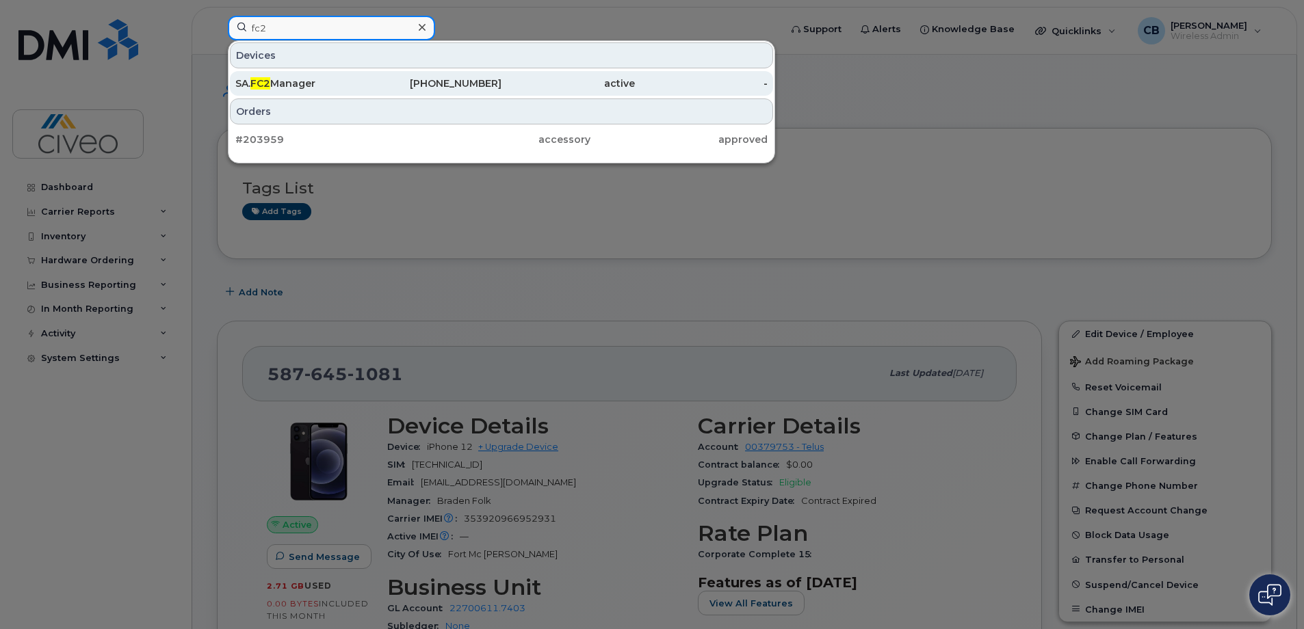
type input "fc2"
click at [501, 75] on div "587-646-0589" at bounding box center [567, 83] width 133 height 25
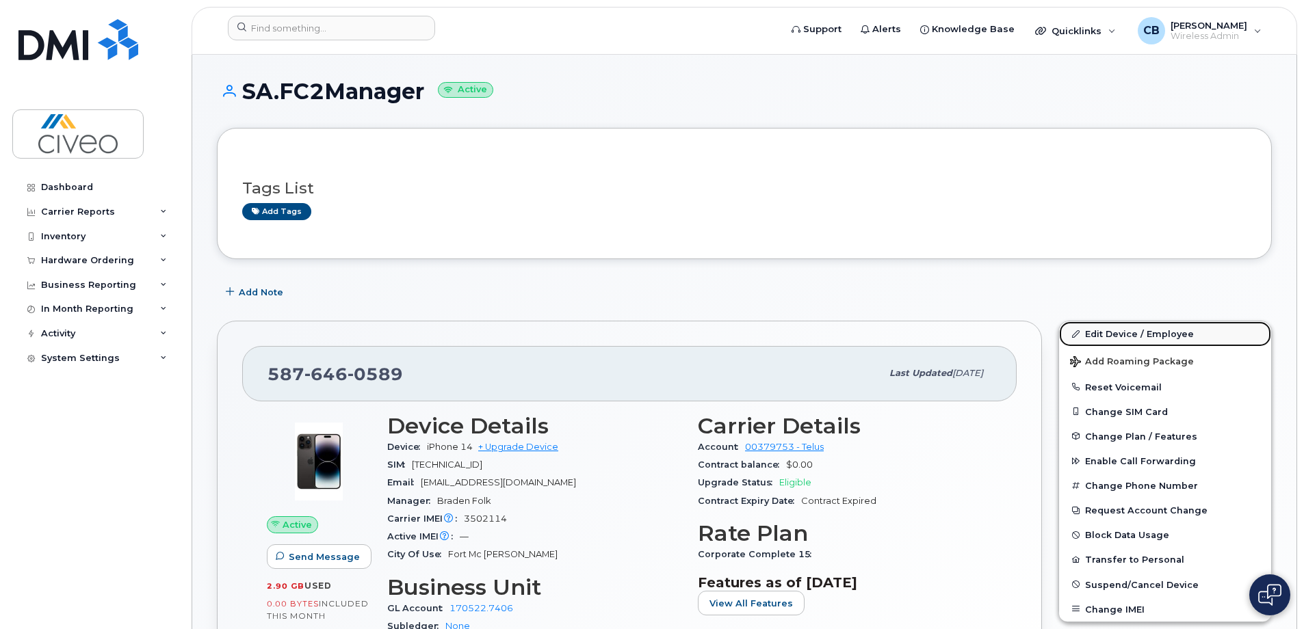
click at [1116, 338] on link "Edit Device / Employee" at bounding box center [1165, 333] width 212 height 25
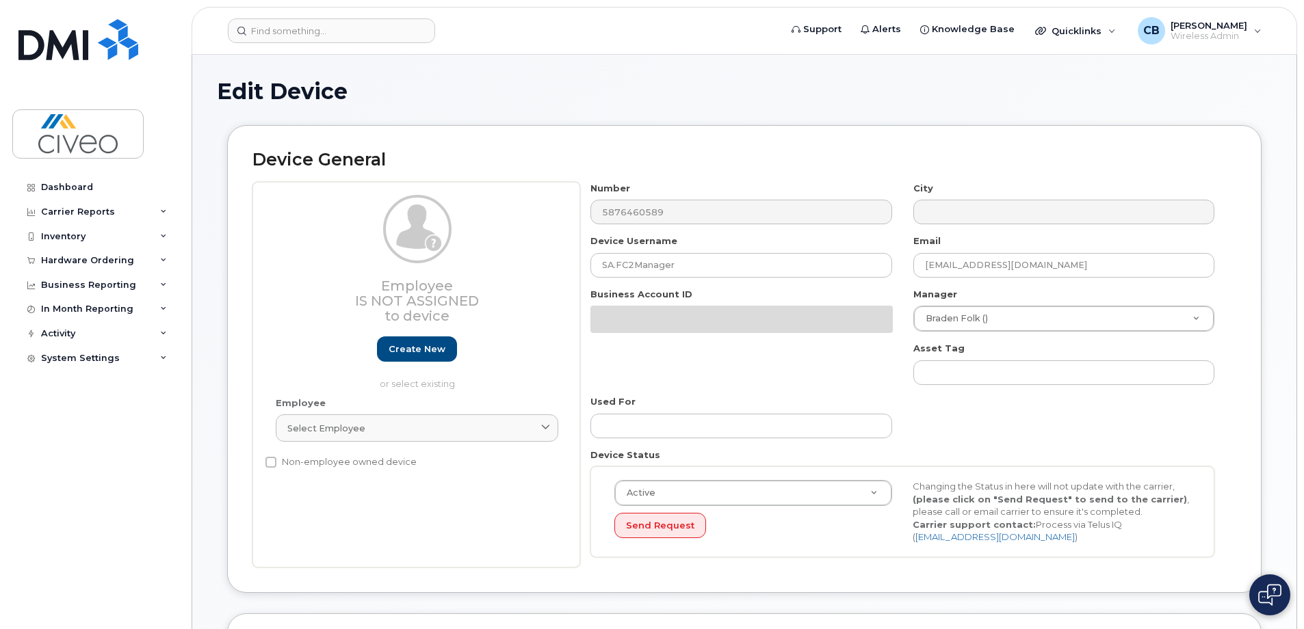
select select "7088"
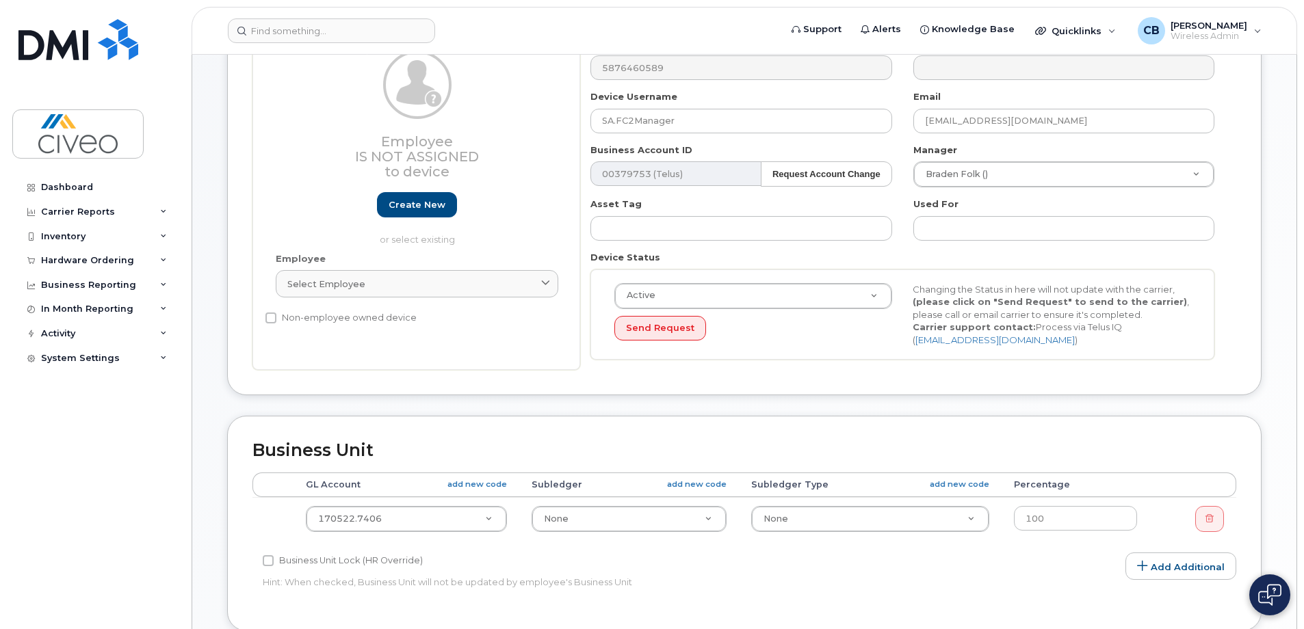
scroll to position [205, 0]
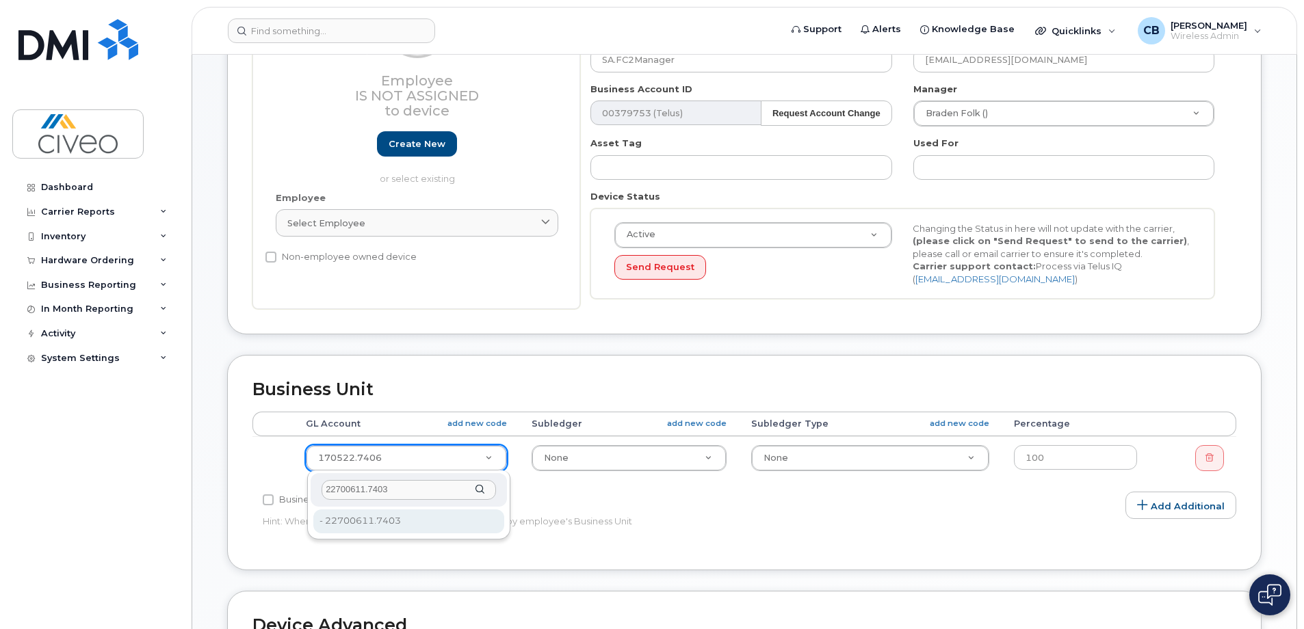
type input "22700611.7403"
type input "43835"
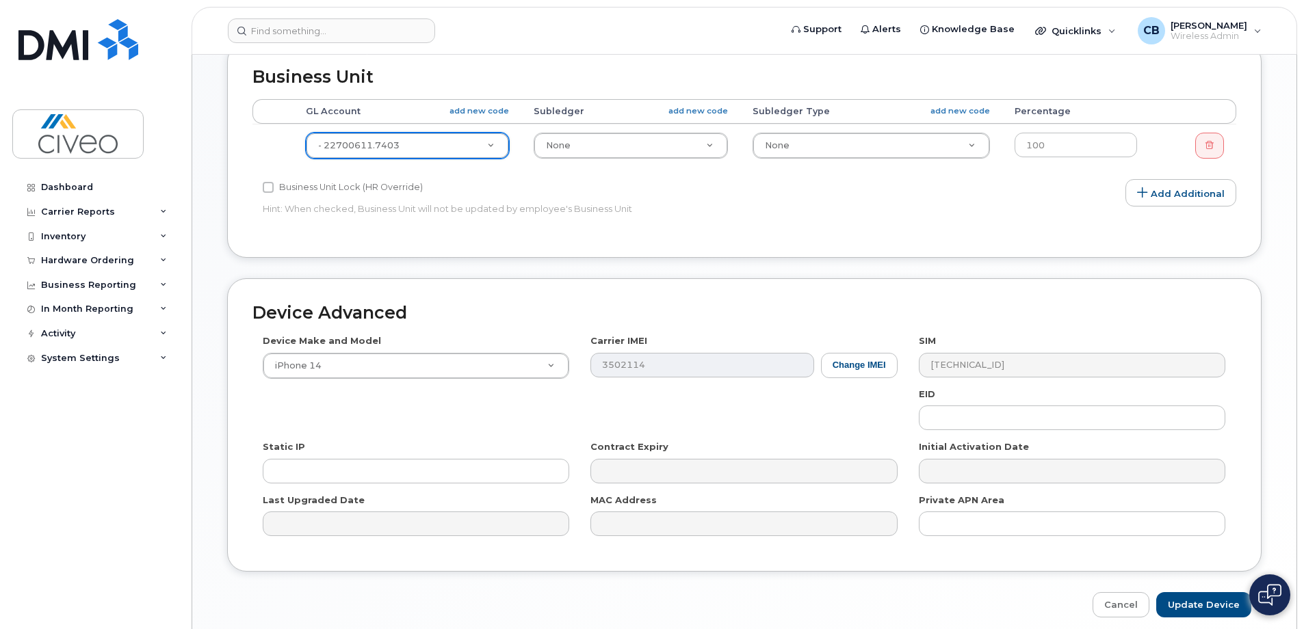
scroll to position [575, 0]
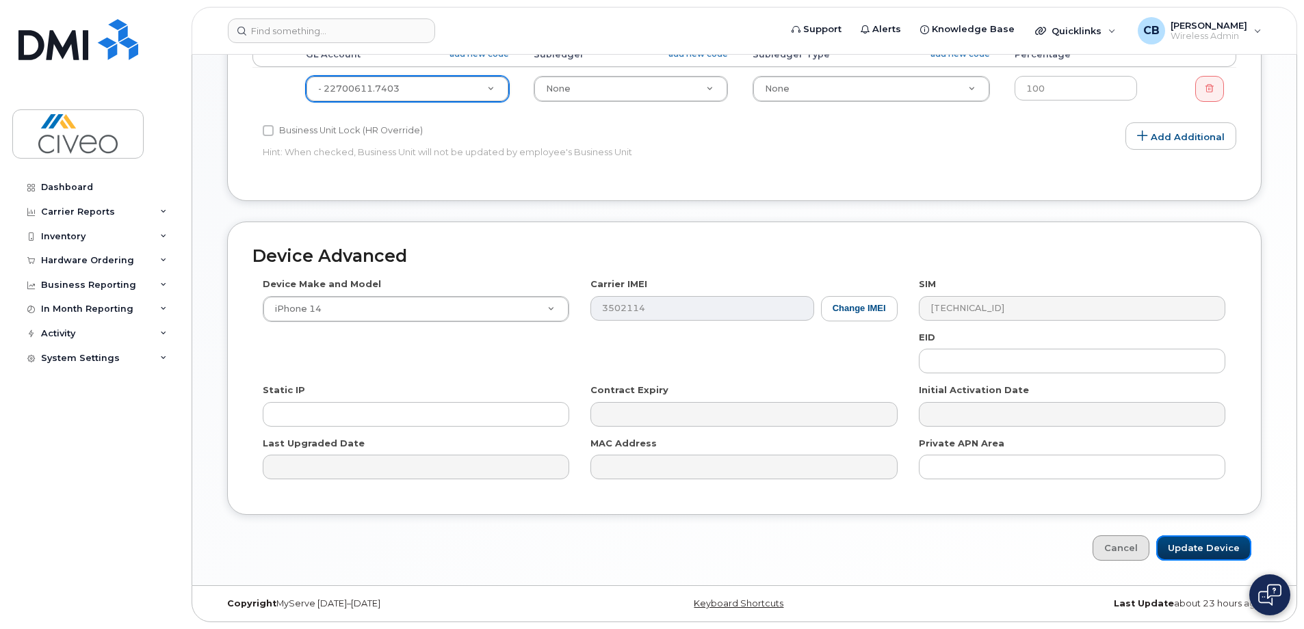
drag, startPoint x: 1223, startPoint y: 555, endPoint x: 1127, endPoint y: 553, distance: 96.5
click at [1222, 555] on input "Update Device" at bounding box center [1203, 548] width 95 height 25
type input "Saving..."
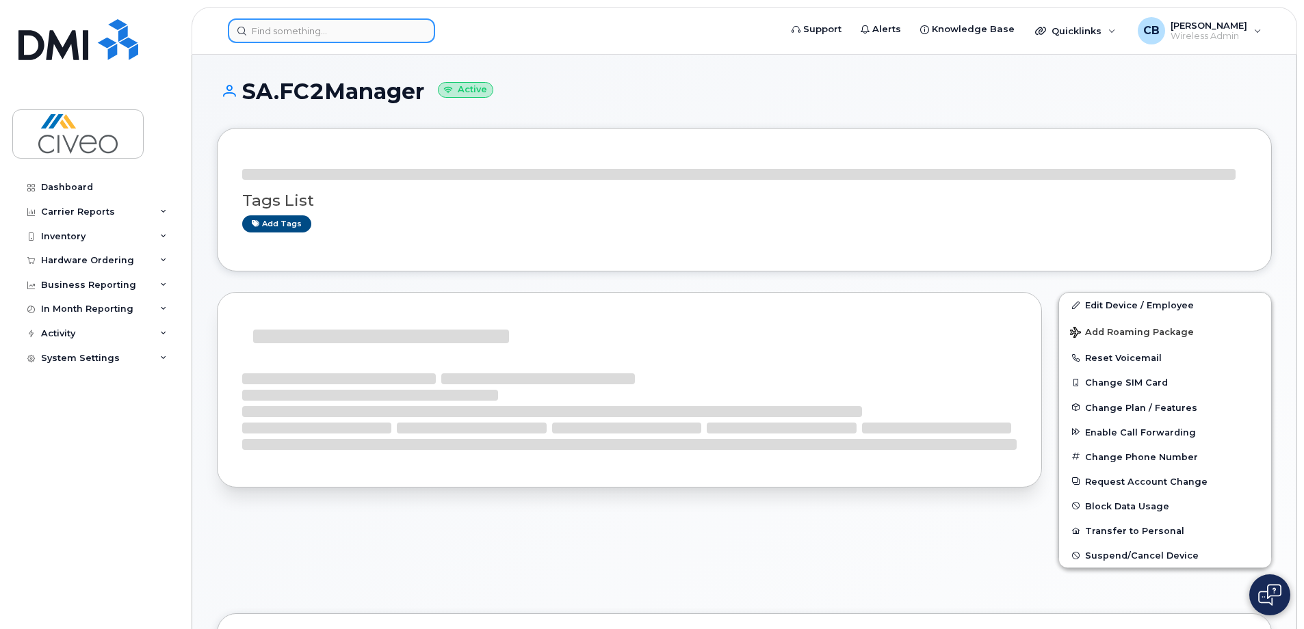
click at [372, 30] on input at bounding box center [331, 30] width 207 height 25
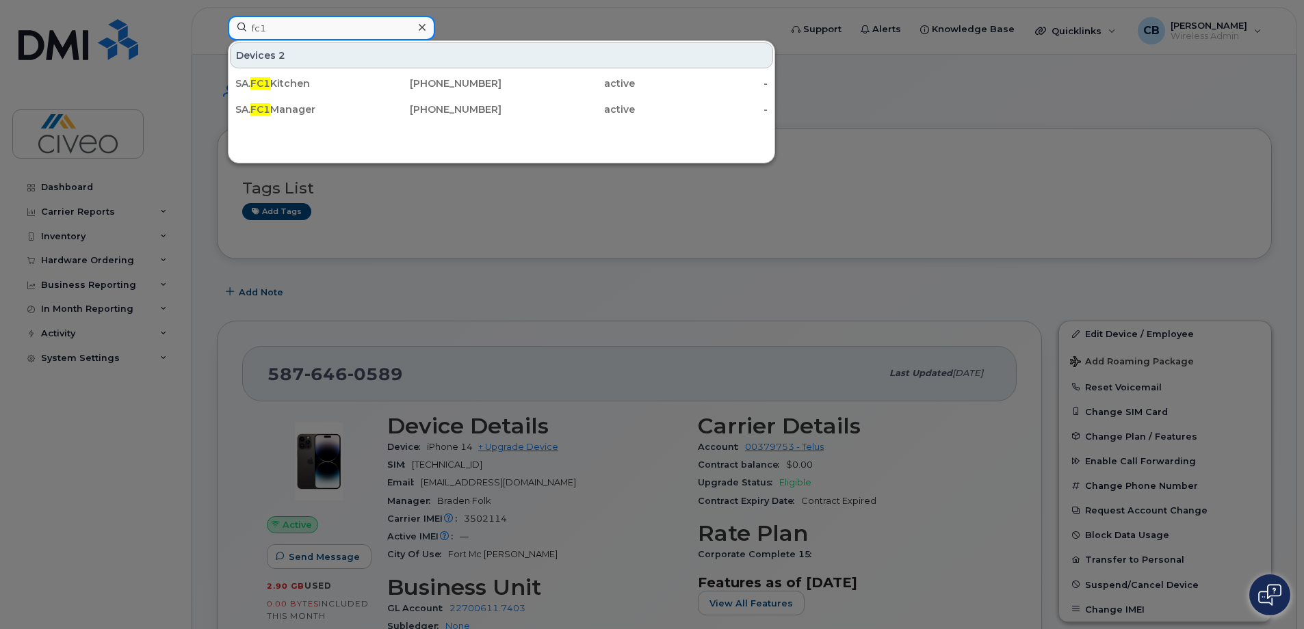
type input "fc1"
click at [384, 114] on div "[PHONE_NUMBER]" at bounding box center [435, 110] width 133 height 14
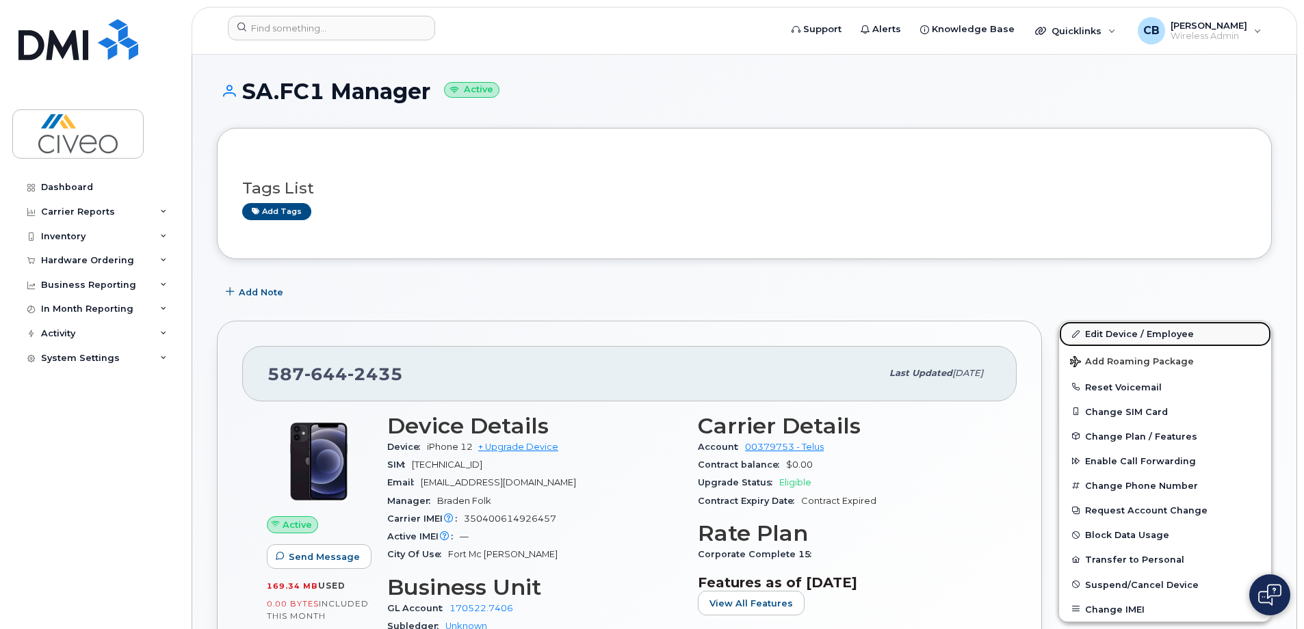
click at [1146, 341] on link "Edit Device / Employee" at bounding box center [1165, 333] width 212 height 25
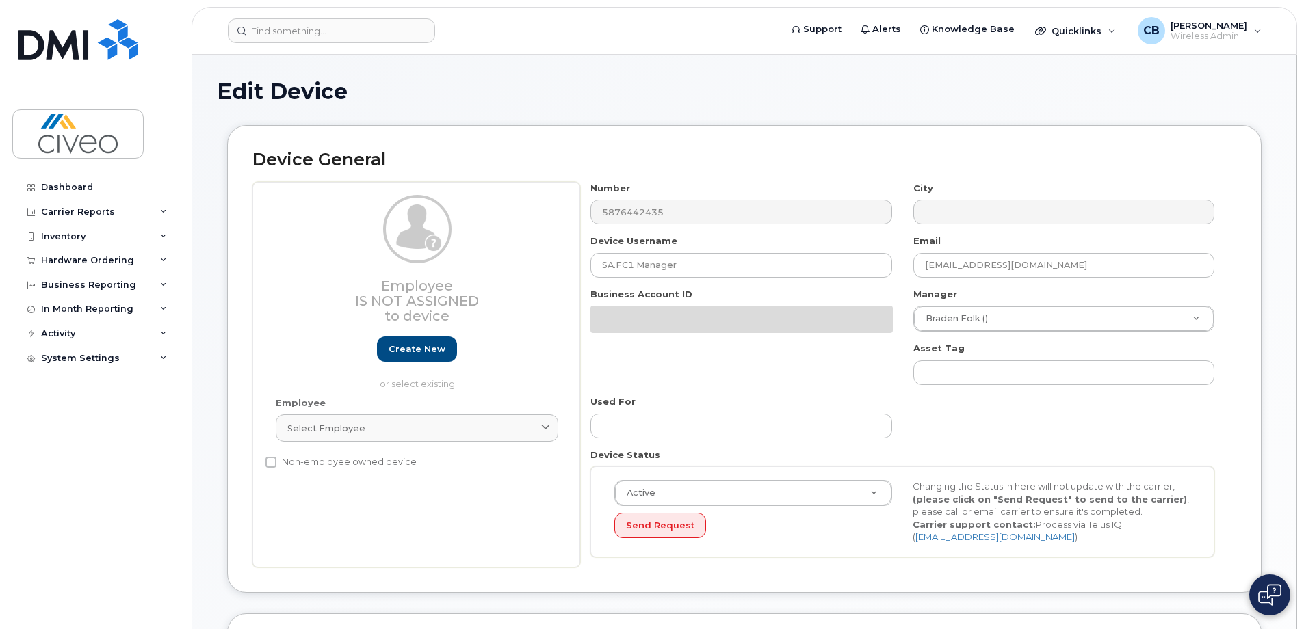
select select "9501"
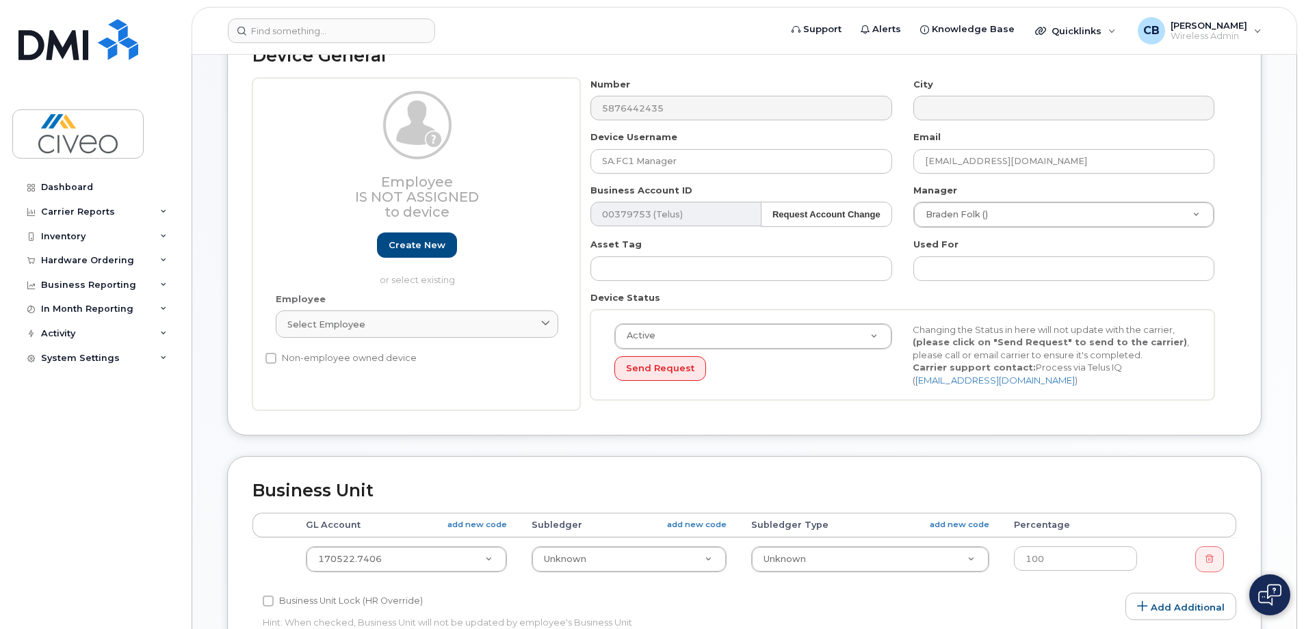
scroll to position [205, 0]
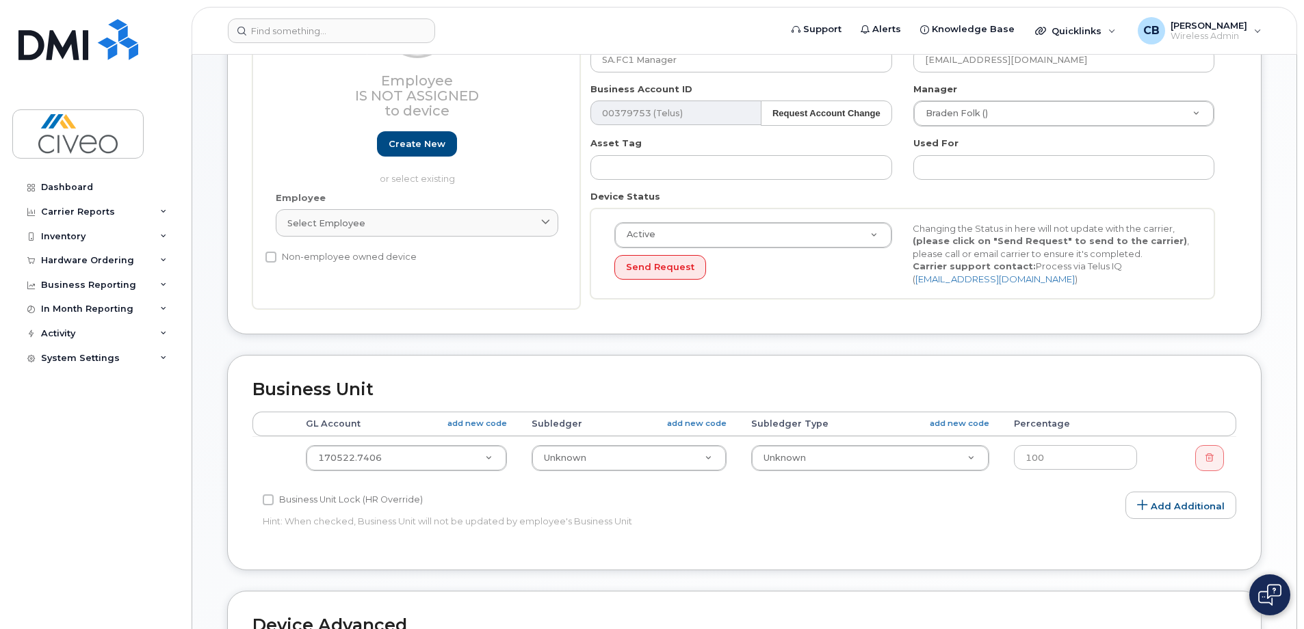
click at [433, 473] on td "170522.7406 622147" at bounding box center [406, 457] width 226 height 43
paste input "22700611.7403"
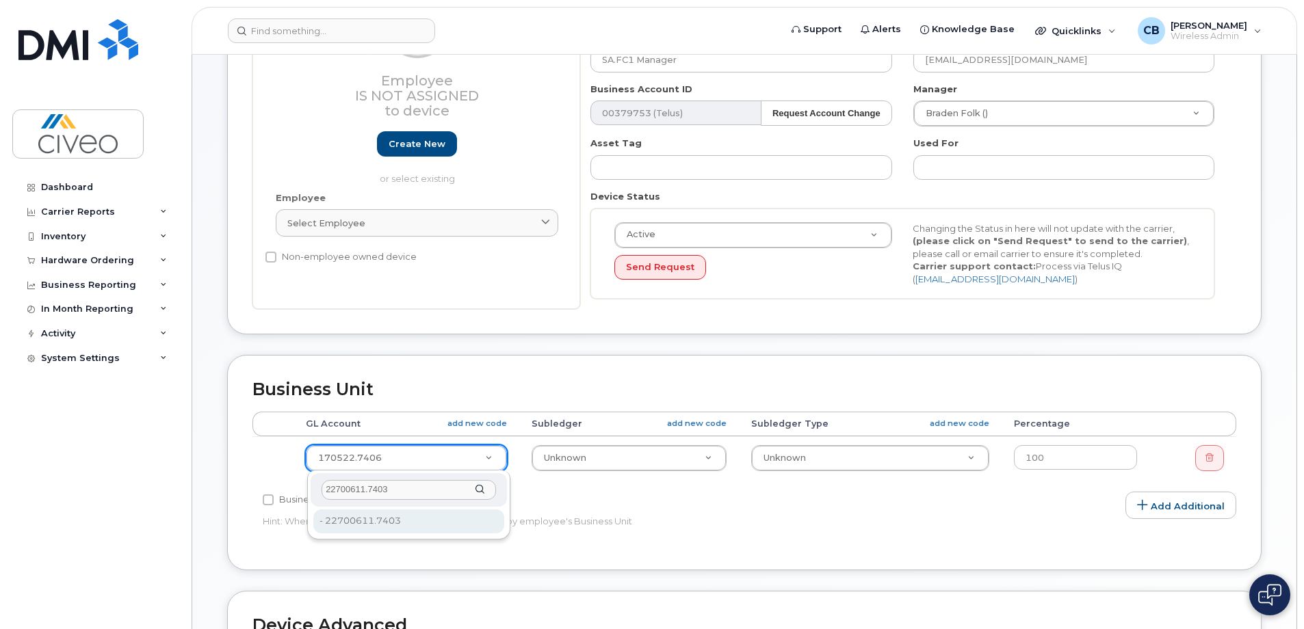
type input "22700611.7403"
type input "43835"
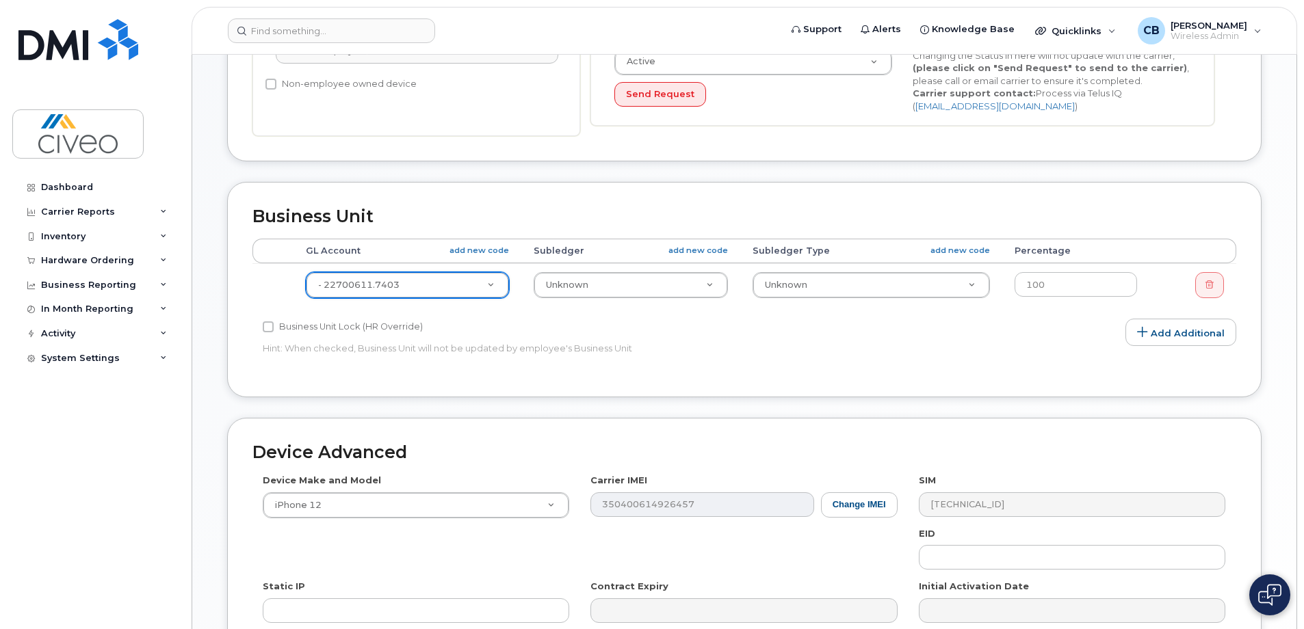
scroll to position [575, 0]
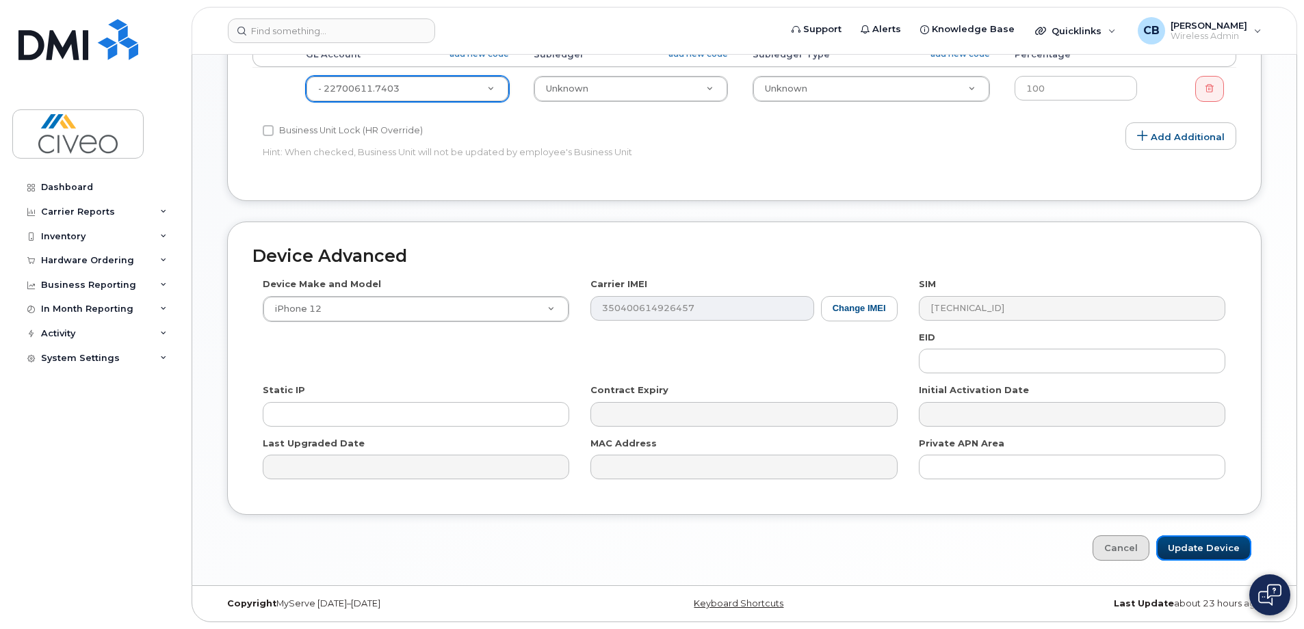
click at [1175, 549] on input "Update Device" at bounding box center [1203, 548] width 95 height 25
type input "Saving..."
